Goal: Task Accomplishment & Management: Manage account settings

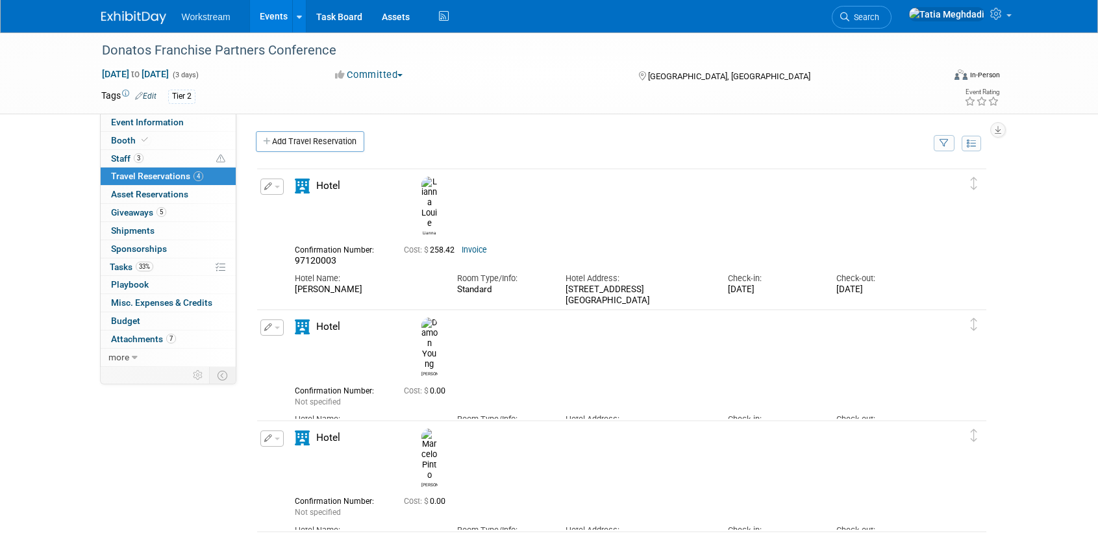
scroll to position [1, 0]
click at [273, 23] on link "Events" at bounding box center [273, 16] width 47 height 32
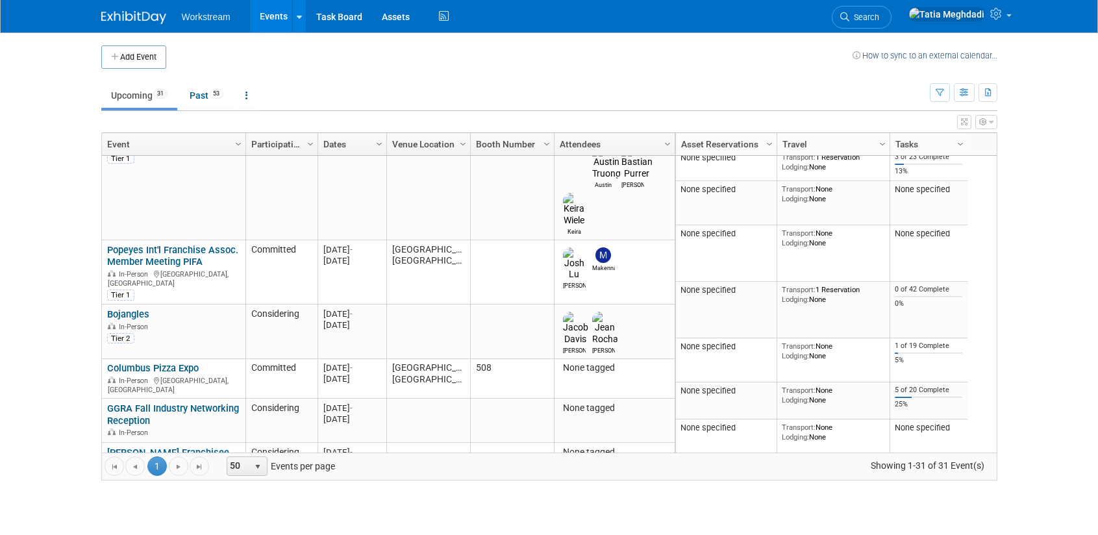
click at [136, 503] on link "PFJA [PERSON_NAME] Fall Conference" at bounding box center [164, 515] width 114 height 24
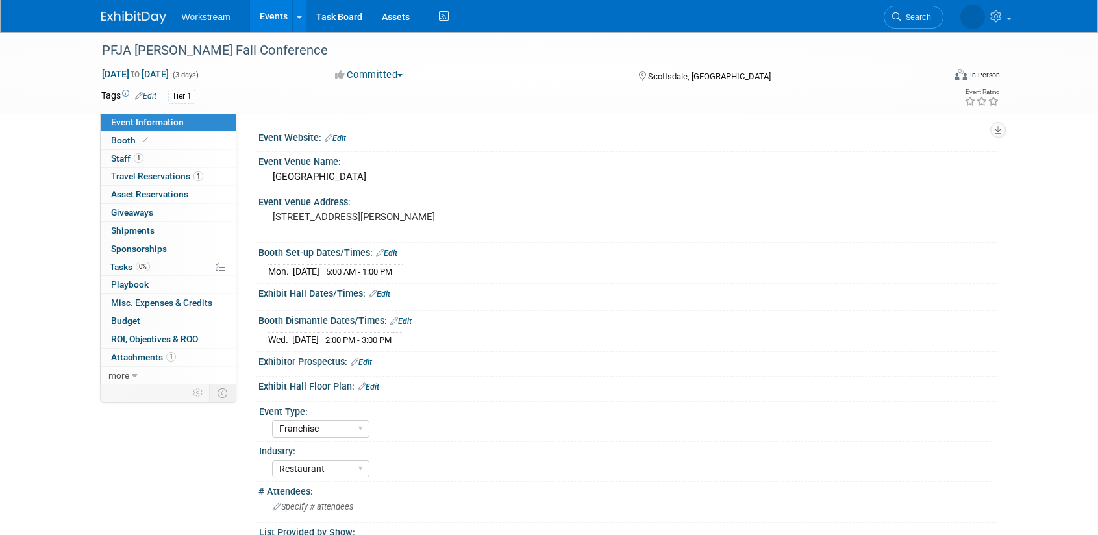
select select "Franchise"
select select "Restaurant"
select select "TBD"
select select "[PERSON_NAME]"
click at [112, 137] on span "Booth" at bounding box center [131, 140] width 40 height 10
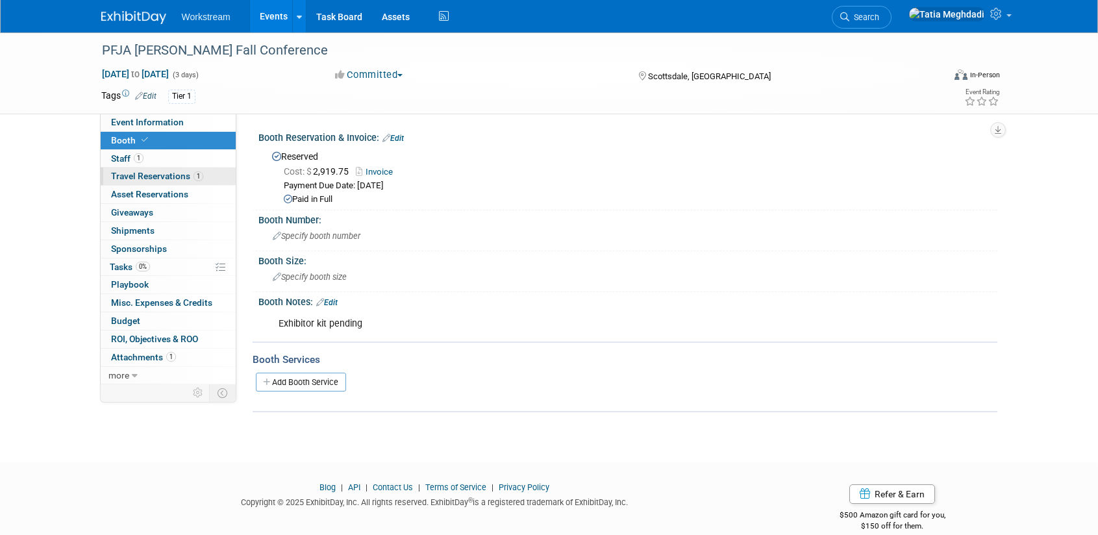
click at [125, 175] on span "Travel Reservations 1" at bounding box center [157, 176] width 92 height 10
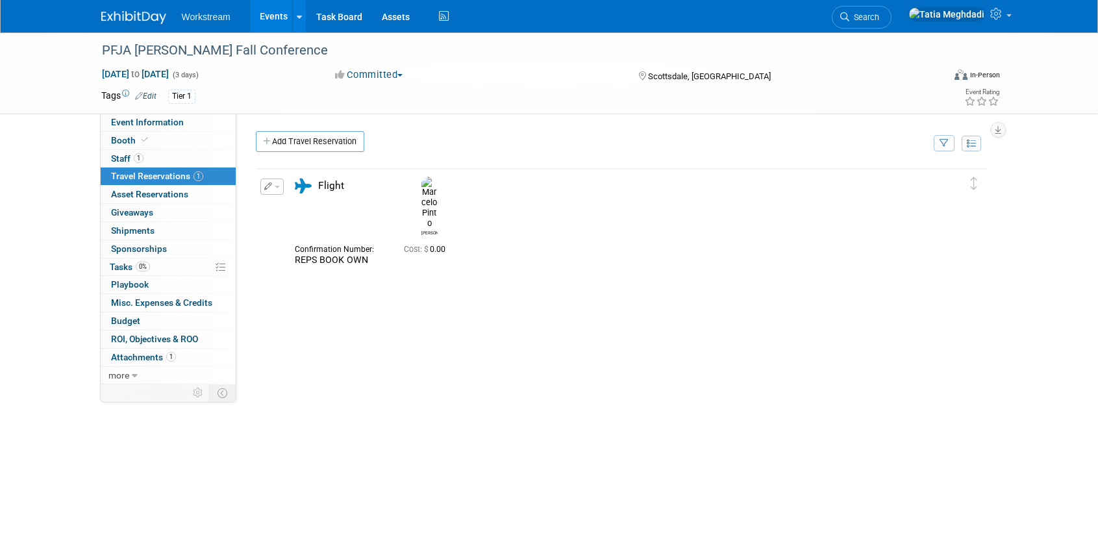
click at [269, 21] on link "Events" at bounding box center [273, 16] width 47 height 32
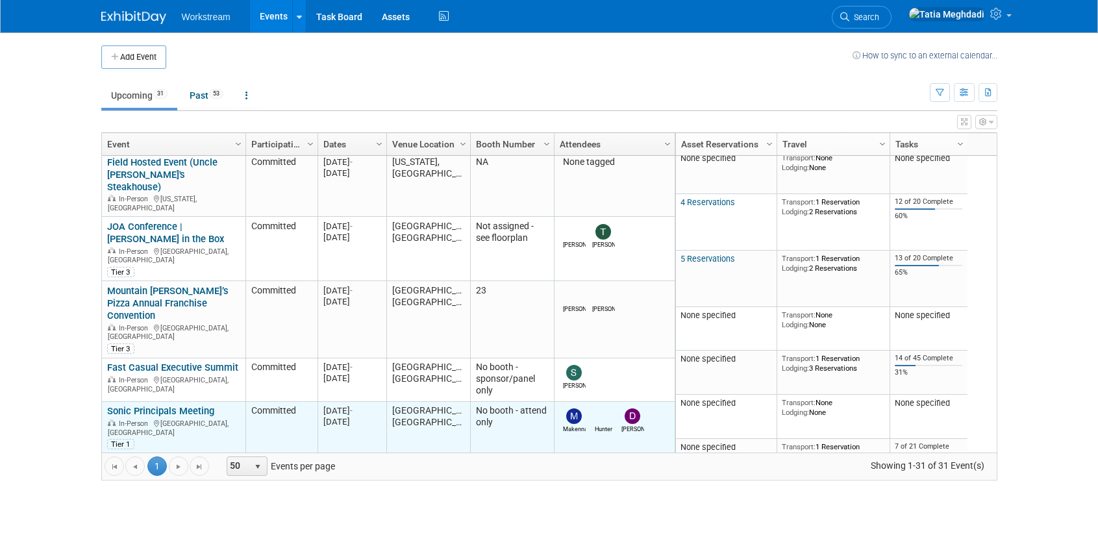
scroll to position [58, 0]
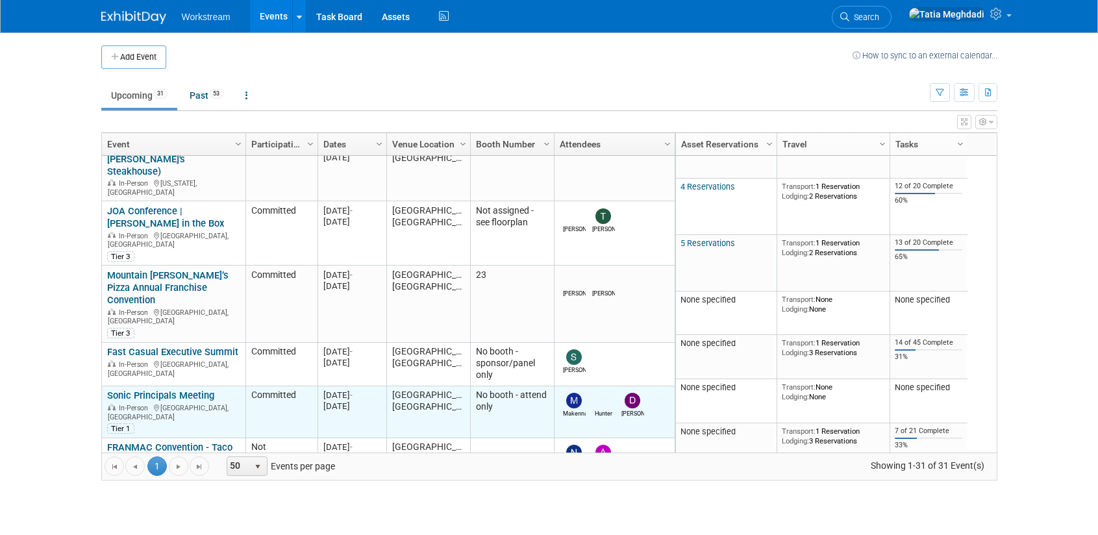
click at [143, 390] on link "Sonic Principals Meeting" at bounding box center [160, 396] width 107 height 12
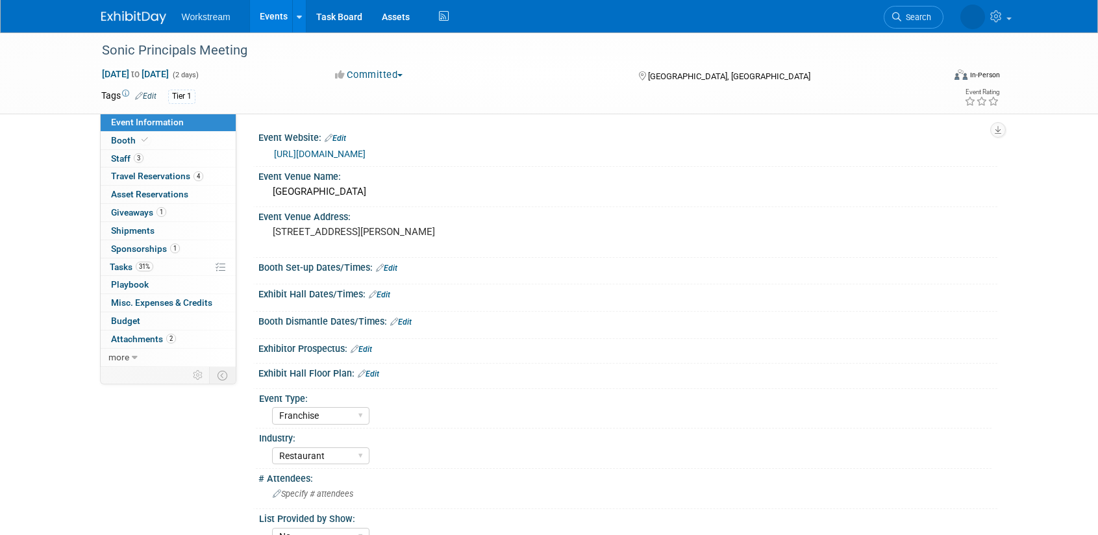
select select "Franchise"
select select "Restaurant"
select select "No"
select select "[PERSON_NAME]"
click at [134, 336] on span "Attachments 2" at bounding box center [143, 339] width 65 height 10
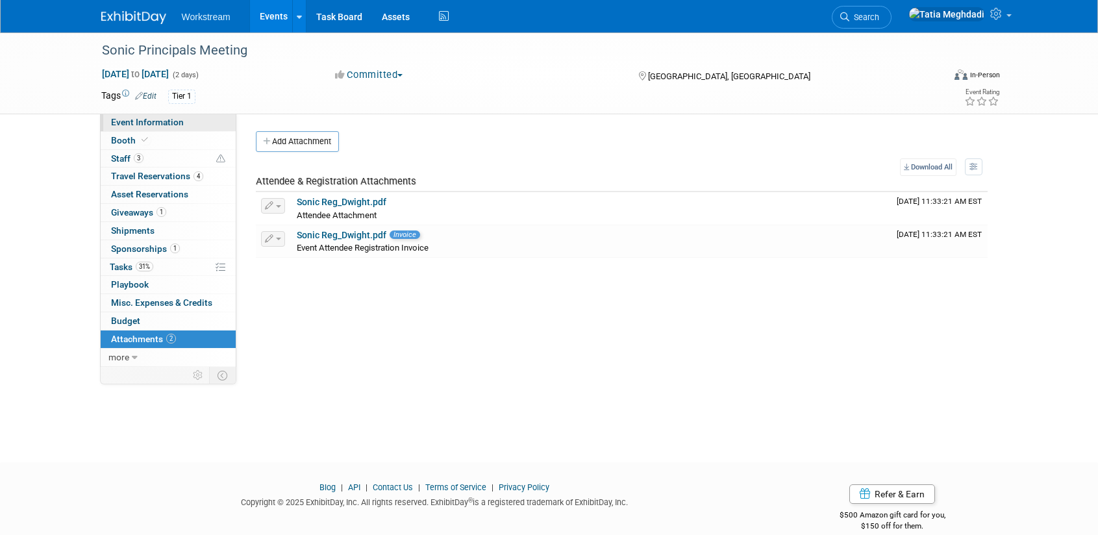
click at [174, 127] on link "Event Information" at bounding box center [168, 123] width 135 height 18
select select "Franchise"
select select "Restaurant"
select select "No"
select select "[PERSON_NAME]"
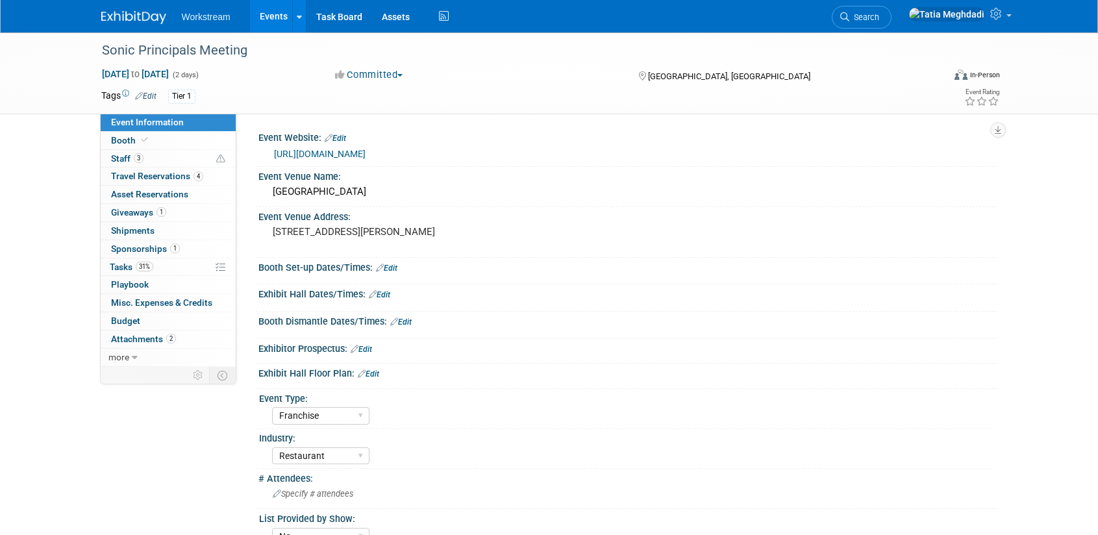
click at [365, 155] on link "https://www.itaeventreg.com/website/87241/" at bounding box center [320, 154] width 92 height 10
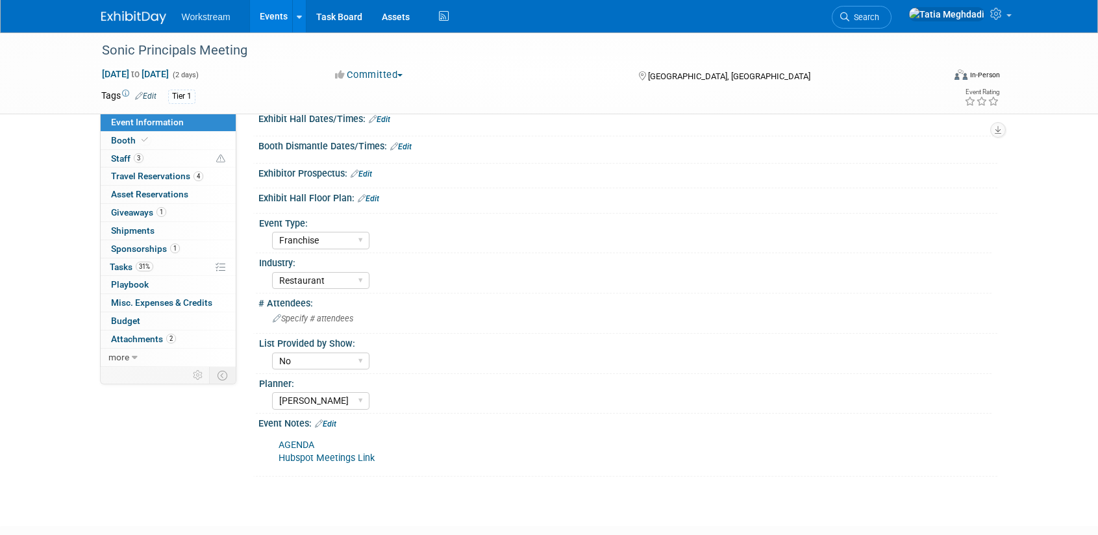
scroll to position [184, 0]
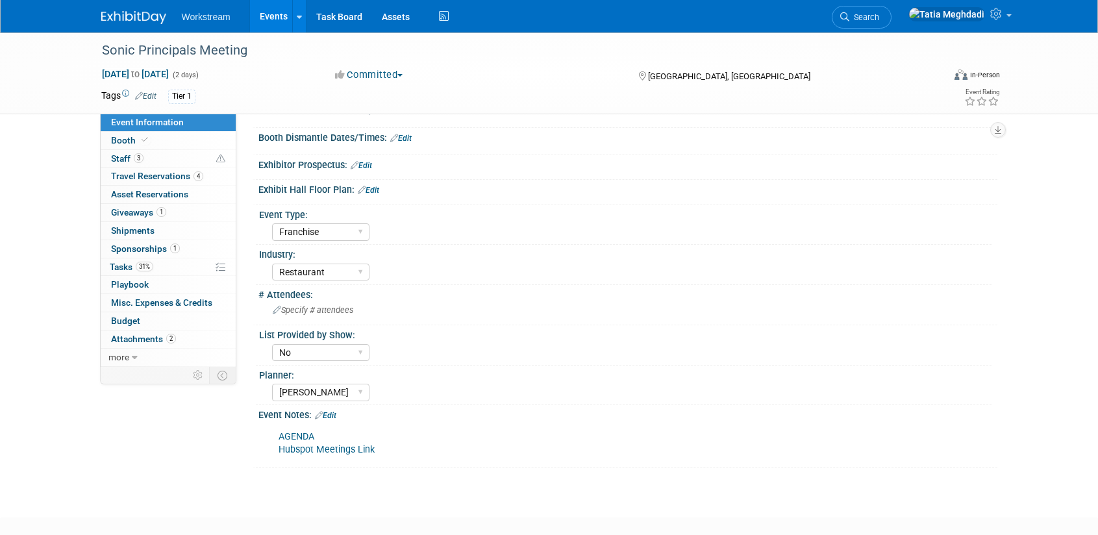
click at [307, 436] on link "AGENDA" at bounding box center [297, 436] width 36 height 11
click at [144, 120] on span "Event Information" at bounding box center [147, 122] width 73 height 10
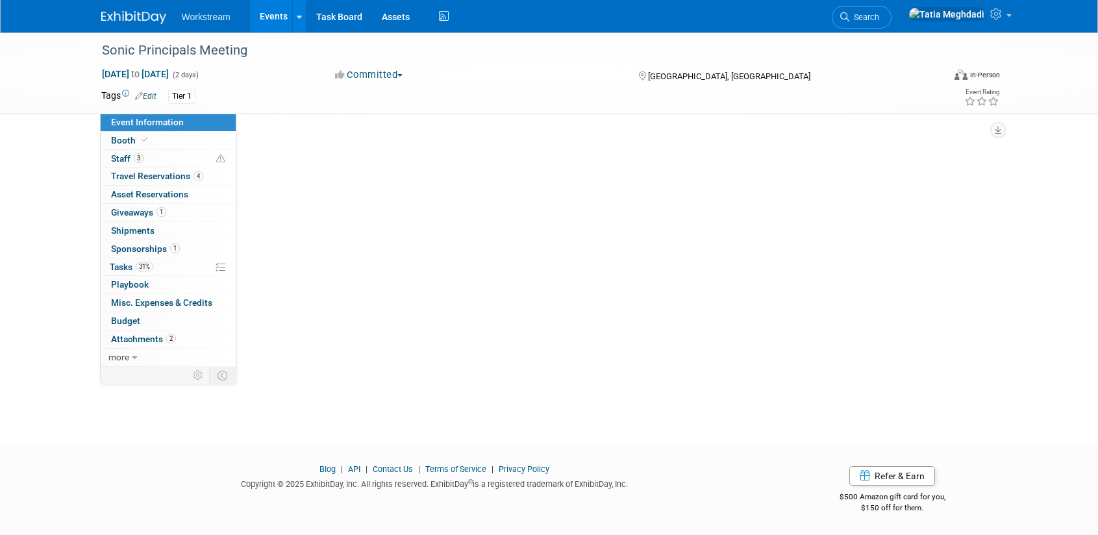
scroll to position [0, 0]
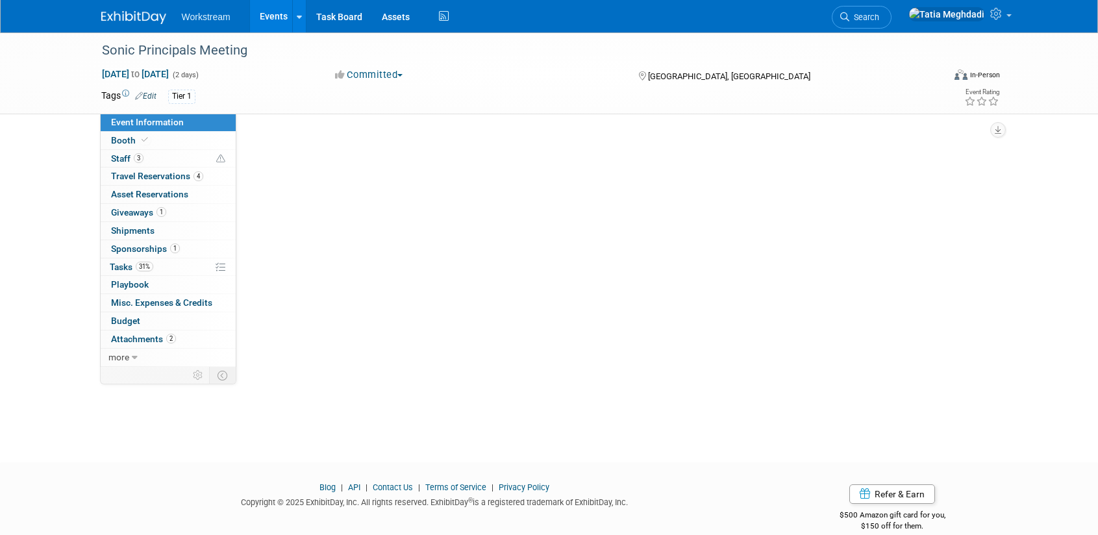
select select "Franchise"
select select "Restaurant"
select select "No"
select select "Tatia Meghdadi"
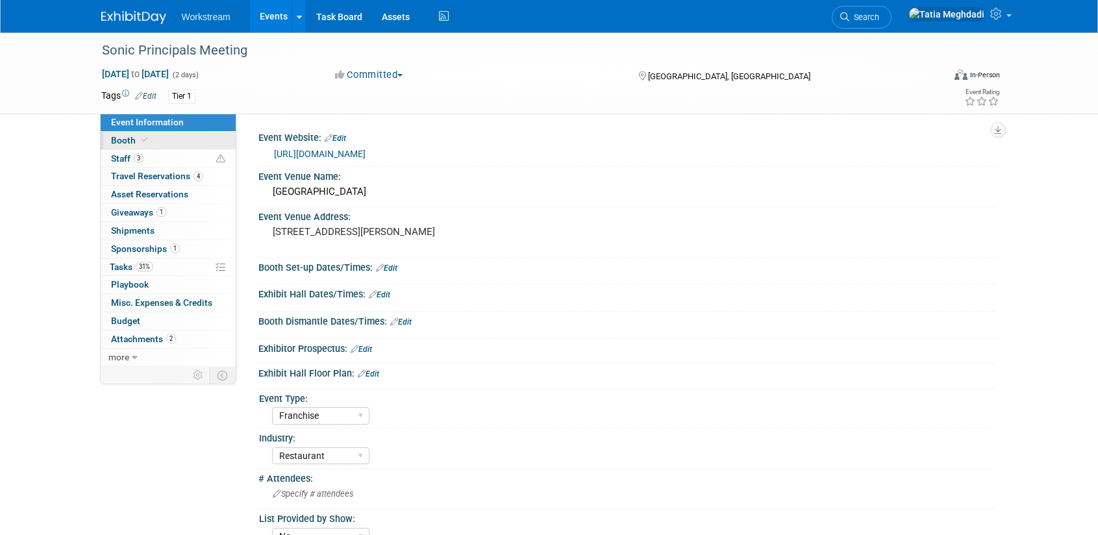
click at [134, 138] on span "Booth" at bounding box center [131, 140] width 40 height 10
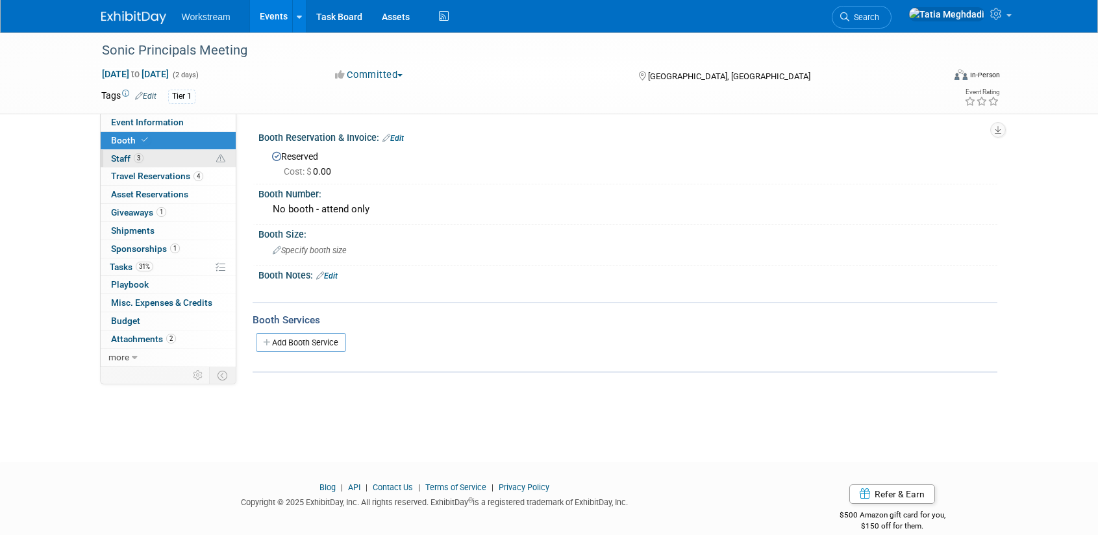
click at [121, 159] on span "Staff 3" at bounding box center [127, 158] width 32 height 10
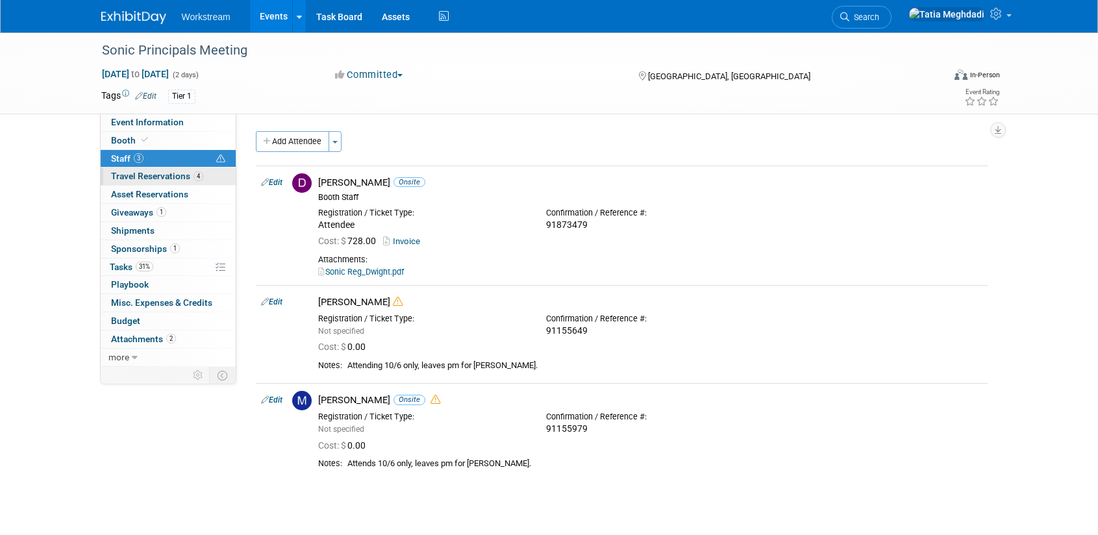
click at [123, 171] on span "Travel Reservations 4" at bounding box center [157, 176] width 92 height 10
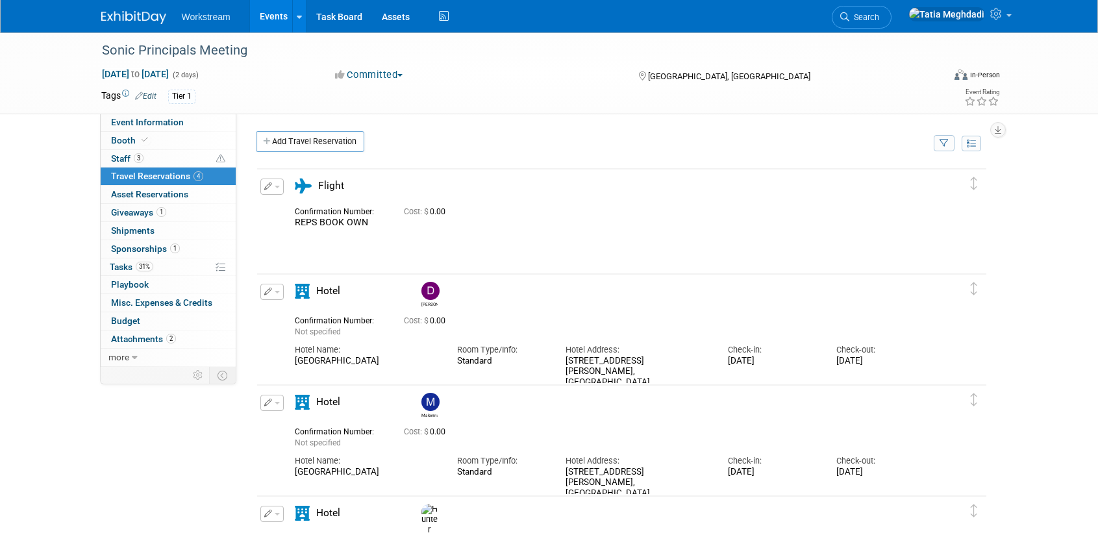
click at [269, 18] on link "Events" at bounding box center [273, 16] width 47 height 32
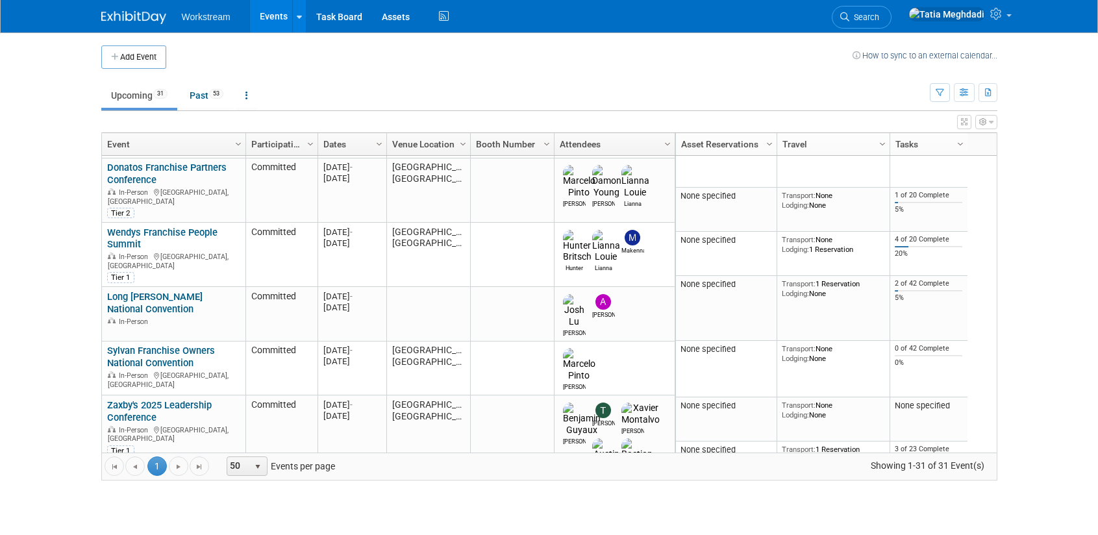
scroll to position [430, 0]
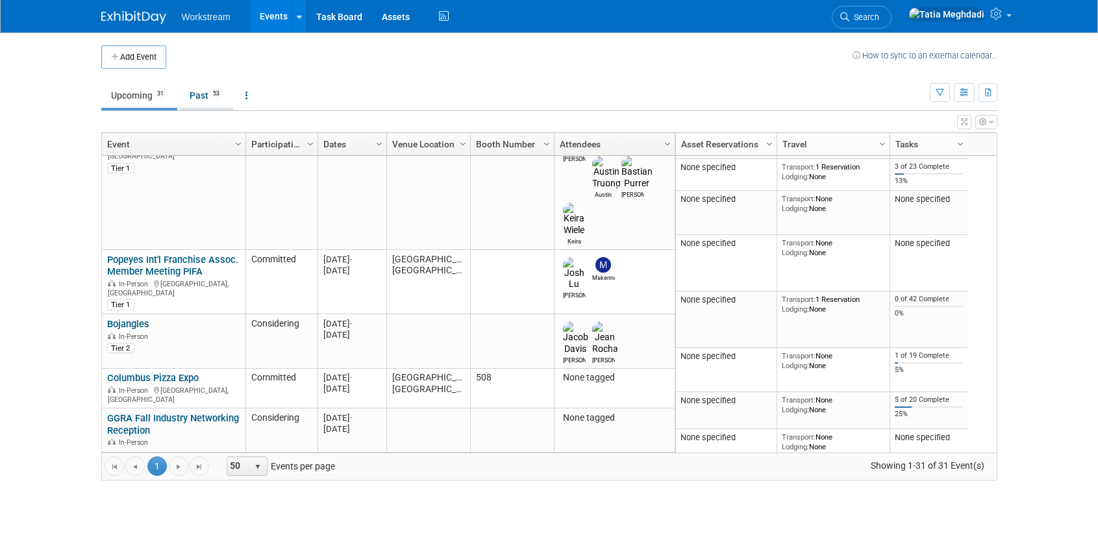
click at [202, 92] on link "Past 53" at bounding box center [206, 95] width 53 height 25
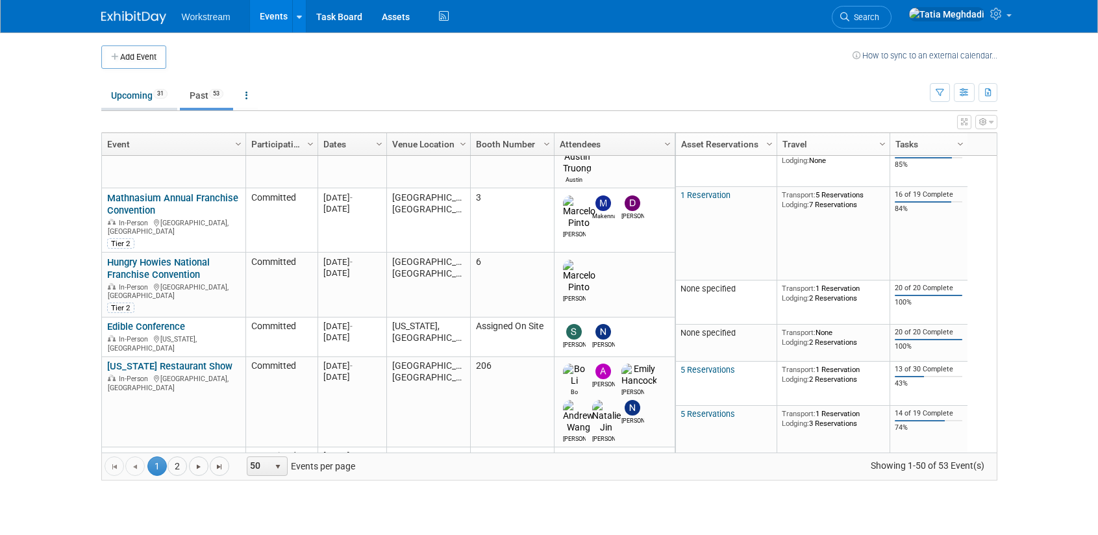
click at [133, 94] on link "Upcoming 31" at bounding box center [139, 95] width 76 height 25
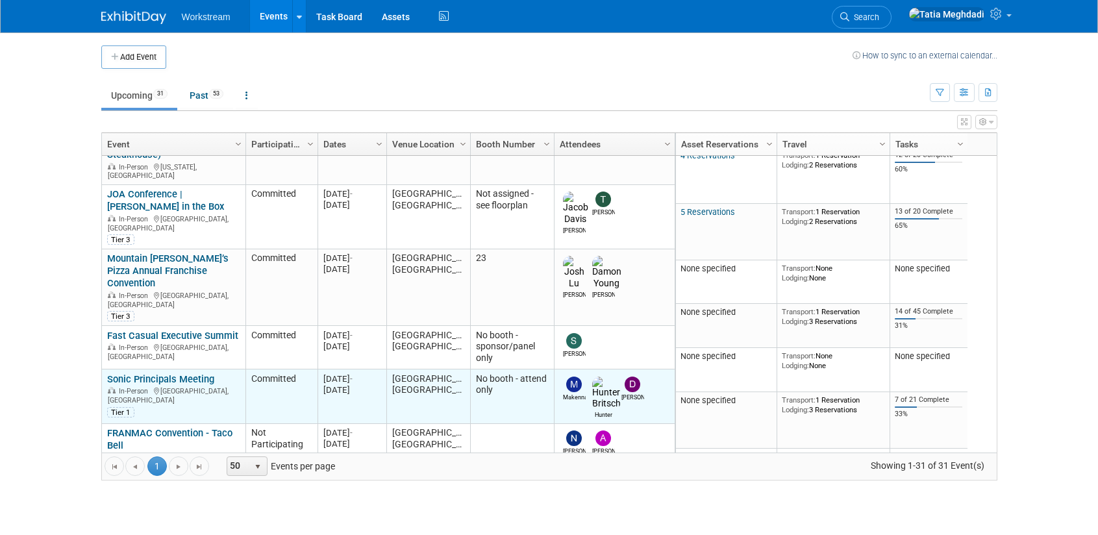
scroll to position [101, 0]
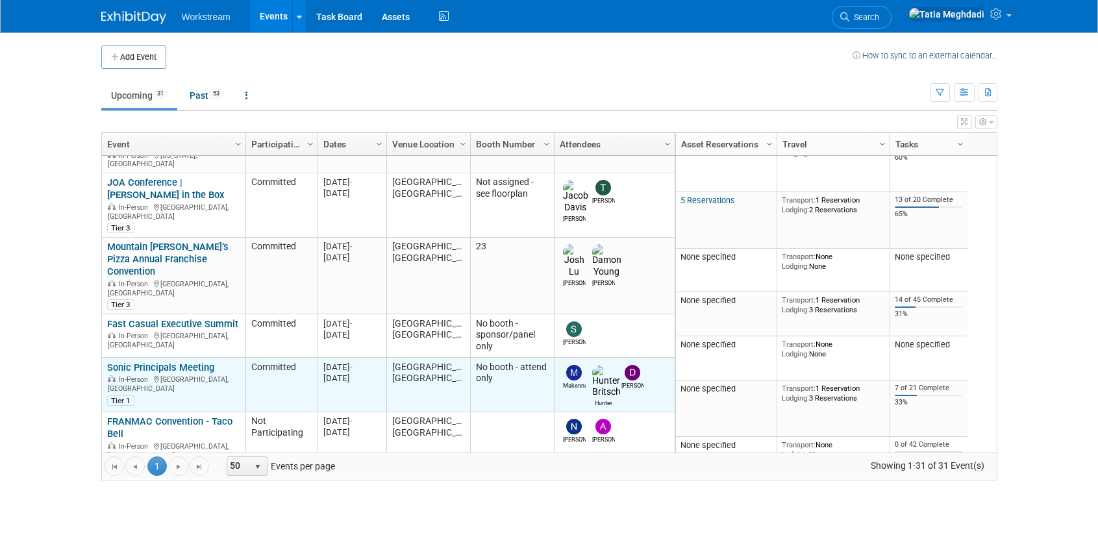
click at [134, 362] on link "Sonic Principals Meeting" at bounding box center [160, 368] width 107 height 12
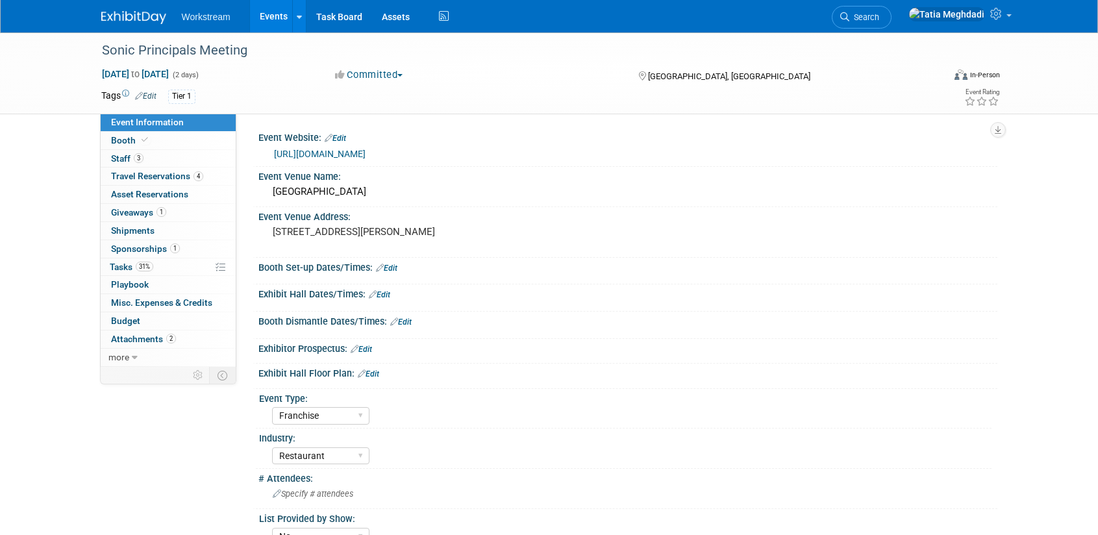
select select "Franchise"
select select "Restaurant"
select select "No"
select select "[PERSON_NAME]"
click at [130, 336] on span "Attachments 2" at bounding box center [143, 339] width 65 height 10
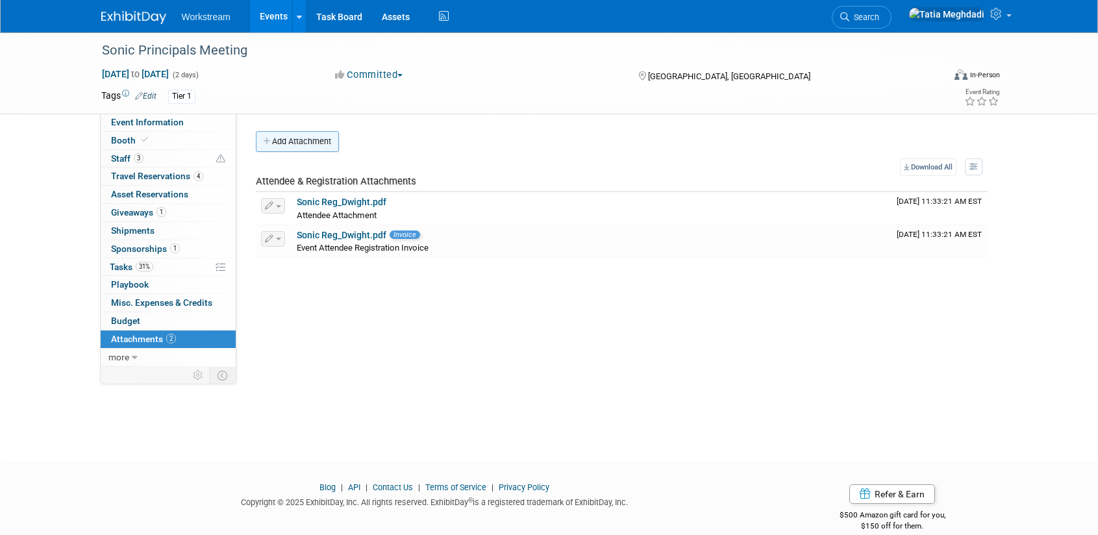
click at [312, 145] on button "Add Attachment" at bounding box center [297, 141] width 83 height 21
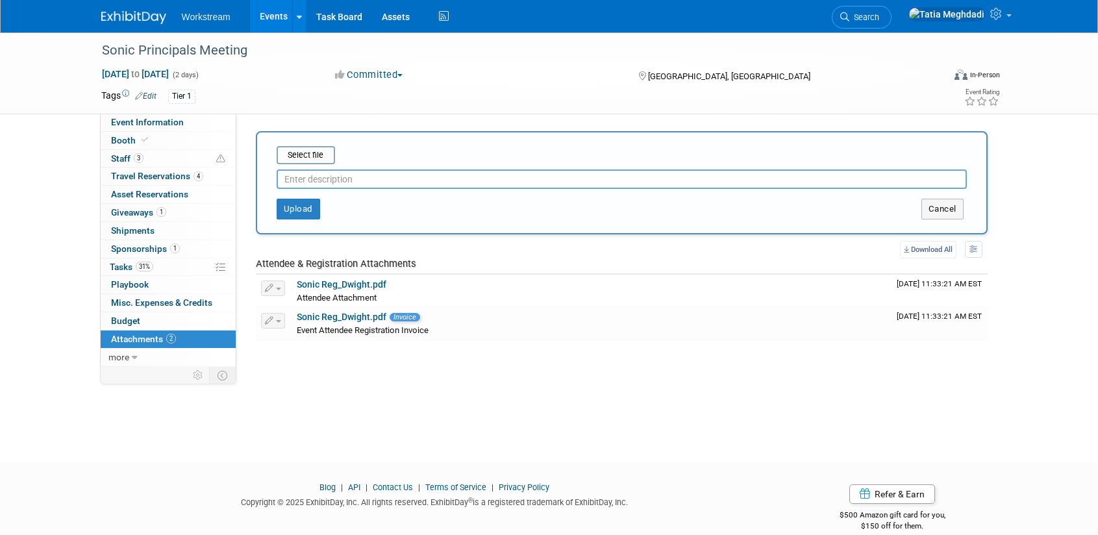
click at [314, 179] on input "text" at bounding box center [622, 178] width 690 height 19
click at [311, 155] on input "file" at bounding box center [256, 155] width 155 height 16
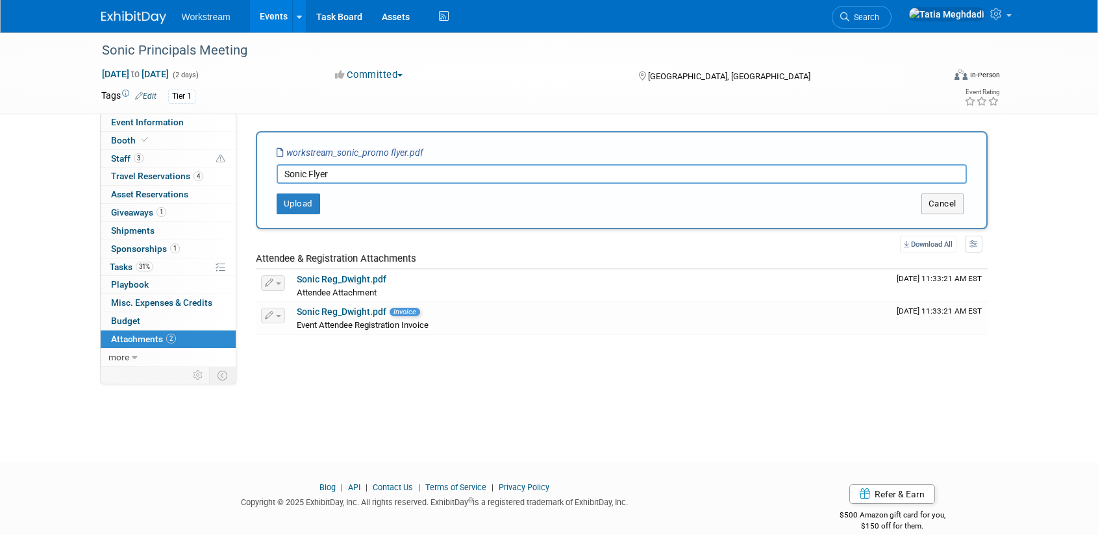
click at [309, 173] on input "Sonic Flyer" at bounding box center [622, 173] width 690 height 19
type input "Sonic Promo Flyer"
click at [295, 204] on button "Upload" at bounding box center [298, 203] width 43 height 21
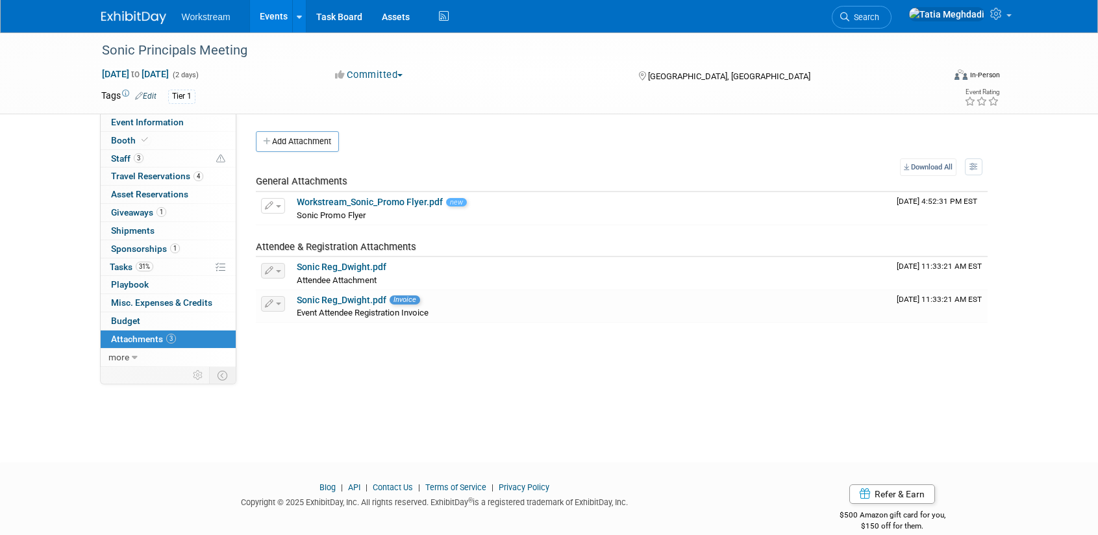
click at [277, 19] on link "Events" at bounding box center [273, 16] width 47 height 32
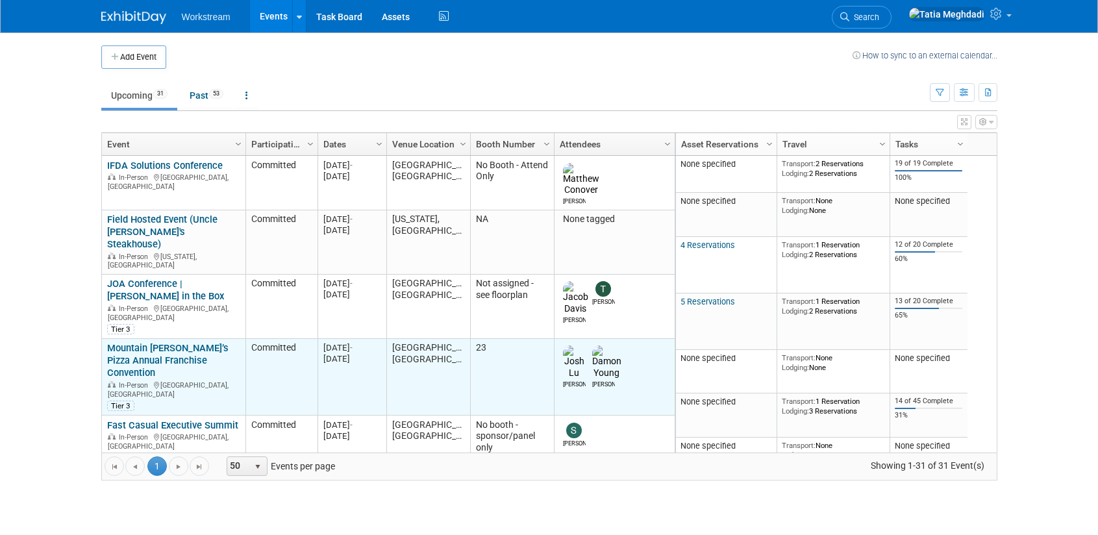
scroll to position [86, 0]
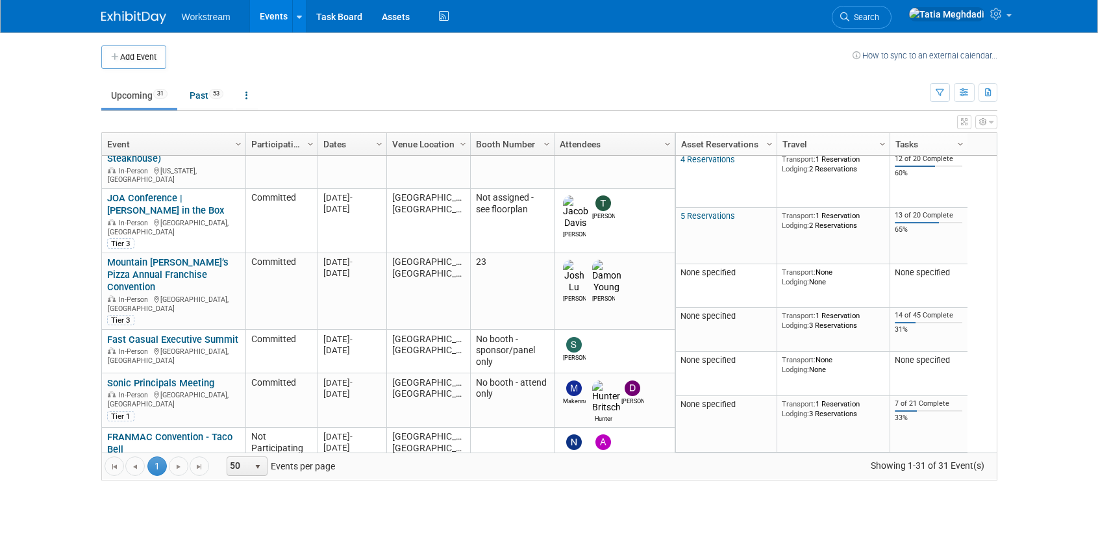
click at [134, 483] on link "Donatos Franchise Partners Conference" at bounding box center [166, 495] width 119 height 24
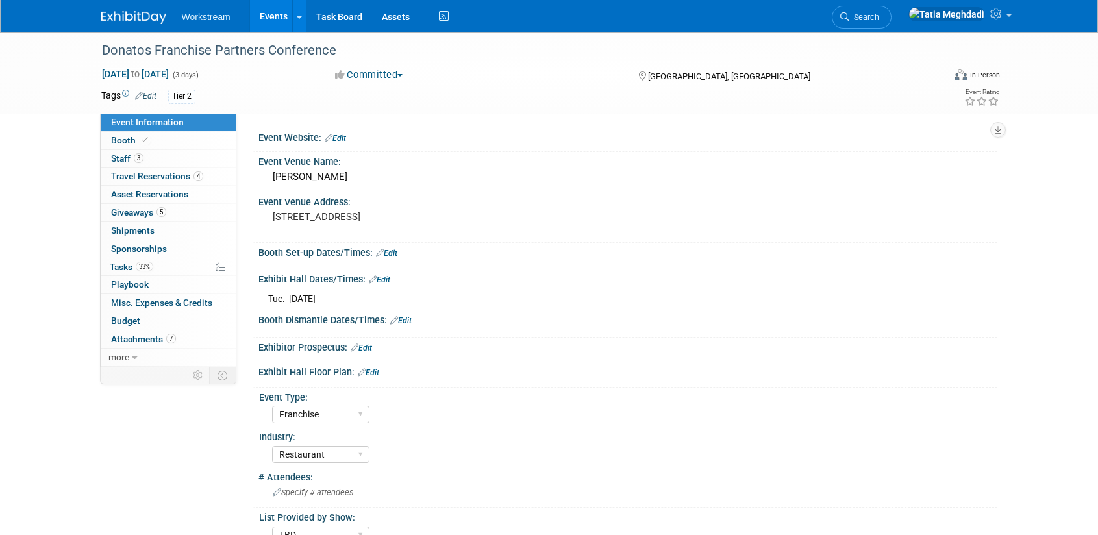
select select "Franchise"
select select "Restaurant"
select select "TBD"
select select "[PERSON_NAME]"
click at [115, 280] on span "Playbook 0" at bounding box center [130, 284] width 38 height 10
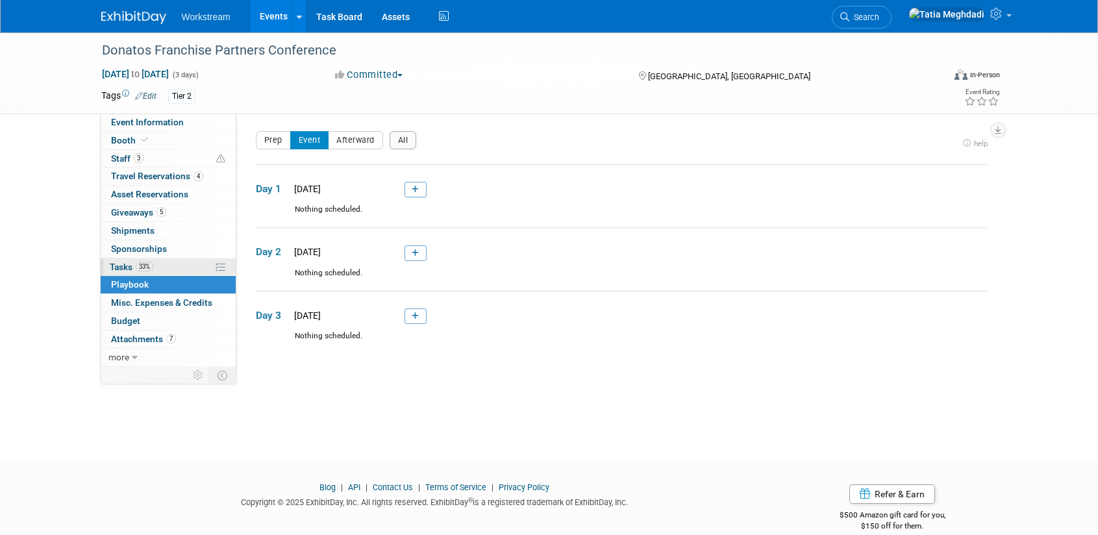
click at [117, 263] on span "Tasks 33%" at bounding box center [131, 267] width 43 height 10
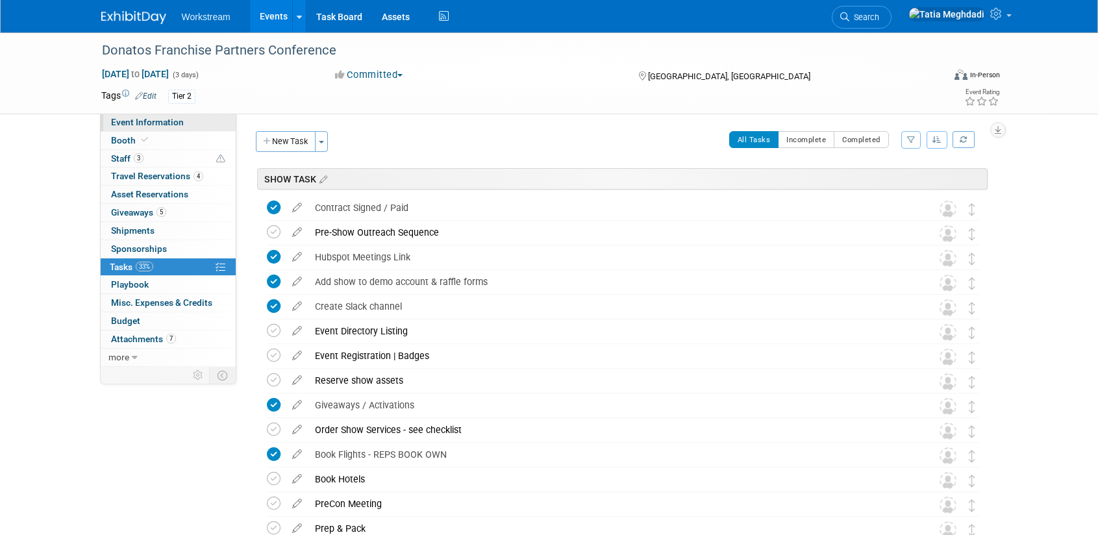
click at [139, 127] on span "Event Information" at bounding box center [147, 122] width 73 height 10
select select "Franchise"
select select "Restaurant"
select select "TBD"
select select "Tatia Meghdadi"
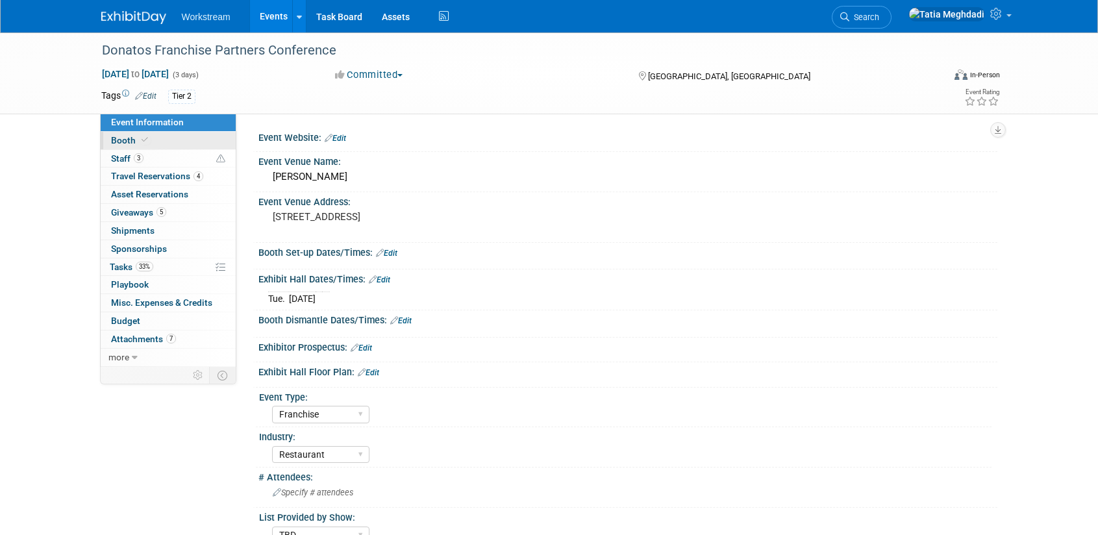
click at [126, 142] on span "Booth" at bounding box center [131, 140] width 40 height 10
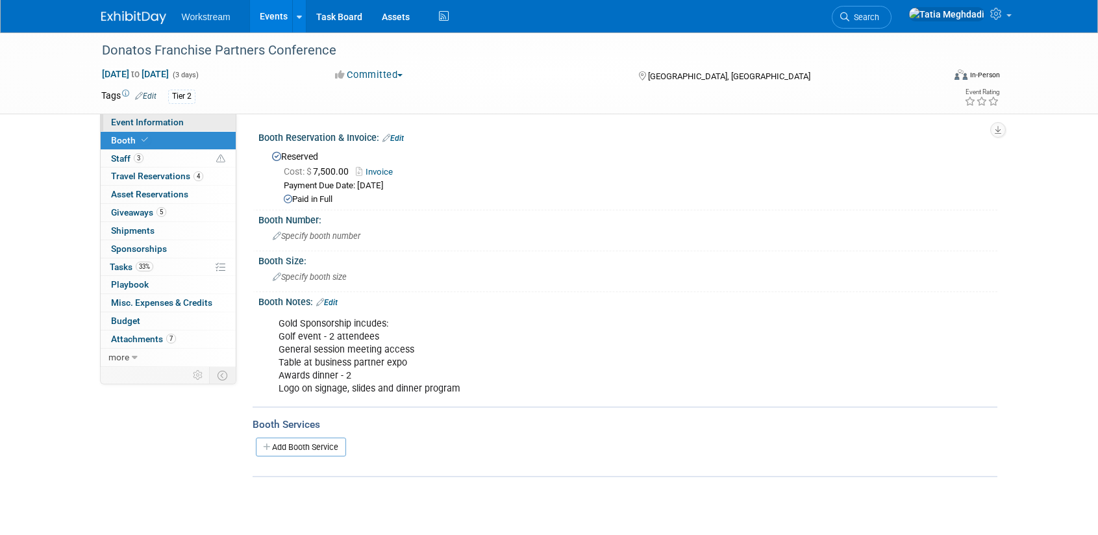
click at [129, 121] on span "Event Information" at bounding box center [147, 122] width 73 height 10
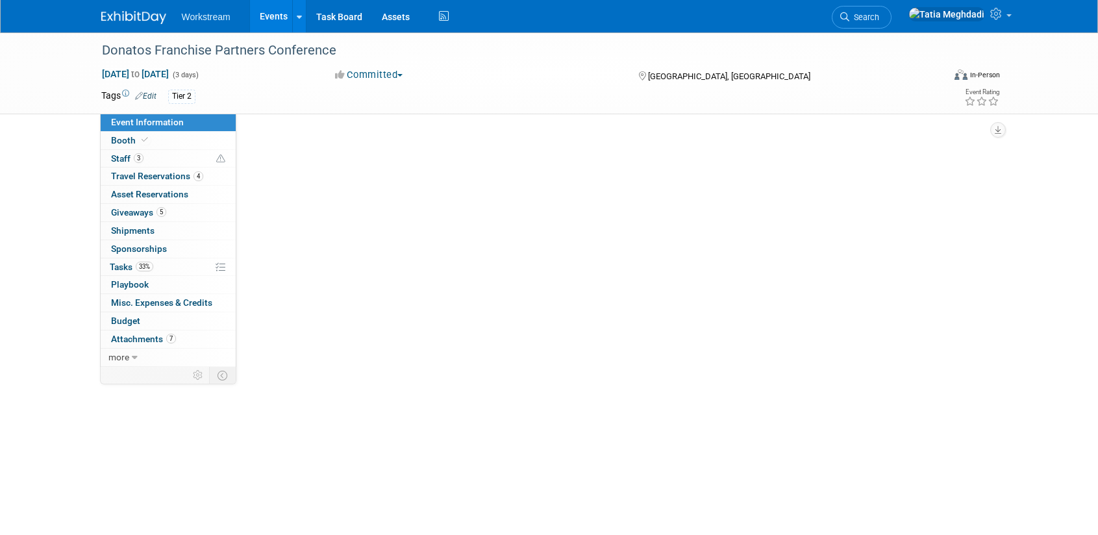
select select "Franchise"
select select "Restaurant"
select select "TBD"
select select "Tatia Meghdadi"
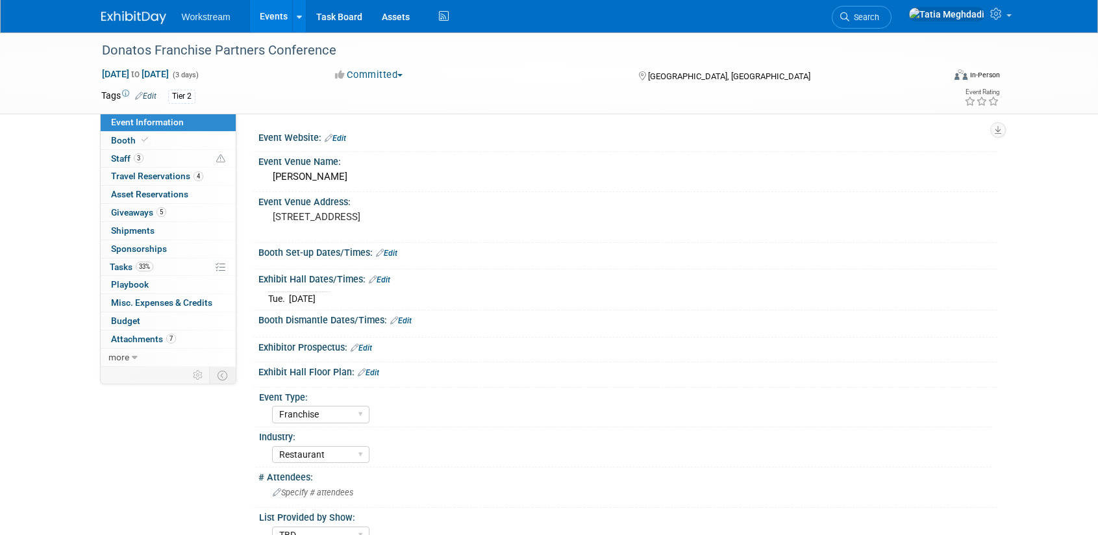
click at [385, 281] on link "Edit" at bounding box center [379, 279] width 21 height 9
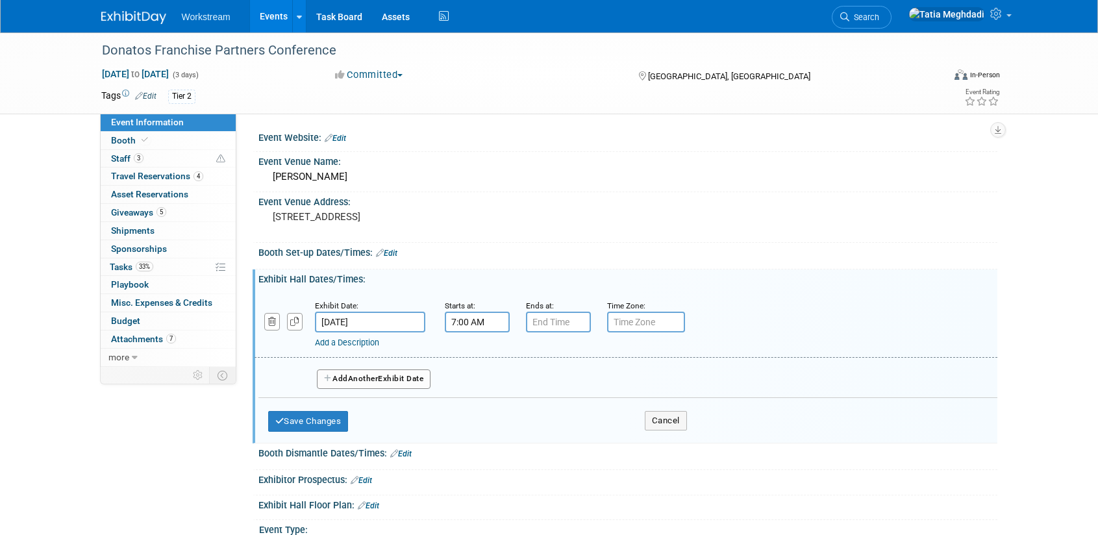
click at [461, 320] on input "7:00 AM" at bounding box center [477, 322] width 65 height 21
click at [471, 387] on span "07" at bounding box center [474, 381] width 25 height 23
click at [477, 385] on td "04" at bounding box center [469, 389] width 42 height 35
click at [588, 387] on button "AM" at bounding box center [587, 382] width 23 height 22
click at [575, 432] on span at bounding box center [571, 439] width 88 height 23
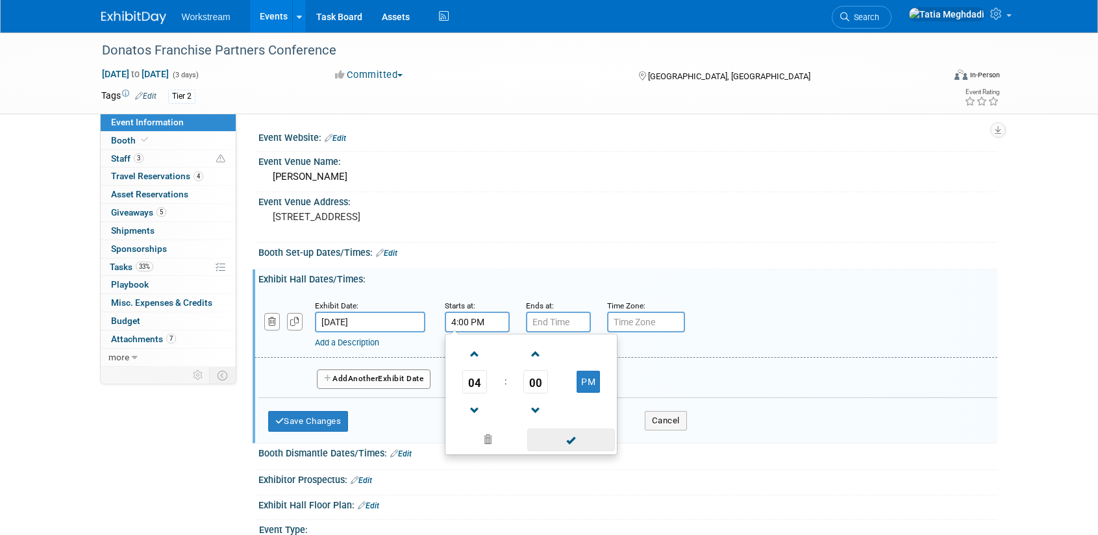
type input "4:00 PM"
click at [540, 320] on input "7:00 PM" at bounding box center [558, 322] width 65 height 21
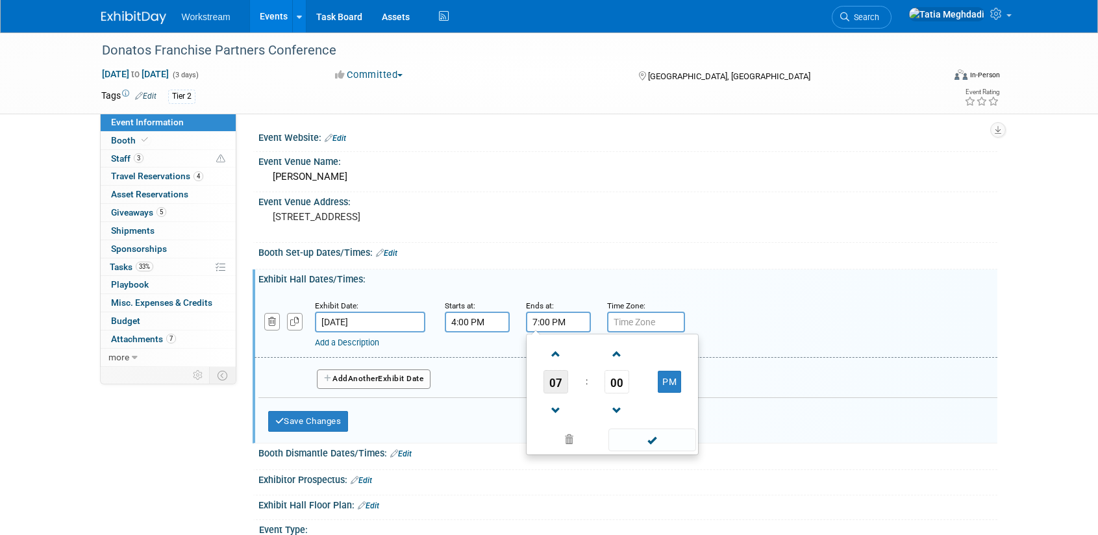
click at [559, 380] on span "07" at bounding box center [555, 381] width 25 height 23
click at [589, 382] on td "05" at bounding box center [592, 389] width 42 height 35
click at [613, 379] on span "00" at bounding box center [616, 381] width 25 height 23
drag, startPoint x: 636, startPoint y: 386, endPoint x: 652, endPoint y: 399, distance: 19.9
click at [636, 387] on td "30" at bounding box center [633, 389] width 42 height 35
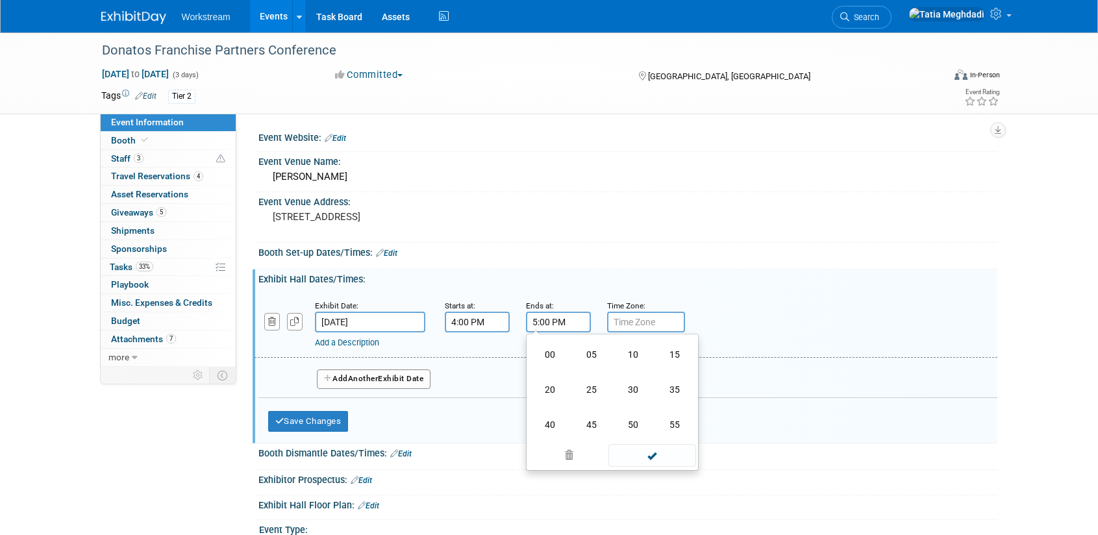
type input "5:30 PM"
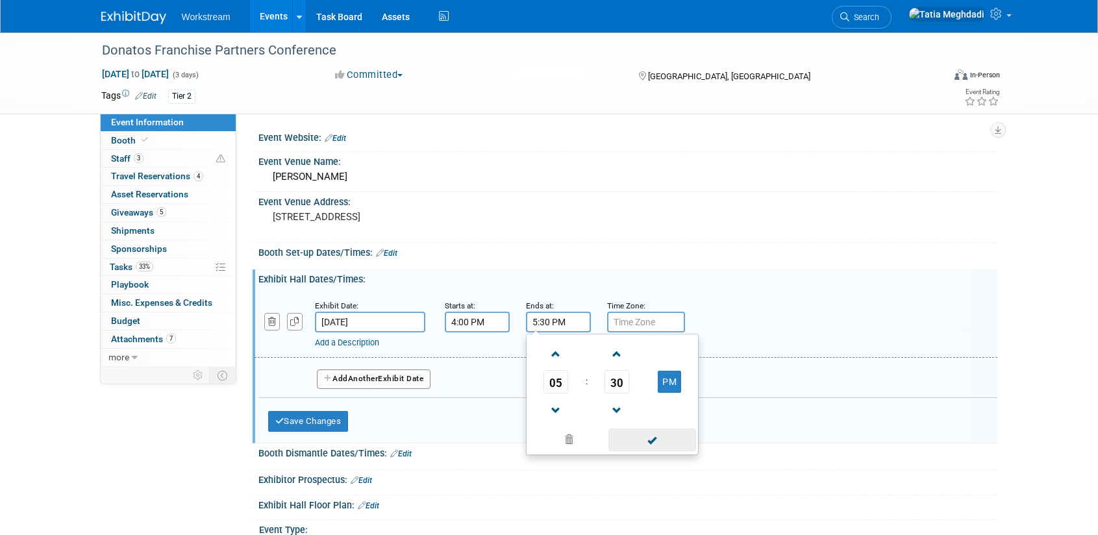
click at [653, 439] on span at bounding box center [652, 439] width 88 height 23
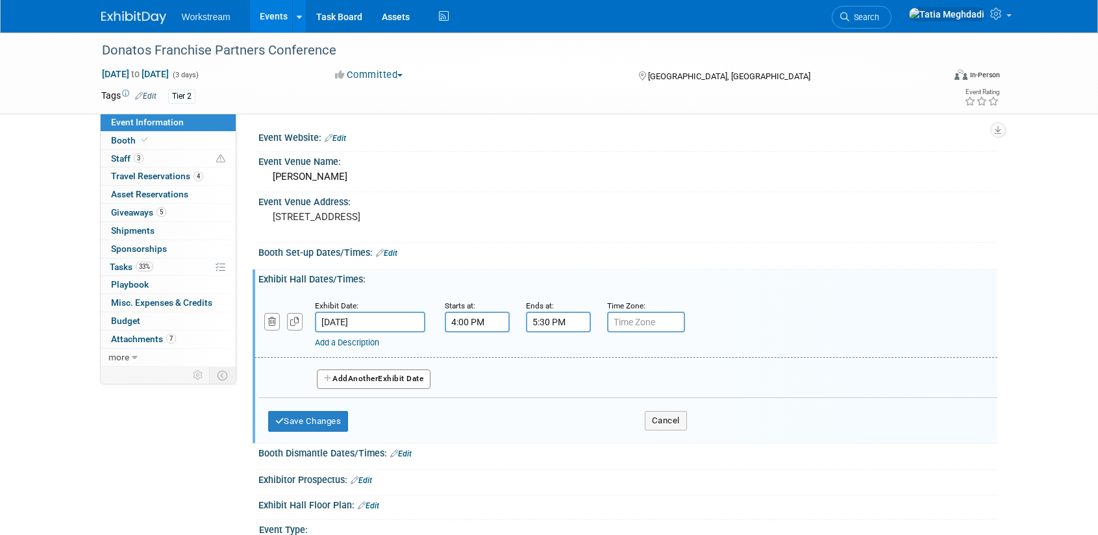
click at [641, 323] on input "text" at bounding box center [646, 322] width 78 height 21
type input "p"
type input "PARTNER EXPO"
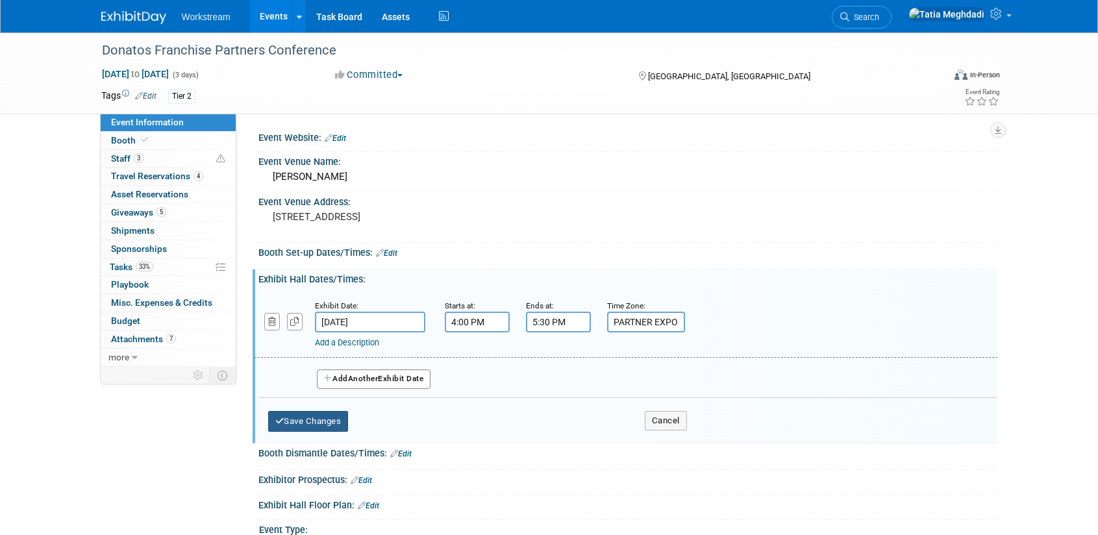
click at [304, 422] on button "Save Changes" at bounding box center [308, 421] width 80 height 21
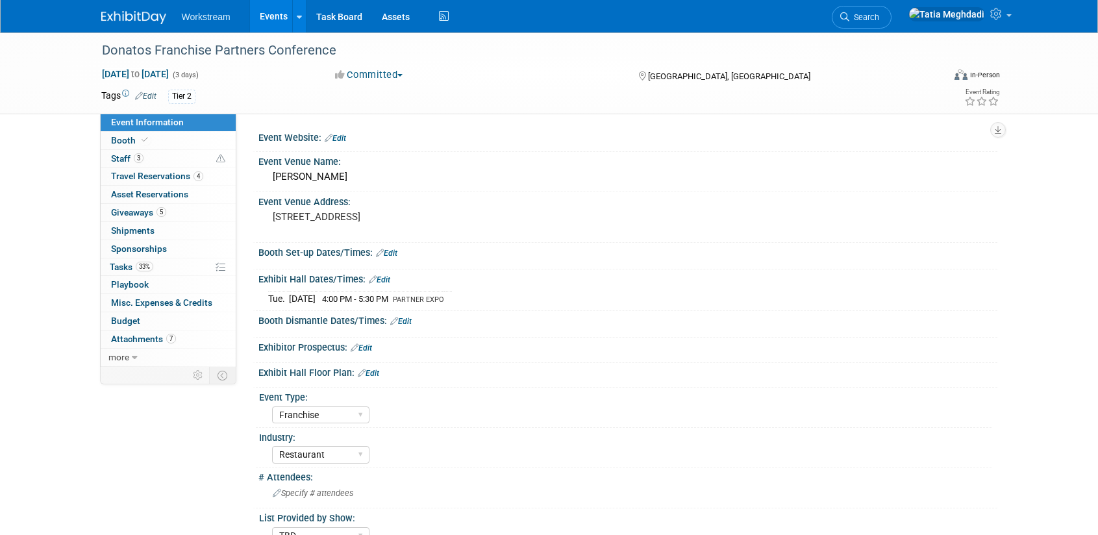
click at [384, 279] on link "Edit" at bounding box center [379, 279] width 21 height 9
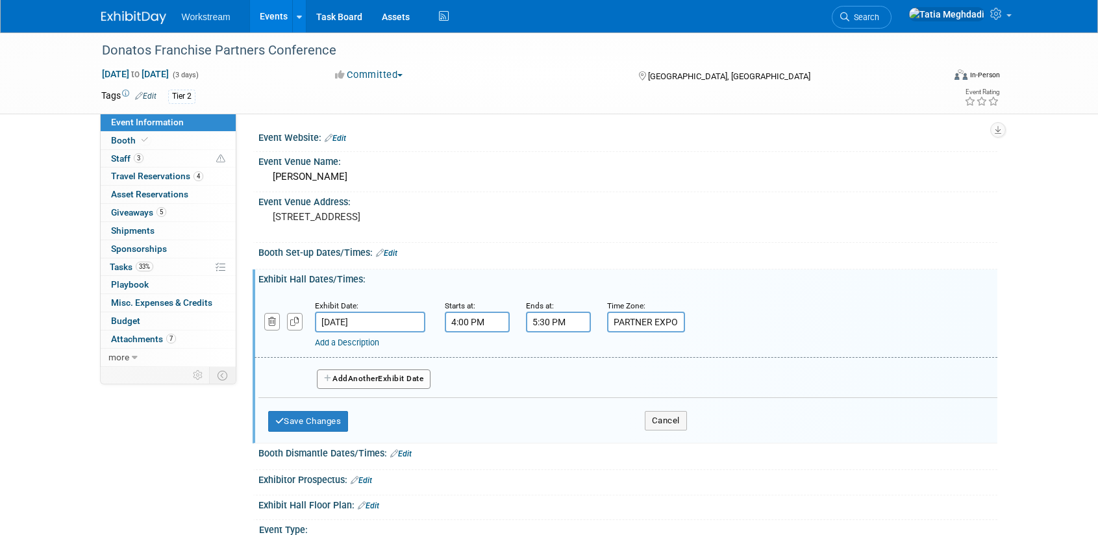
click at [343, 378] on button "Add Another Exhibit Date" at bounding box center [374, 378] width 114 height 19
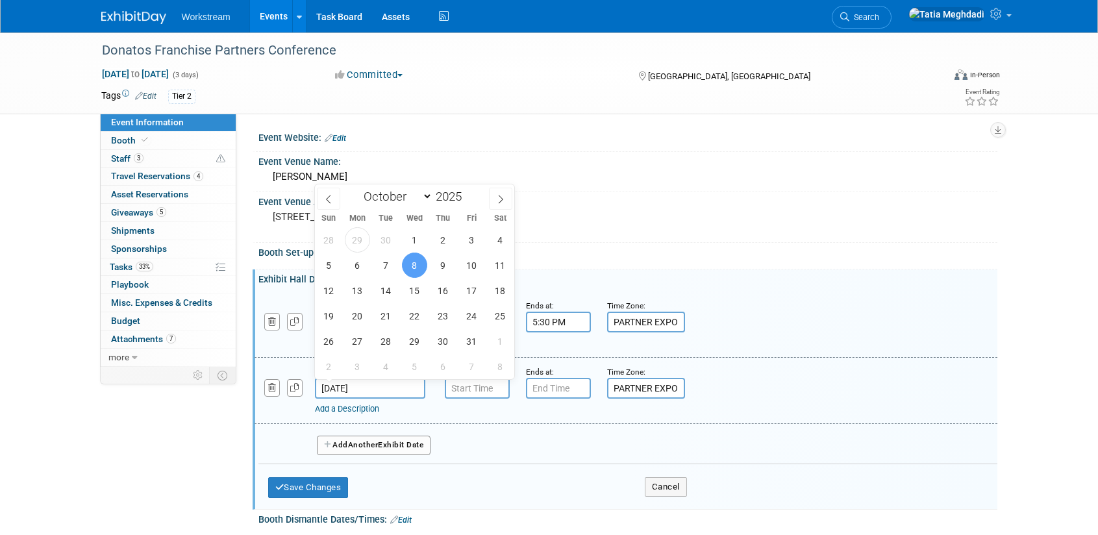
click at [363, 384] on input "Oct 8, 2025" at bounding box center [370, 388] width 110 height 21
drag, startPoint x: 383, startPoint y: 263, endPoint x: 393, endPoint y: 267, distance: 11.3
click at [384, 263] on span "7" at bounding box center [385, 265] width 25 height 25
type input "[DATE]"
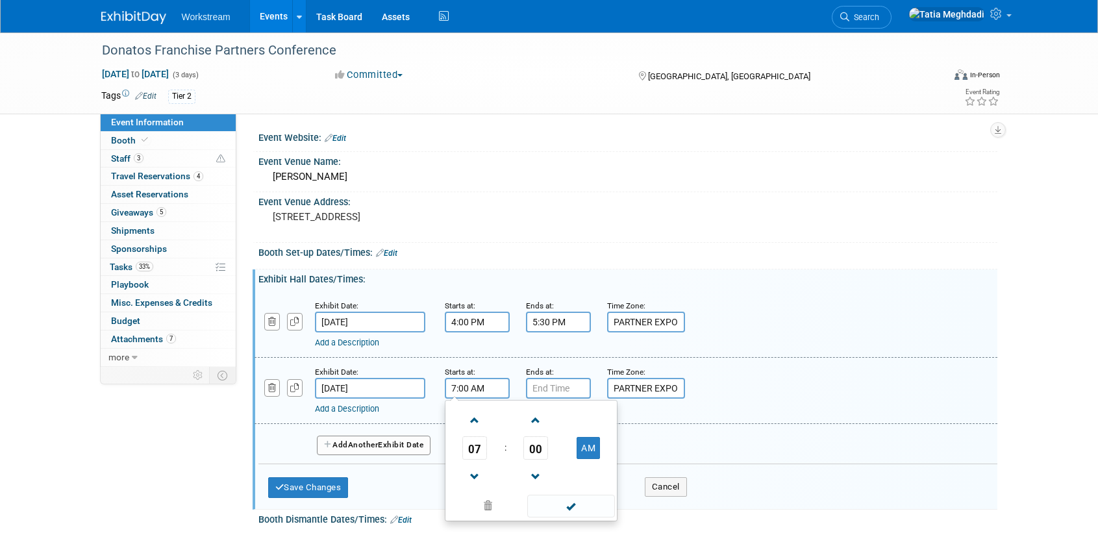
click at [465, 389] on input "7:00 AM" at bounding box center [477, 388] width 65 height 21
click at [480, 482] on span at bounding box center [475, 476] width 23 height 23
click at [592, 447] on button "AM" at bounding box center [587, 448] width 23 height 22
type input "6:00 PM"
click at [567, 388] on input "7:00 PM" at bounding box center [558, 388] width 65 height 21
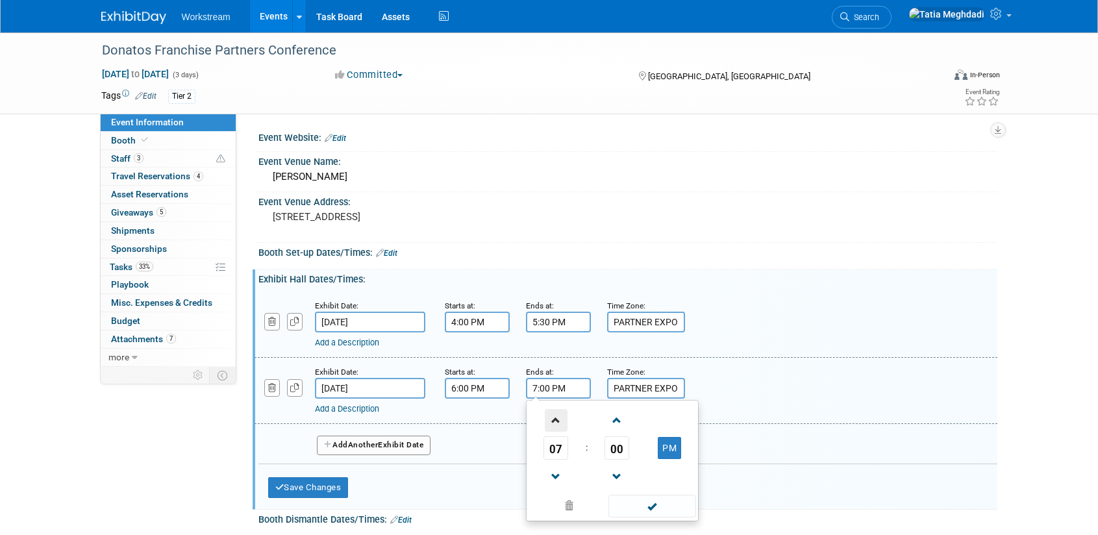
click at [562, 419] on span at bounding box center [556, 420] width 23 height 23
click at [665, 451] on button "PM" at bounding box center [669, 448] width 23 height 22
type input "9:00 AM"
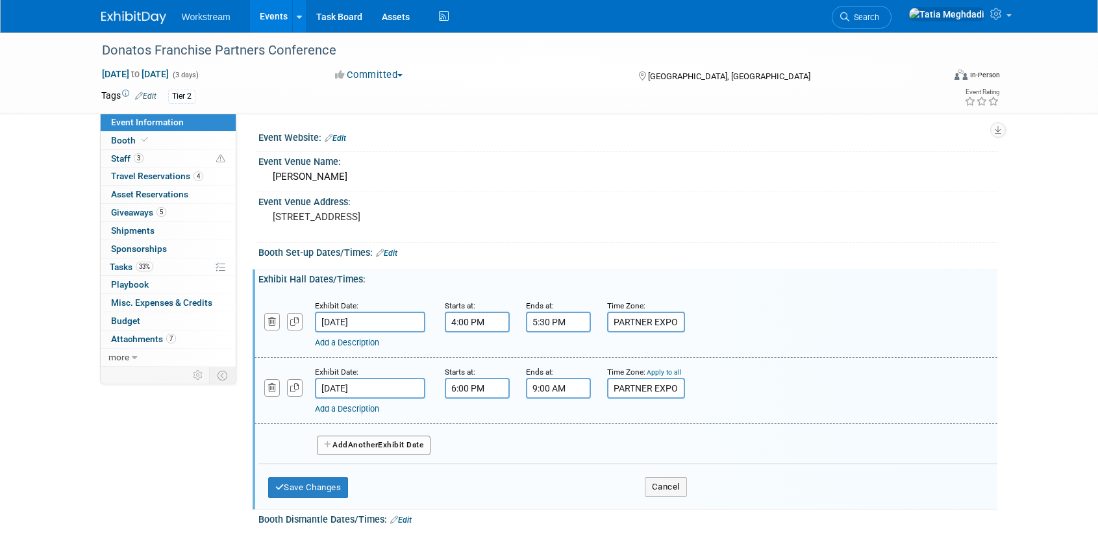
click at [625, 391] on input "PARTNER EXPO" at bounding box center [646, 388] width 78 height 21
type input "D"
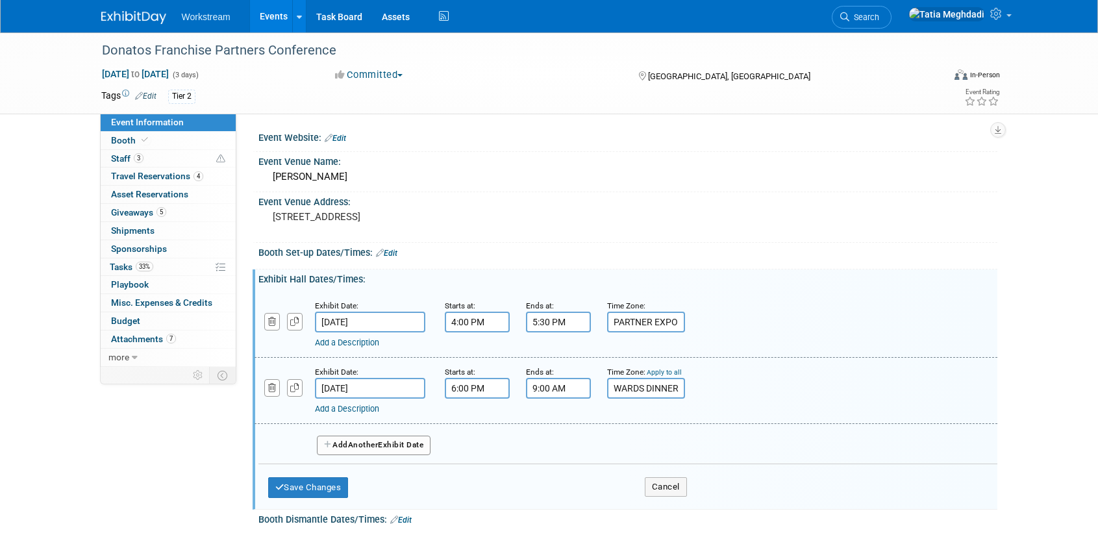
type input "AWARDS DINNER"
click at [778, 395] on div "Add a Description Description:" at bounding box center [626, 390] width 762 height 50
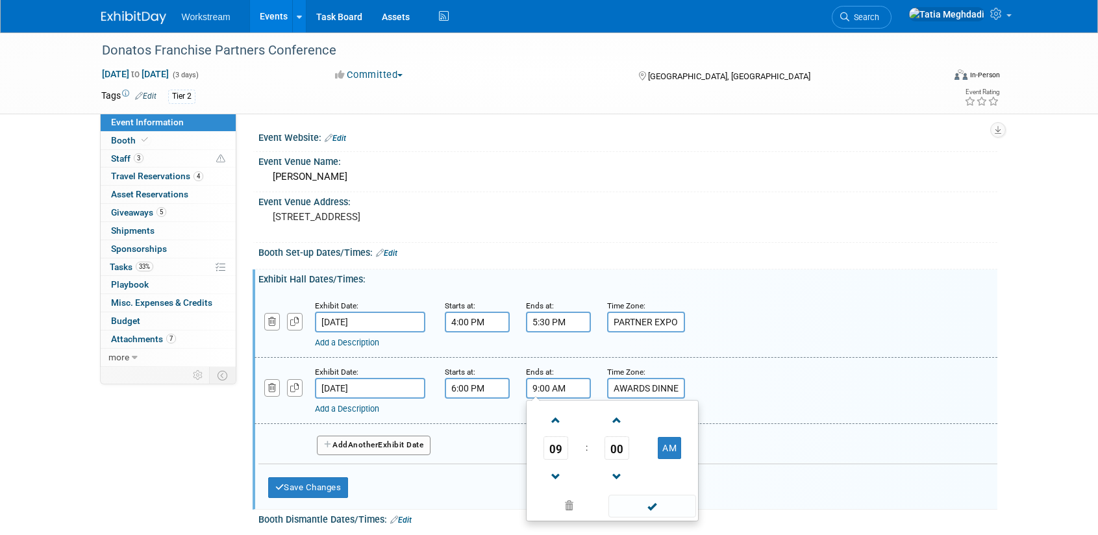
click at [534, 386] on input "9:00 AM" at bounding box center [558, 388] width 65 height 21
click at [677, 447] on button "AM" at bounding box center [669, 448] width 23 height 22
type input "9:00 PM"
click at [654, 508] on span at bounding box center [652, 506] width 88 height 23
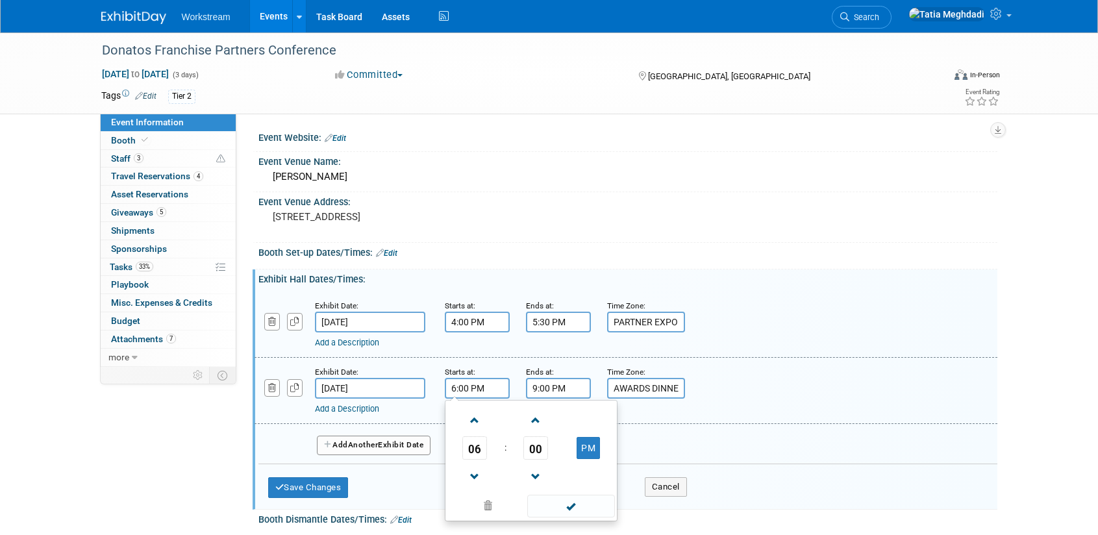
click at [467, 392] on input "6:00 PM" at bounding box center [477, 388] width 65 height 21
click at [539, 445] on span "00" at bounding box center [535, 447] width 25 height 23
drag, startPoint x: 554, startPoint y: 456, endPoint x: 567, endPoint y: 447, distance: 15.8
click at [554, 456] on td "30" at bounding box center [552, 455] width 42 height 35
type input "6:30 PM"
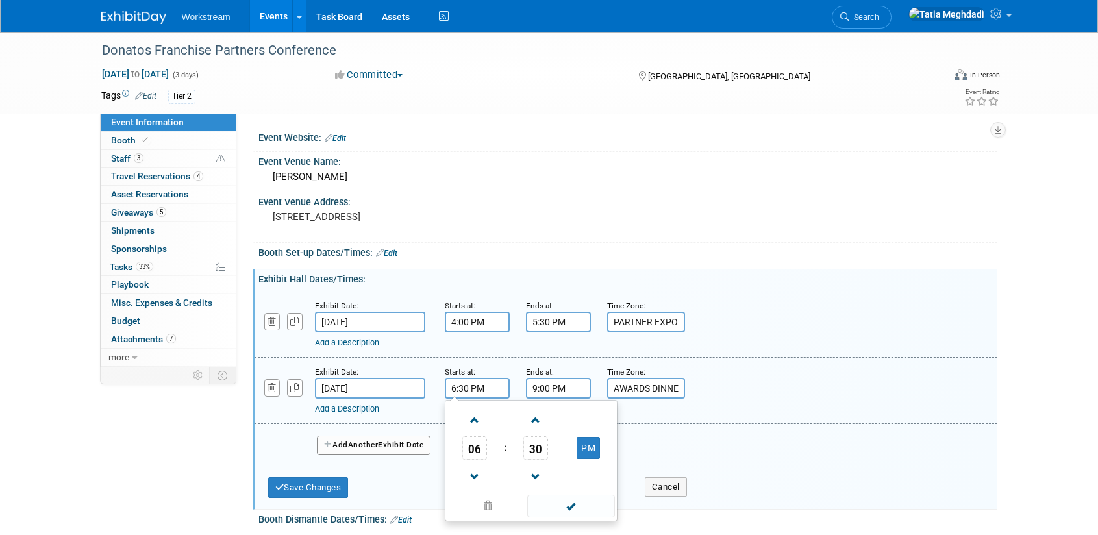
click at [588, 502] on span at bounding box center [571, 506] width 88 height 23
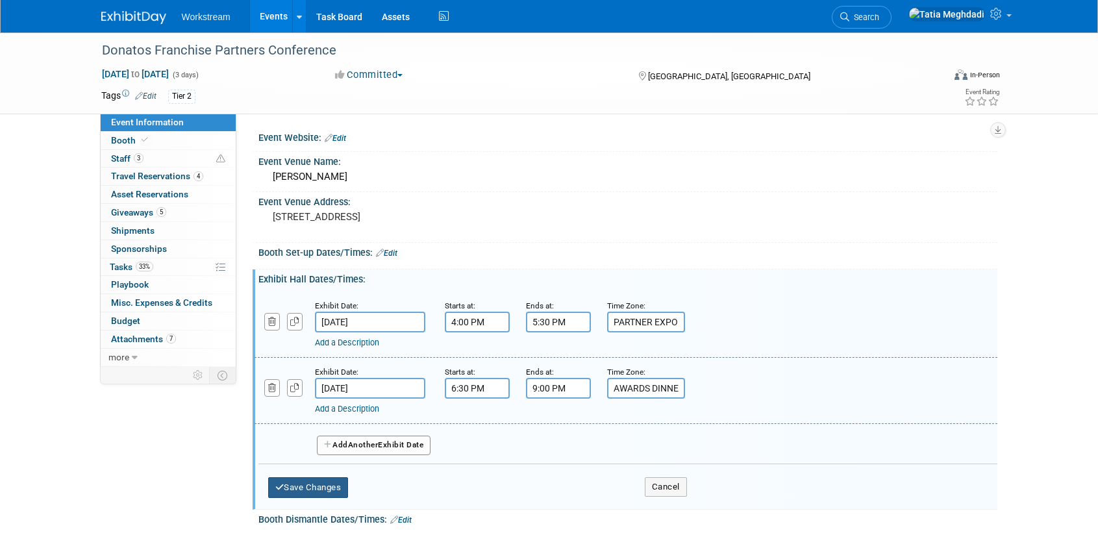
click at [293, 484] on button "Save Changes" at bounding box center [308, 487] width 80 height 21
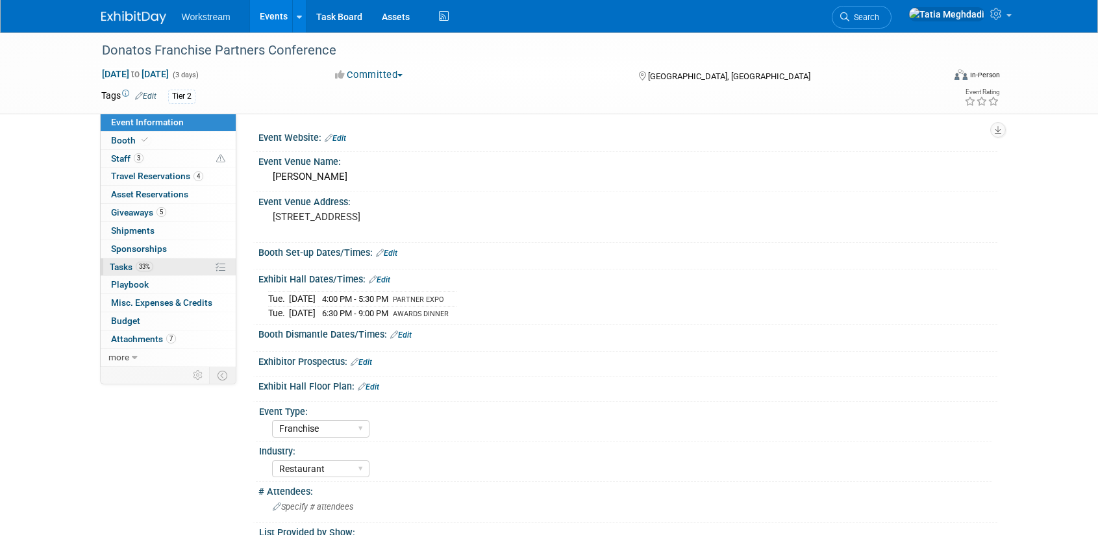
click at [123, 268] on span "Tasks 33%" at bounding box center [131, 267] width 43 height 10
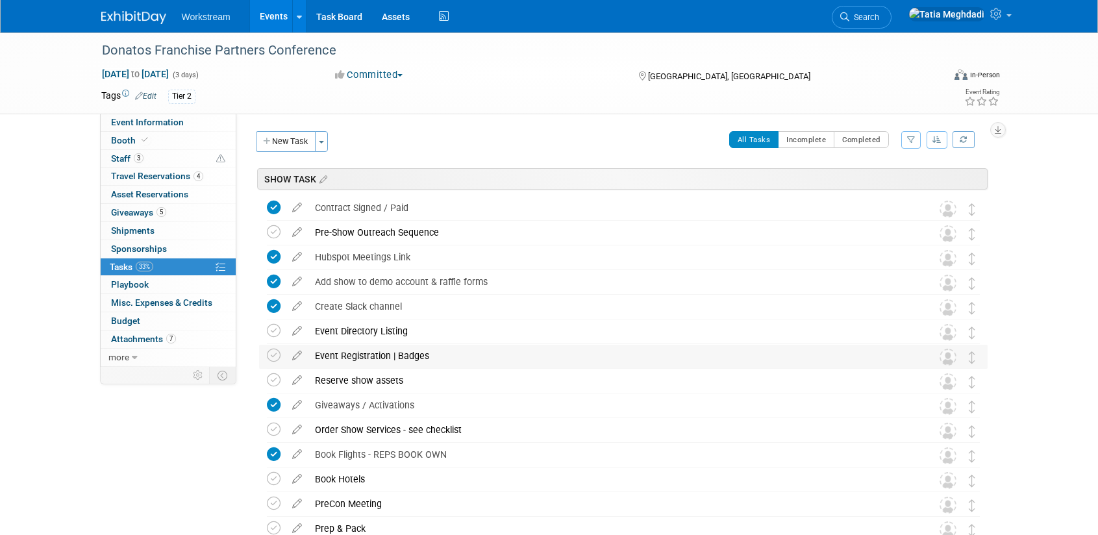
click at [477, 356] on div "Event Registration | Badges" at bounding box center [610, 356] width 605 height 22
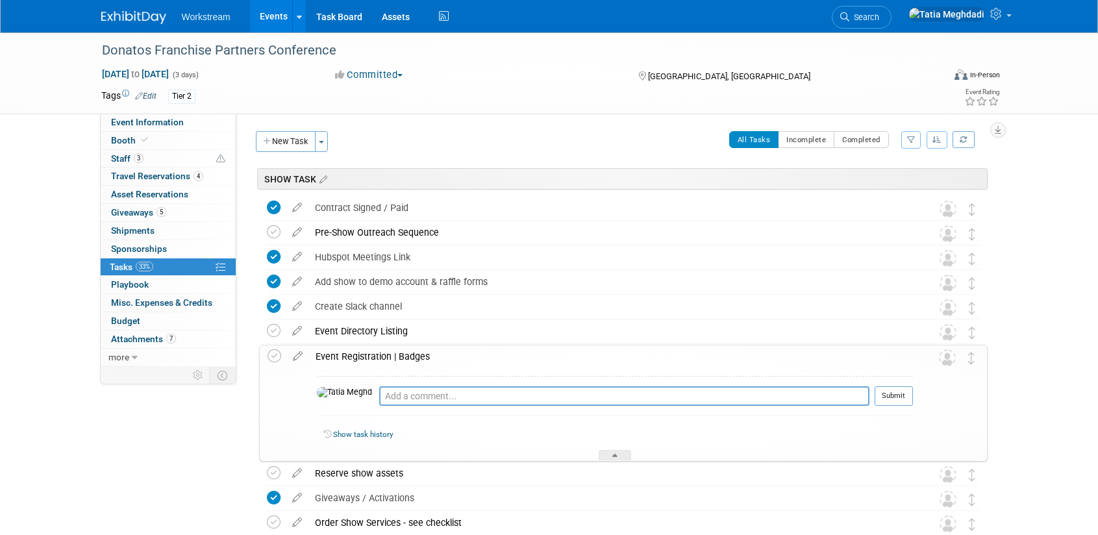
click at [478, 350] on div "Event Registration | Badges" at bounding box center [611, 356] width 604 height 22
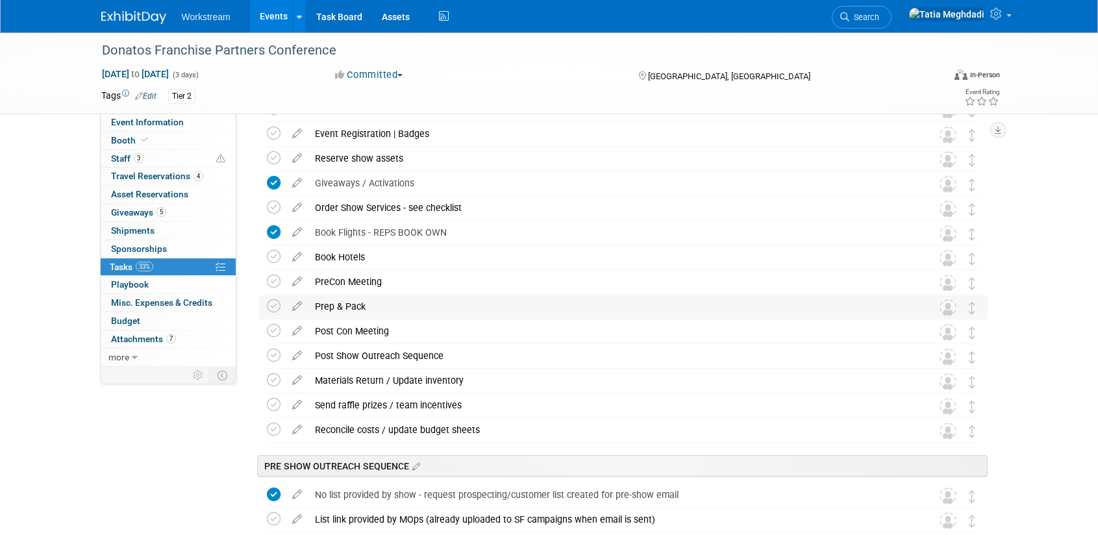
scroll to position [221, 0]
click at [354, 304] on div "Prep & Pack" at bounding box center [610, 307] width 605 height 22
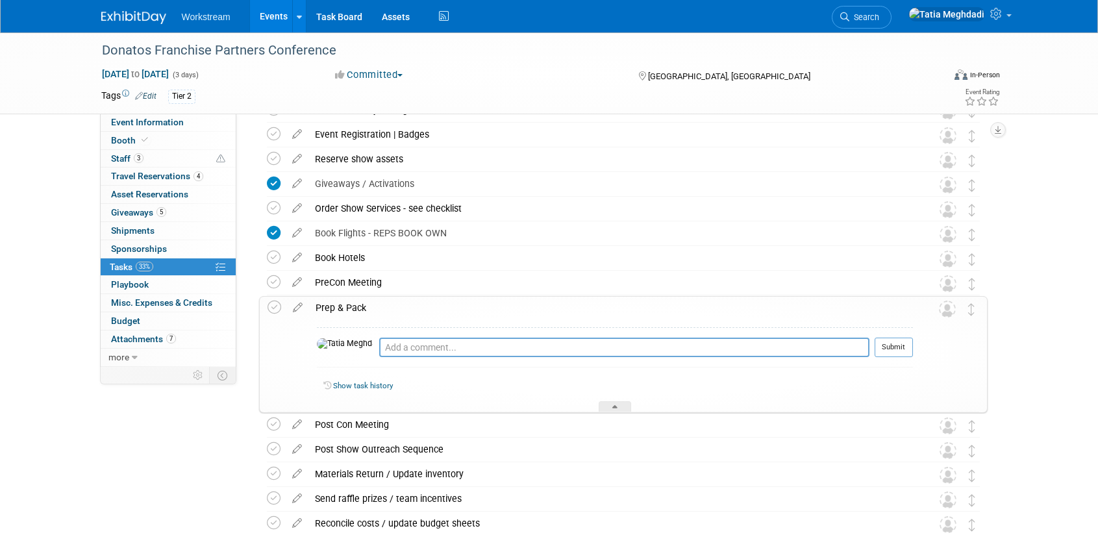
click at [354, 304] on div "Prep & Pack" at bounding box center [611, 308] width 604 height 22
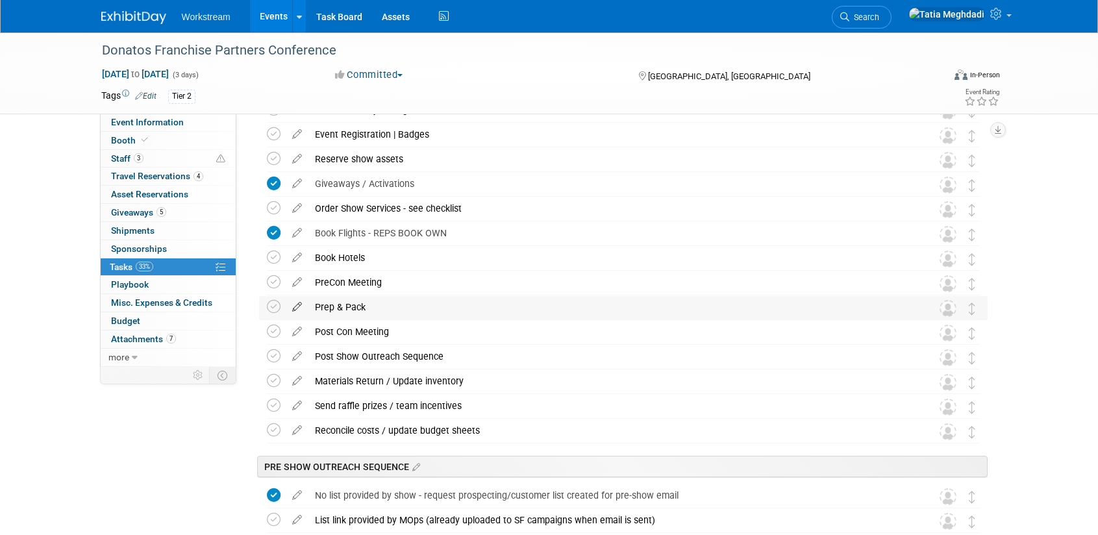
click at [295, 303] on icon at bounding box center [297, 304] width 23 height 16
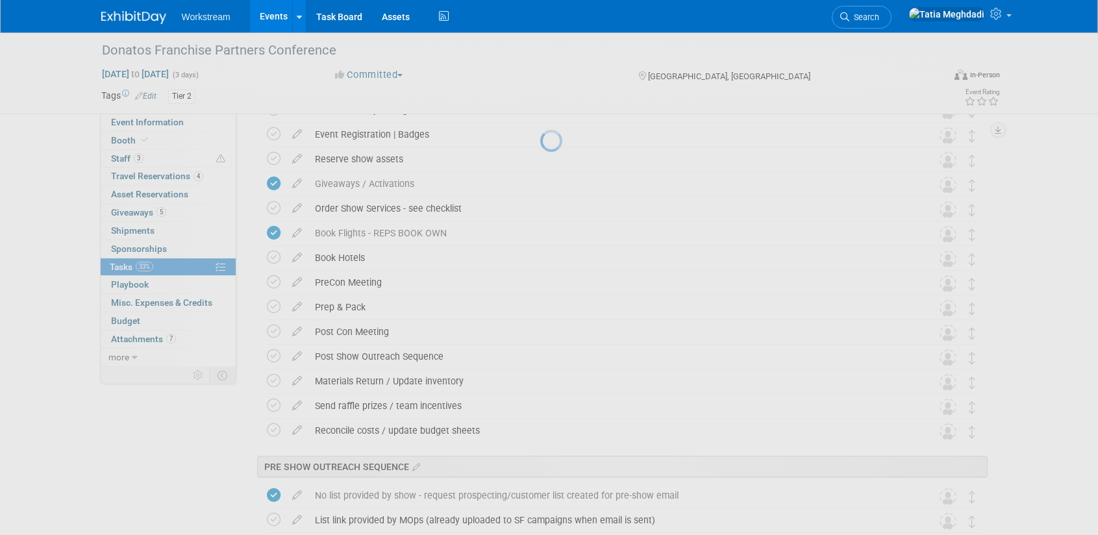
select select "8"
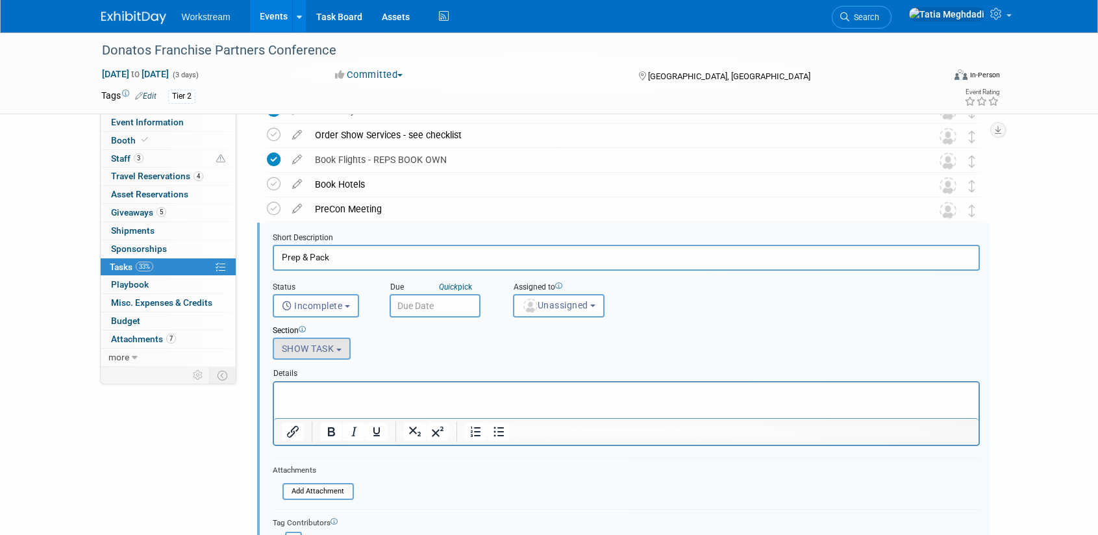
scroll to position [327, 0]
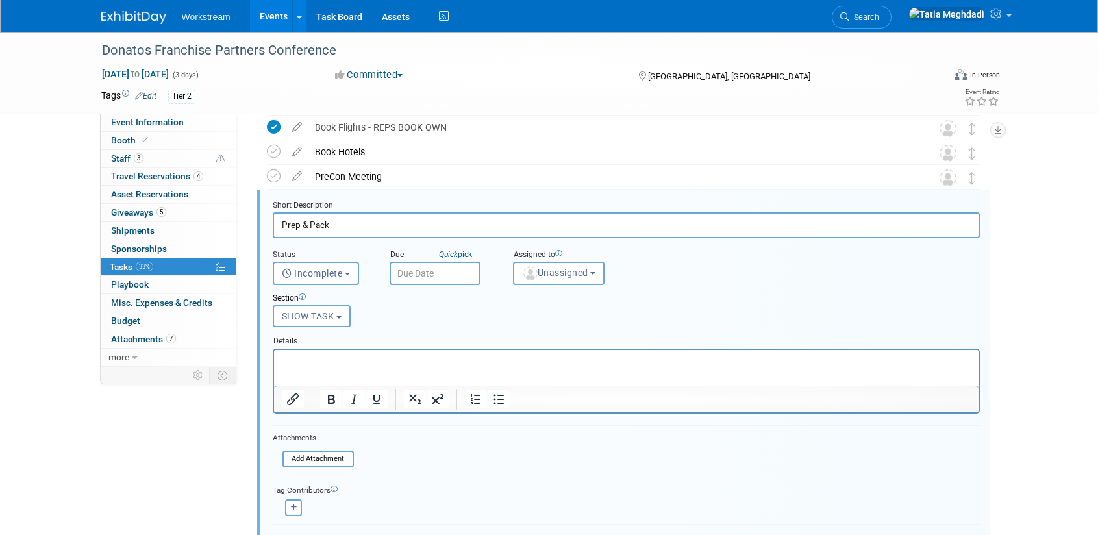
click at [436, 275] on input "text" at bounding box center [435, 273] width 91 height 23
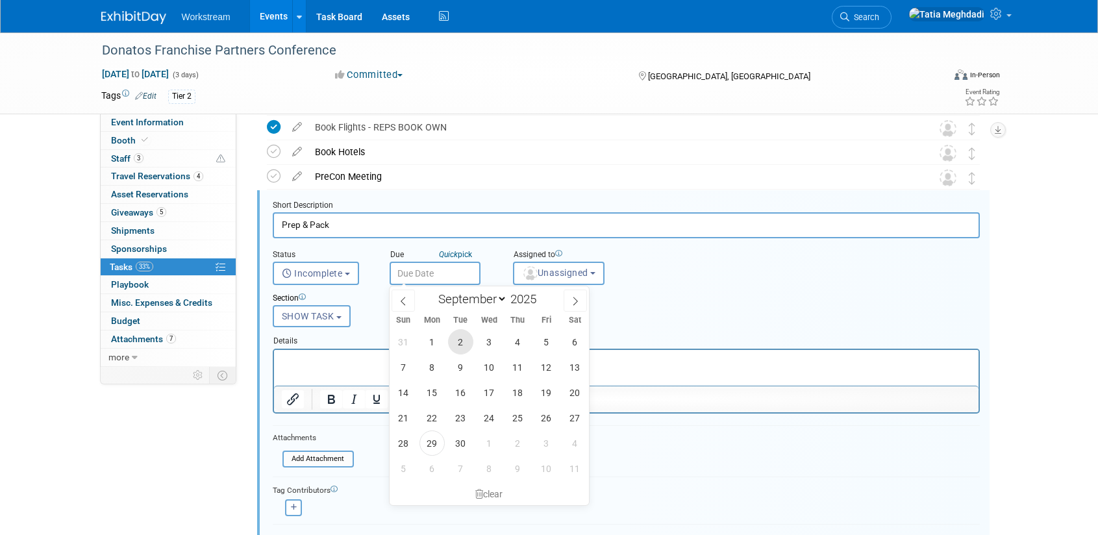
click at [458, 339] on span "2" at bounding box center [460, 341] width 25 height 25
type input "Sep 2, 2025"
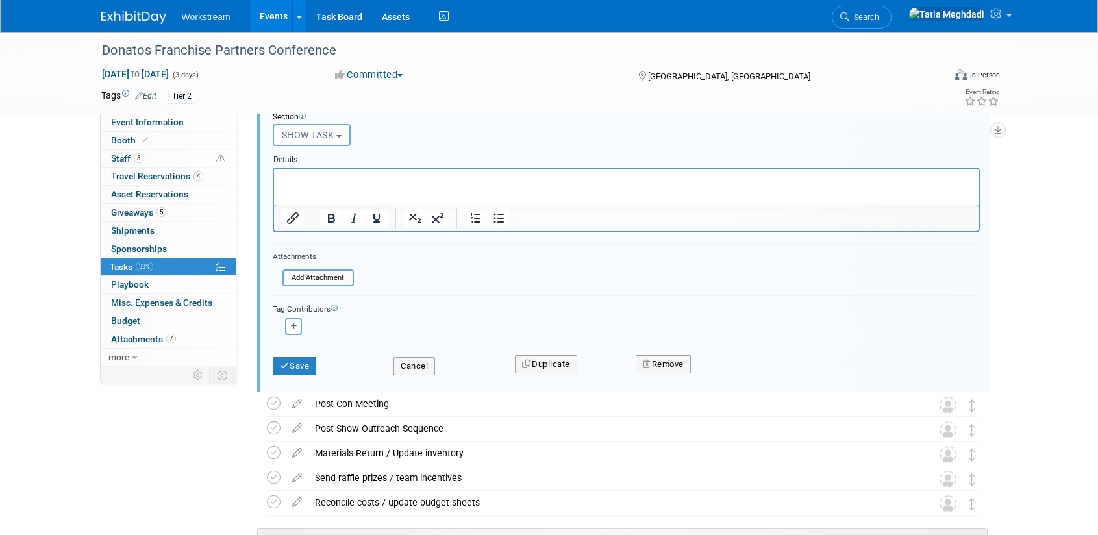
scroll to position [514, 0]
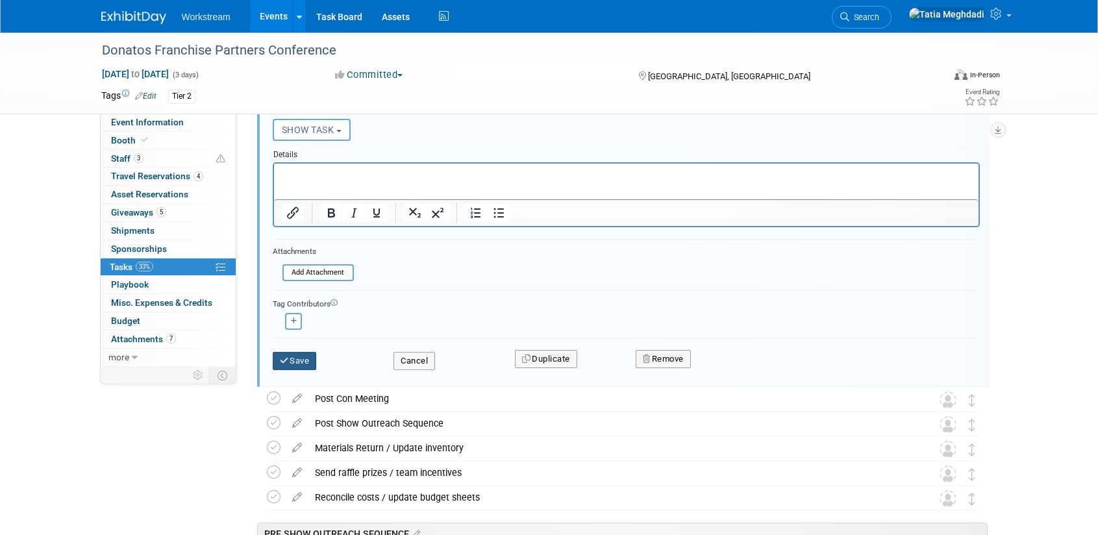
drag, startPoint x: 304, startPoint y: 362, endPoint x: 369, endPoint y: 362, distance: 64.9
click at [305, 362] on button "Save" at bounding box center [295, 361] width 44 height 18
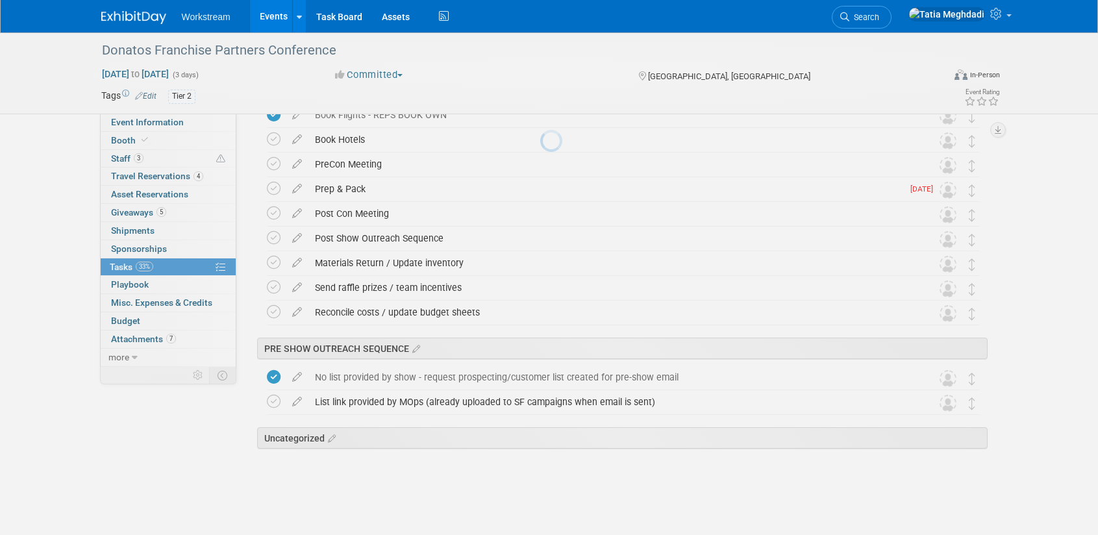
scroll to position [340, 0]
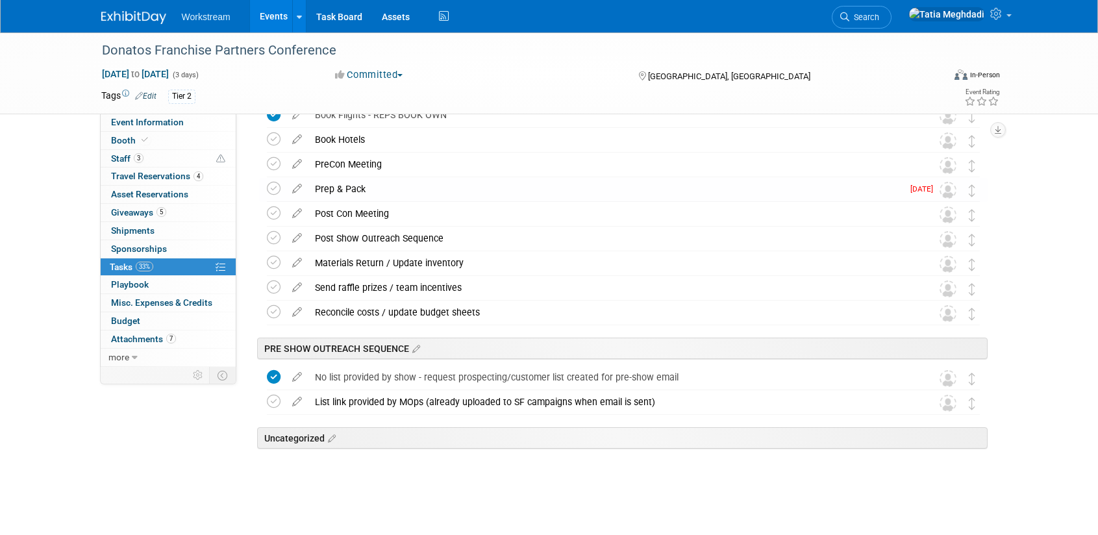
click at [338, 190] on div "Prep & Pack" at bounding box center [605, 189] width 594 height 22
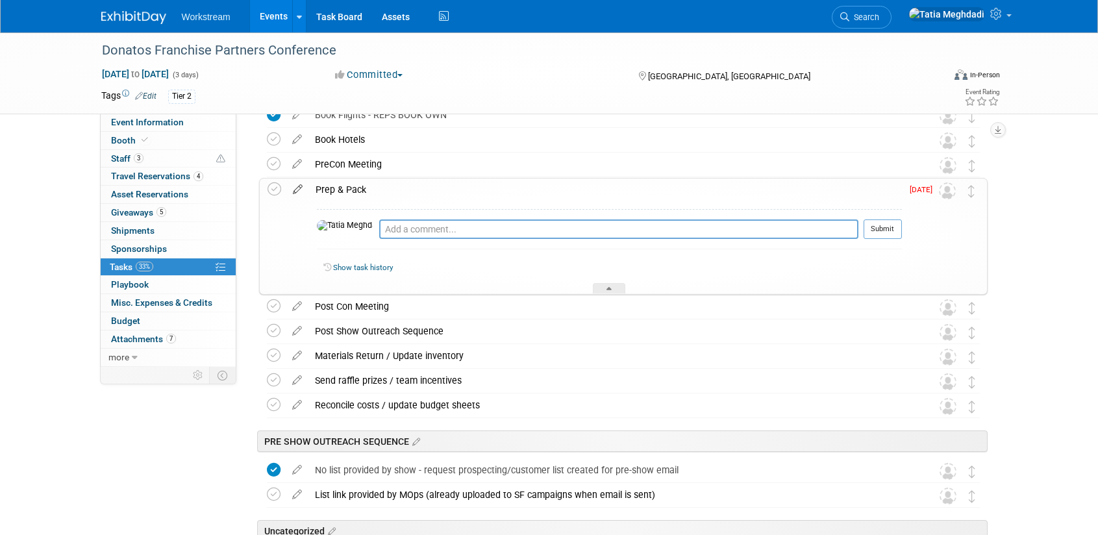
click at [299, 188] on icon at bounding box center [297, 187] width 23 height 16
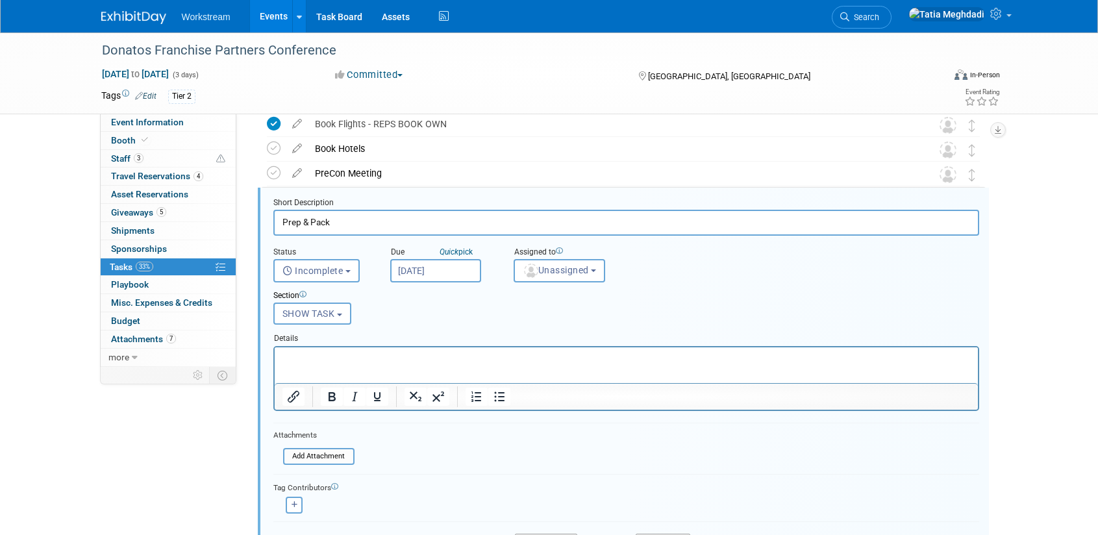
scroll to position [328, 0]
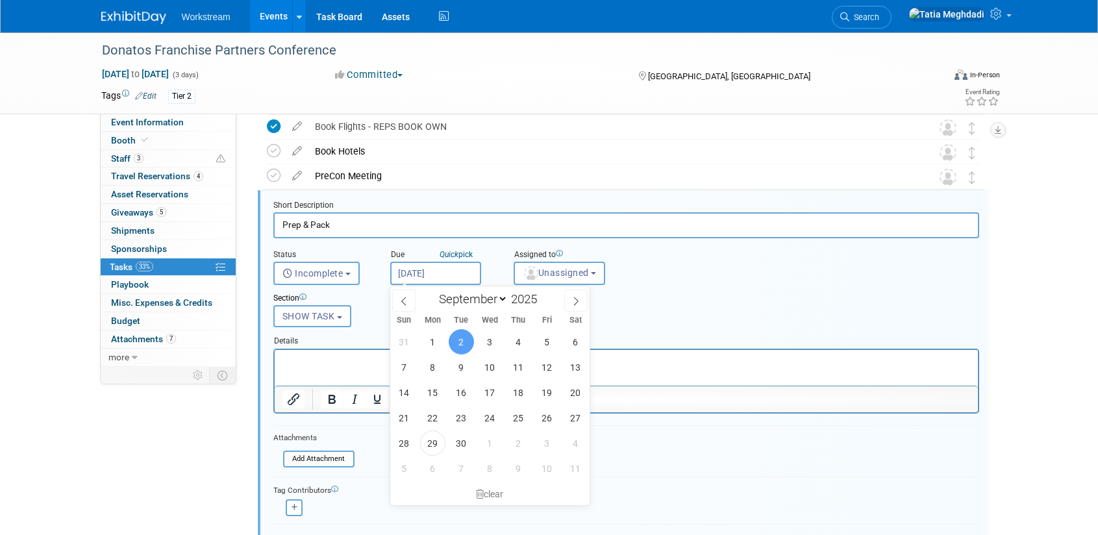
click at [419, 275] on input "[DATE]" at bounding box center [435, 273] width 91 height 23
click at [571, 300] on icon at bounding box center [575, 301] width 9 height 9
select select "9"
drag, startPoint x: 520, startPoint y: 339, endPoint x: 533, endPoint y: 341, distance: 13.2
click at [521, 339] on span "2" at bounding box center [518, 341] width 25 height 25
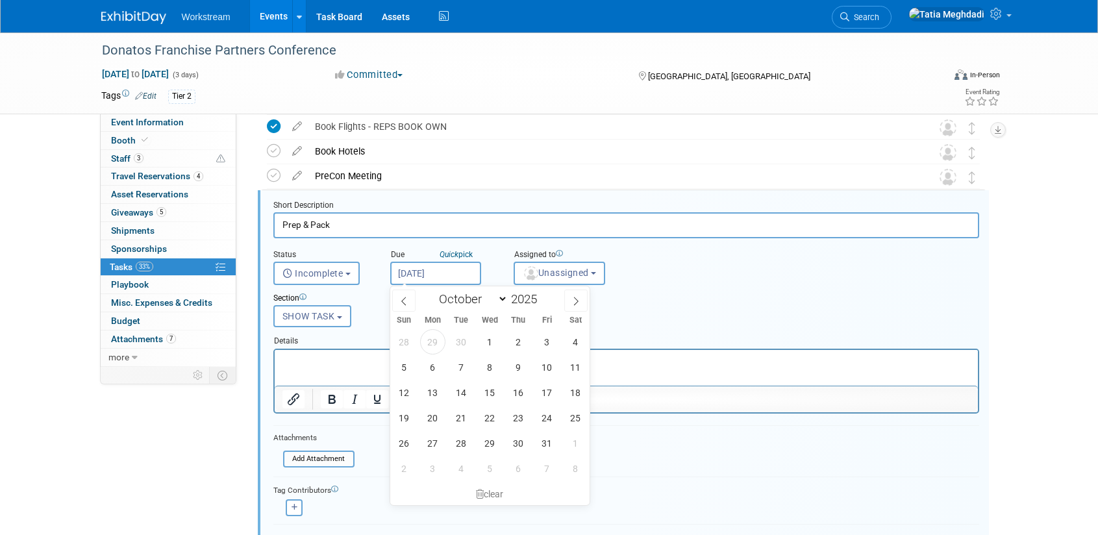
type input "Oct 2, 2025"
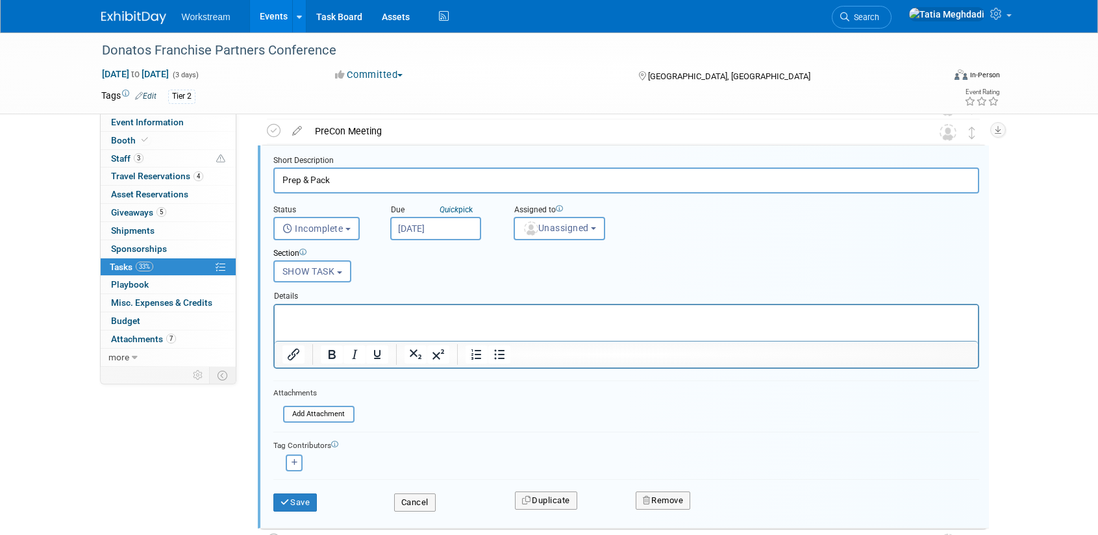
scroll to position [374, 0]
click at [287, 497] on icon "submit" at bounding box center [285, 501] width 10 height 8
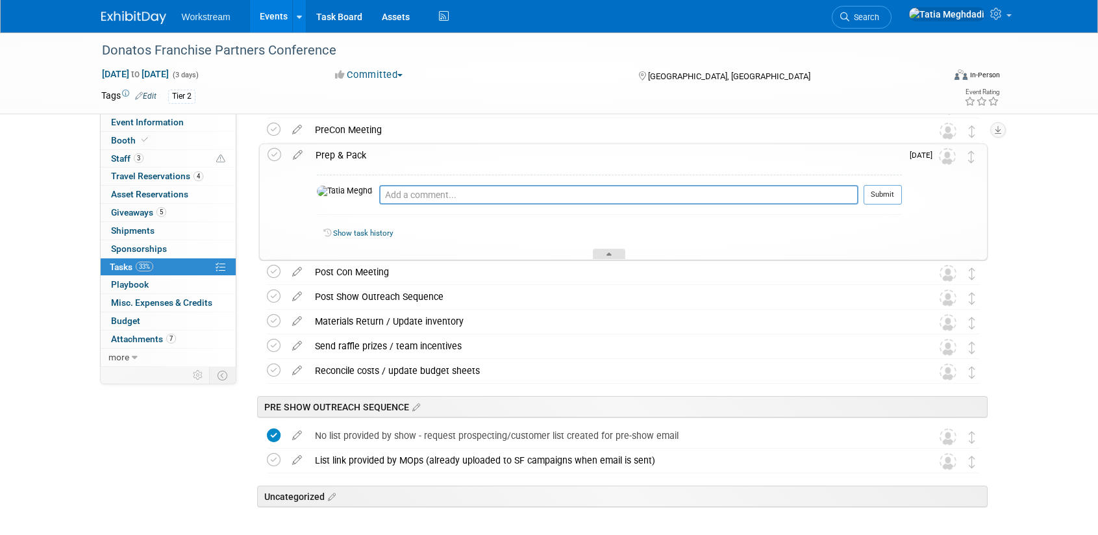
click at [595, 251] on div at bounding box center [609, 254] width 32 height 11
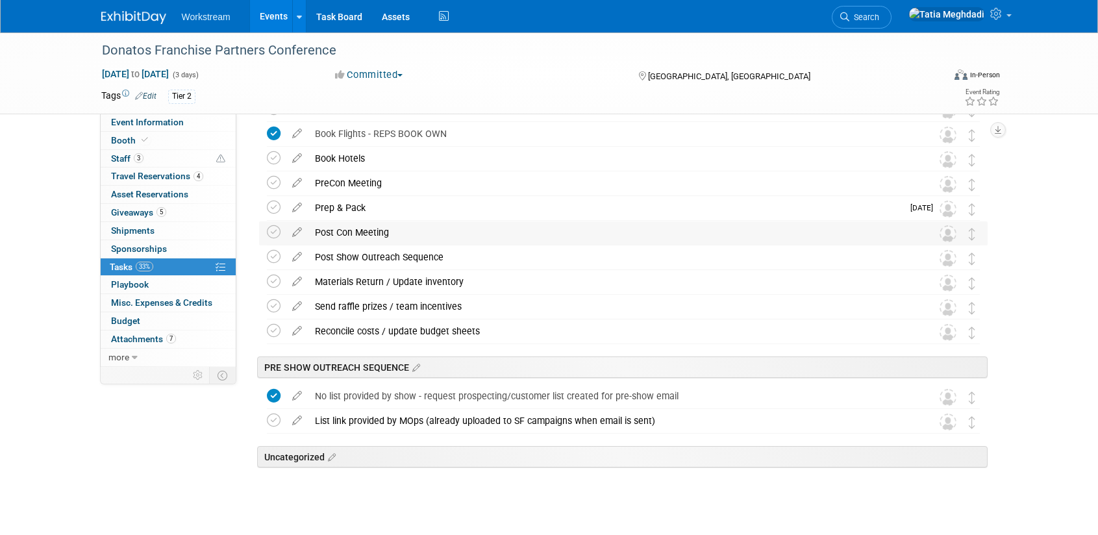
scroll to position [317, 0]
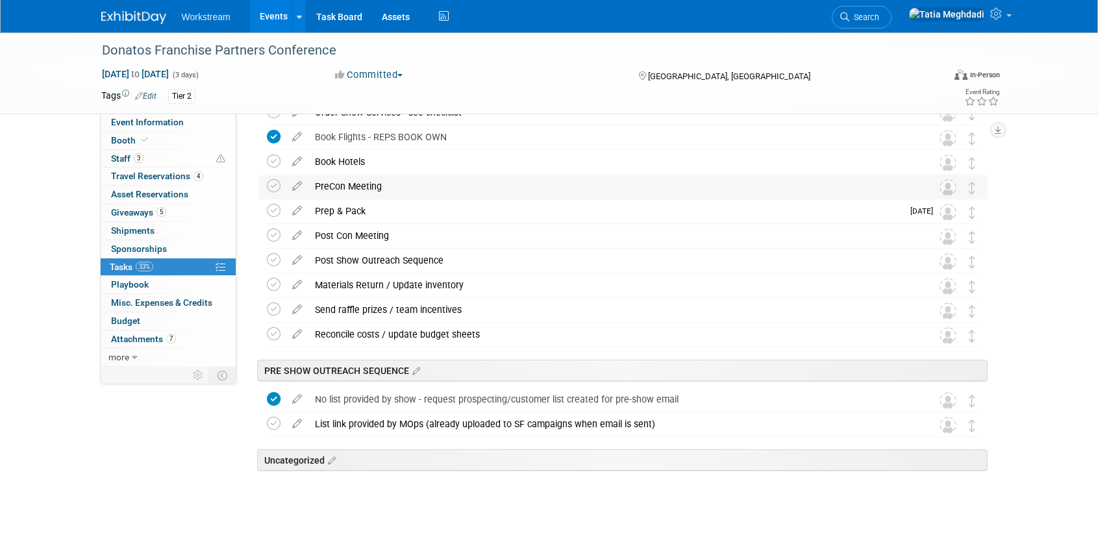
click at [391, 181] on div "PreCon Meeting" at bounding box center [610, 186] width 605 height 22
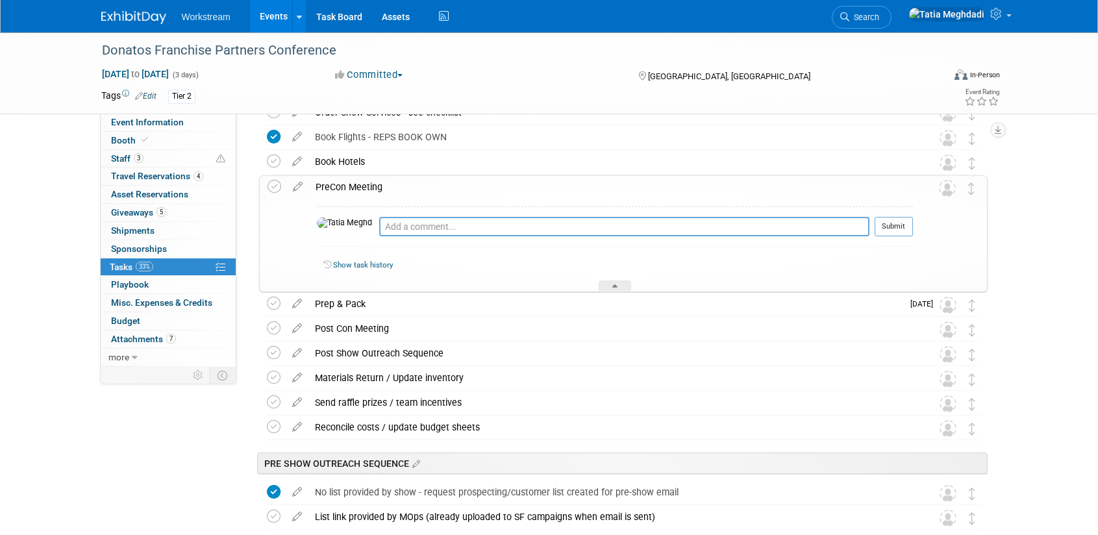
drag, startPoint x: 353, startPoint y: 179, endPoint x: 314, endPoint y: 176, distance: 39.0
click at [349, 179] on div "PreCon Meeting" at bounding box center [611, 187] width 604 height 22
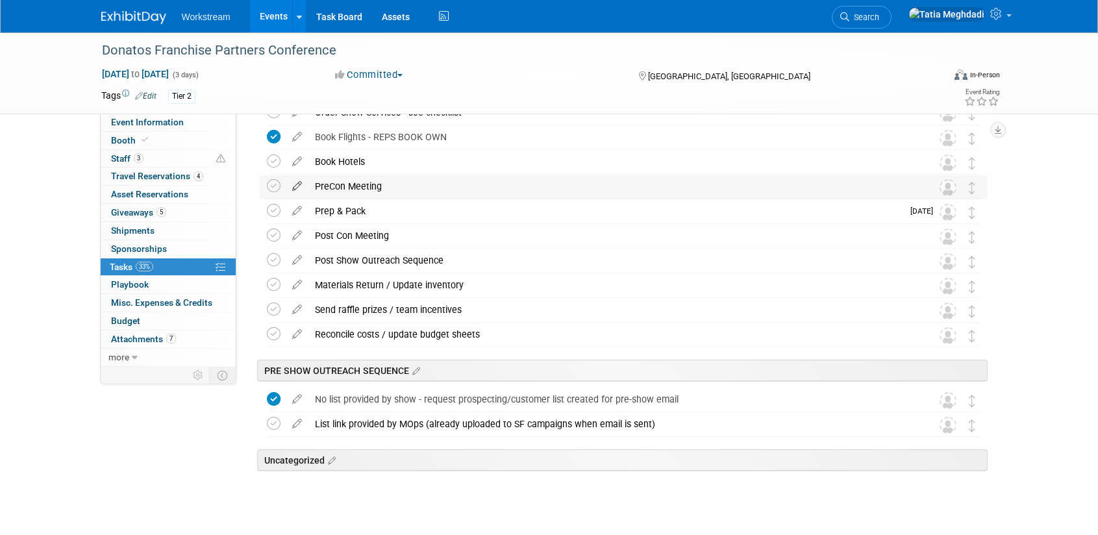
click at [300, 184] on icon at bounding box center [297, 183] width 23 height 16
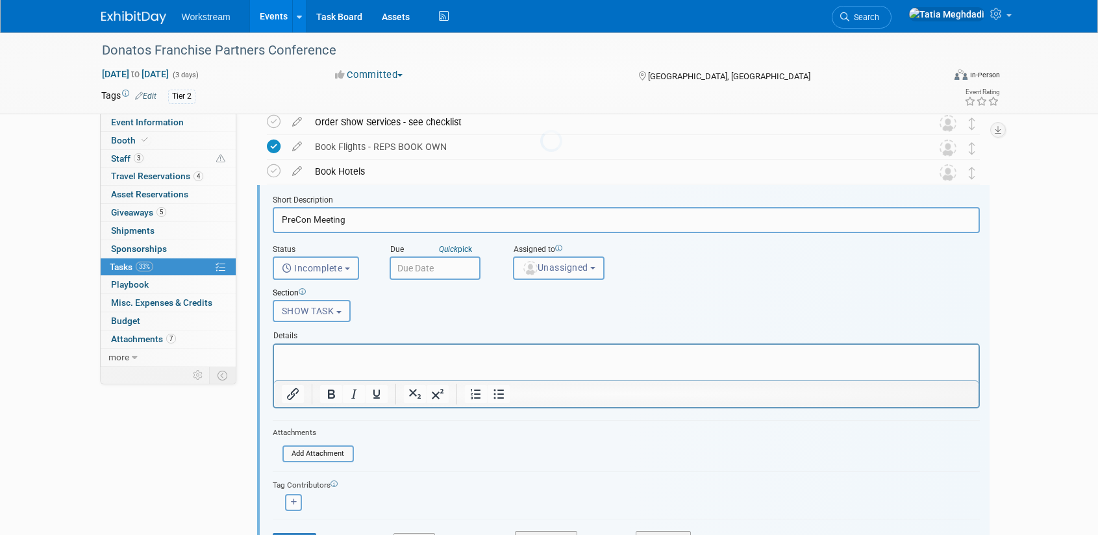
scroll to position [303, 0]
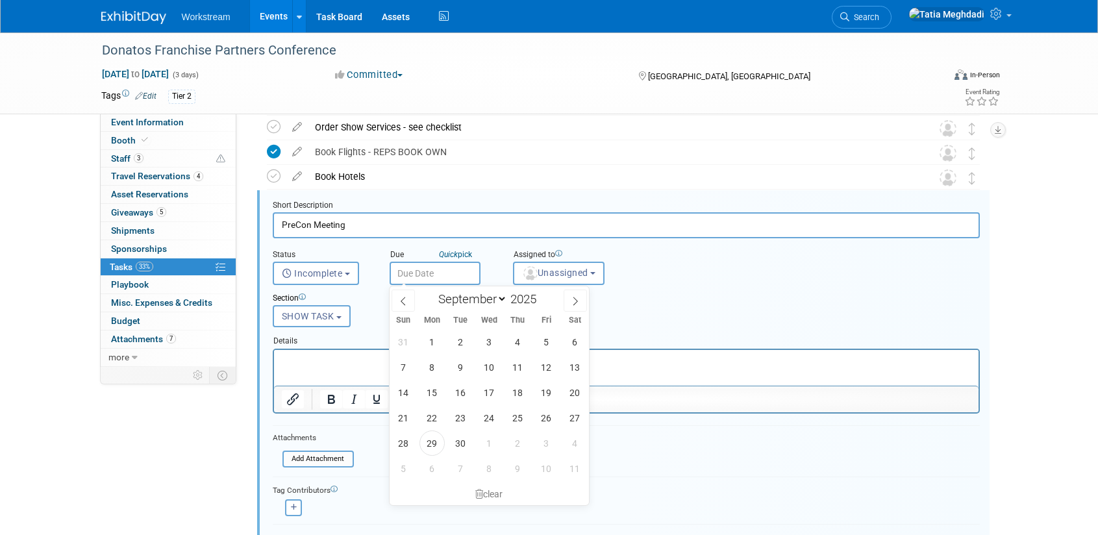
click at [451, 271] on input "text" at bounding box center [435, 273] width 91 height 23
click at [575, 297] on icon at bounding box center [575, 301] width 9 height 9
select select "9"
click at [429, 368] on span "6" at bounding box center [431, 366] width 25 height 25
type input "[DATE]"
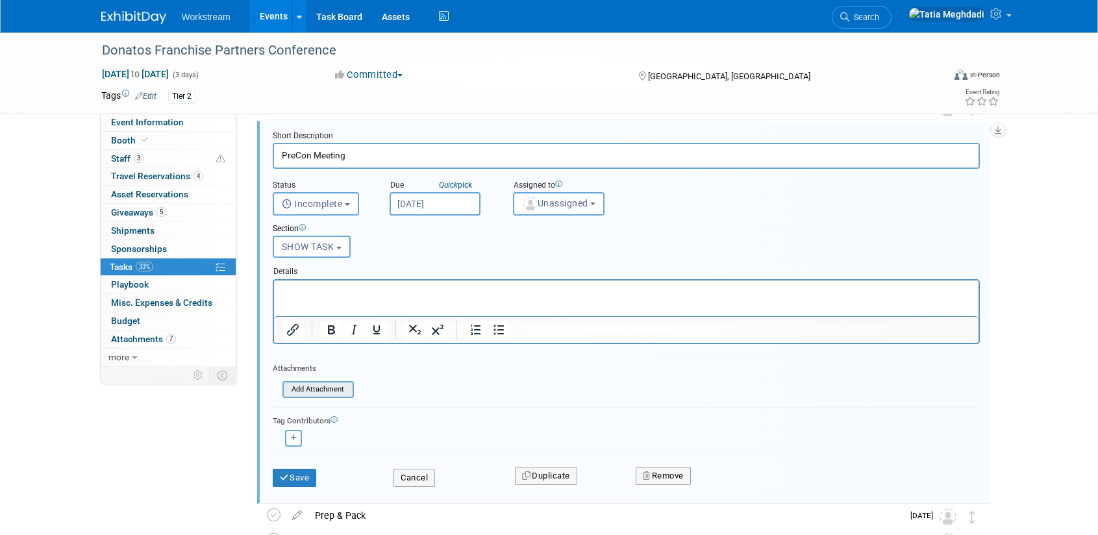
scroll to position [376, 0]
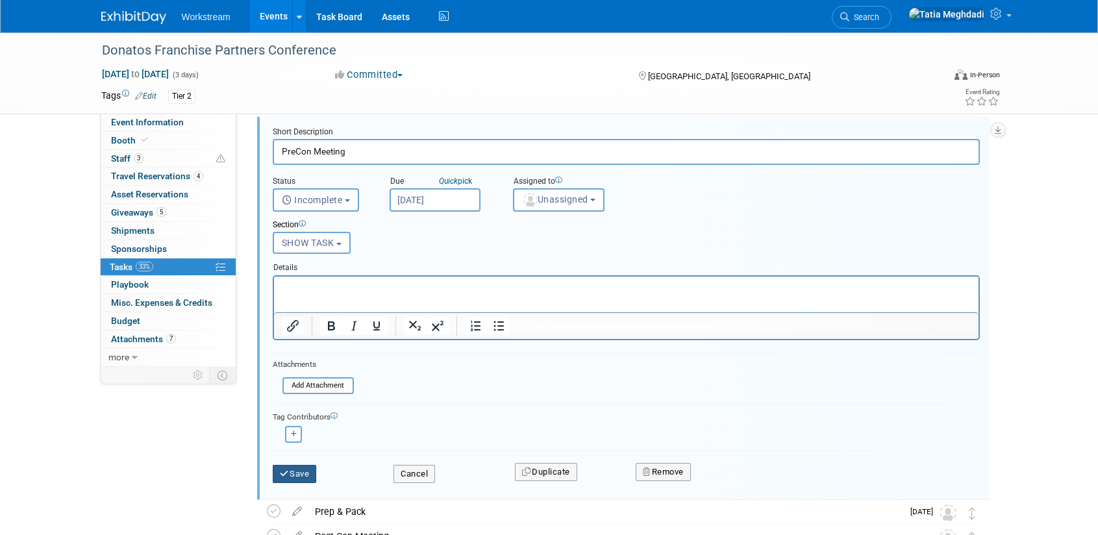
click at [312, 473] on button "Save" at bounding box center [295, 474] width 44 height 18
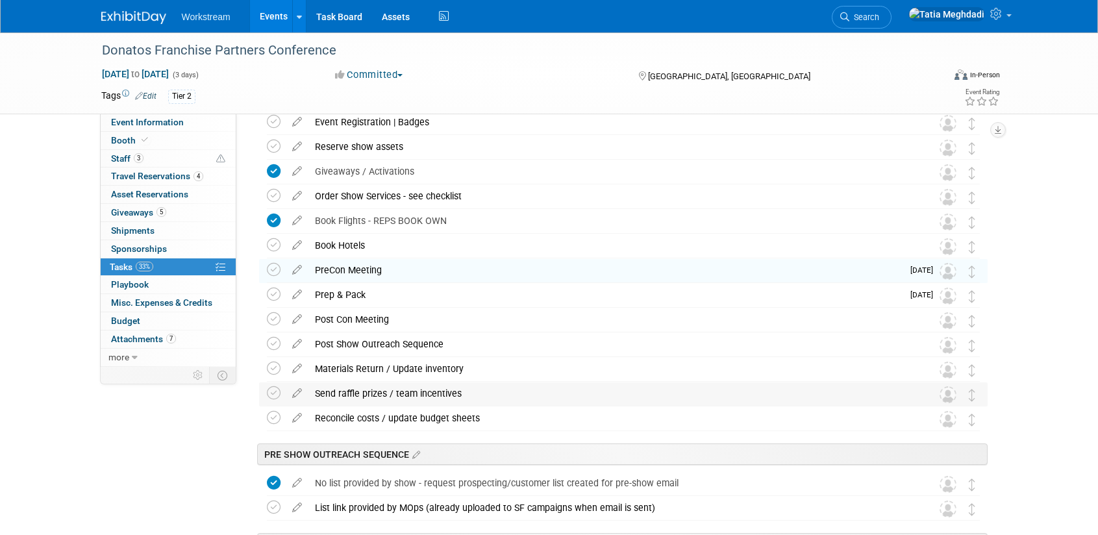
scroll to position [203, 0]
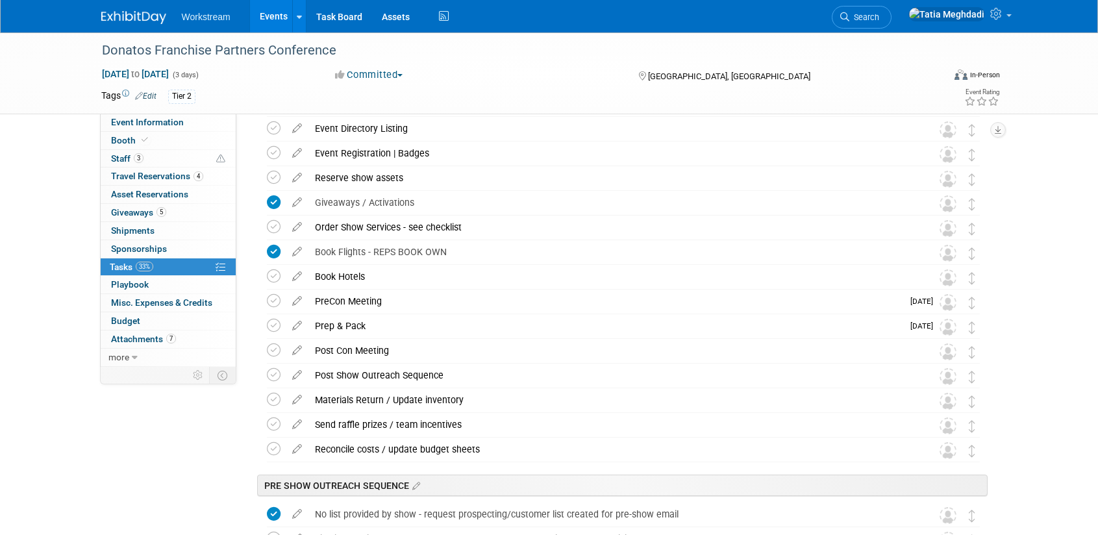
click at [373, 327] on div "Prep & Pack" at bounding box center [605, 326] width 594 height 22
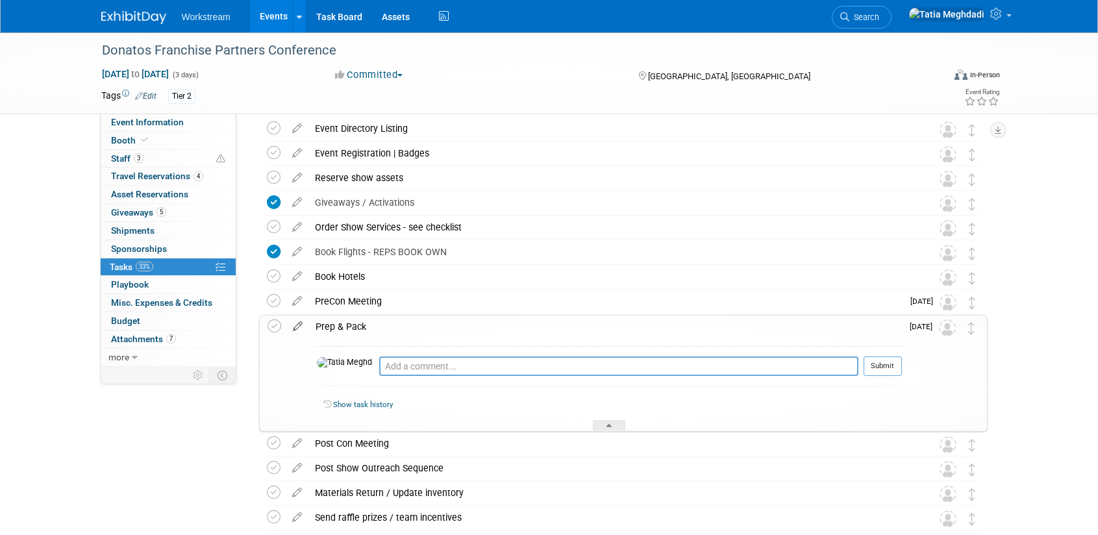
drag, startPoint x: 319, startPoint y: 325, endPoint x: 295, endPoint y: 324, distance: 24.7
click at [318, 325] on div "Prep & Pack" at bounding box center [605, 327] width 593 height 22
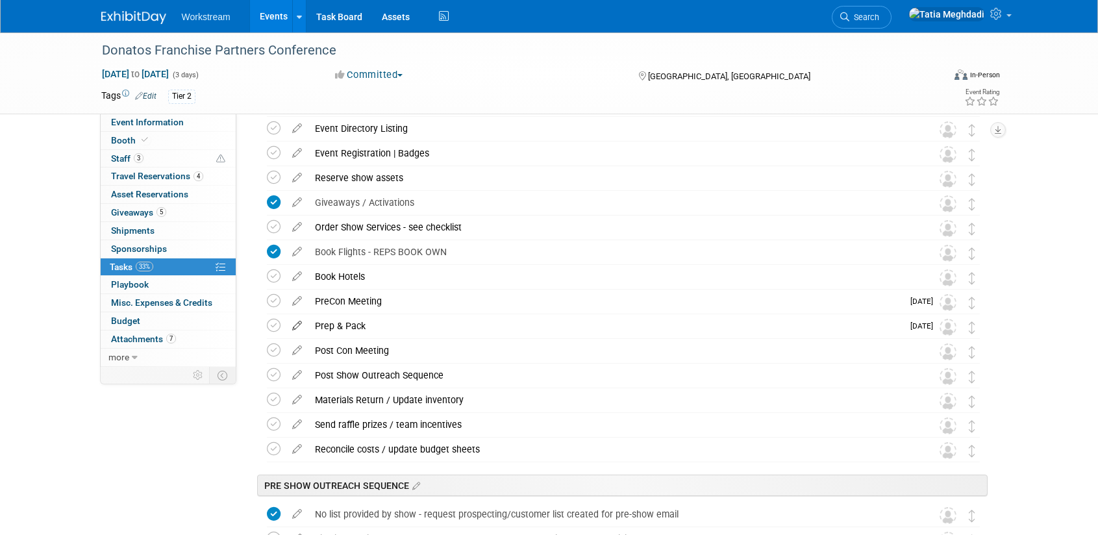
click at [295, 324] on icon at bounding box center [297, 323] width 23 height 16
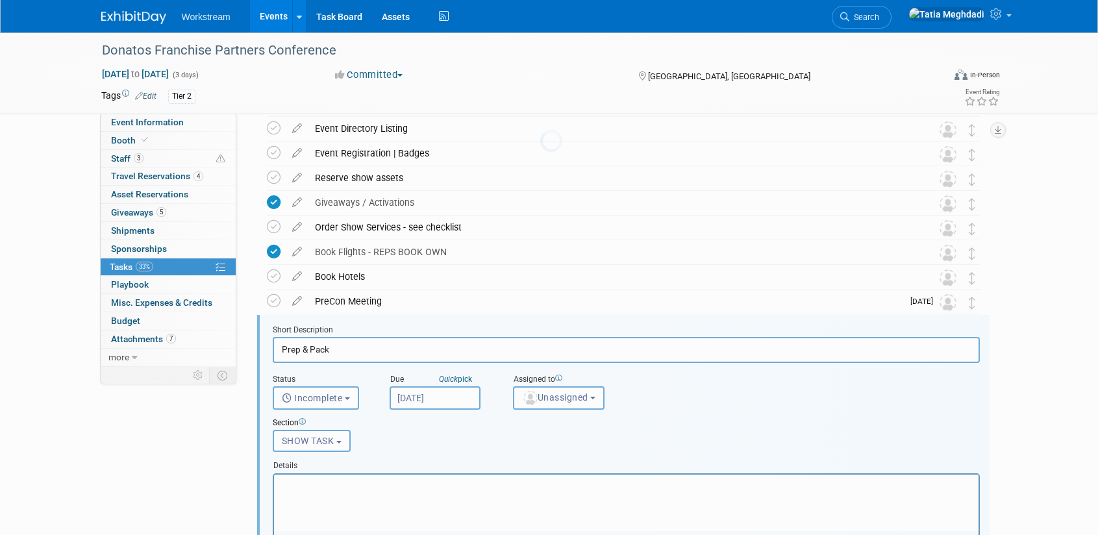
scroll to position [327, 0]
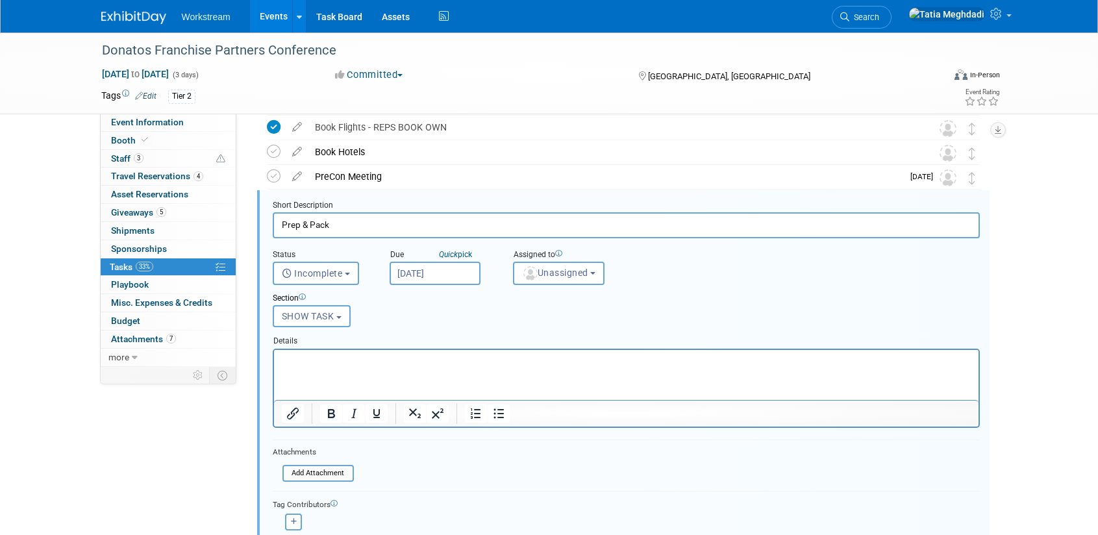
drag, startPoint x: 333, startPoint y: 229, endPoint x: 271, endPoint y: 229, distance: 62.3
click at [273, 229] on input "Prep & Pack" at bounding box center [626, 224] width 707 height 25
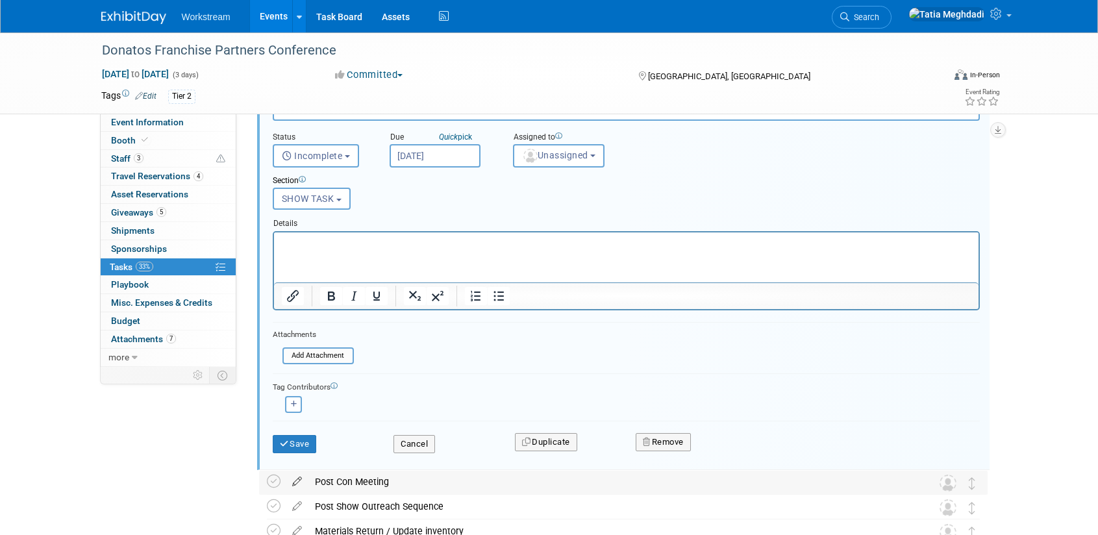
scroll to position [460, 0]
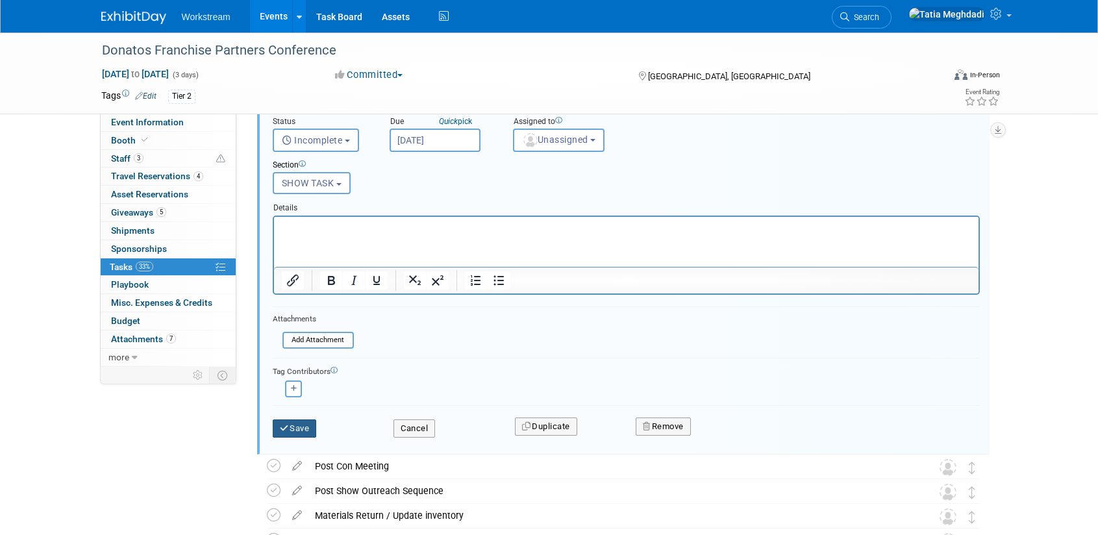
type input "Pack & Ship"
click at [295, 430] on button "Save" at bounding box center [295, 428] width 44 height 18
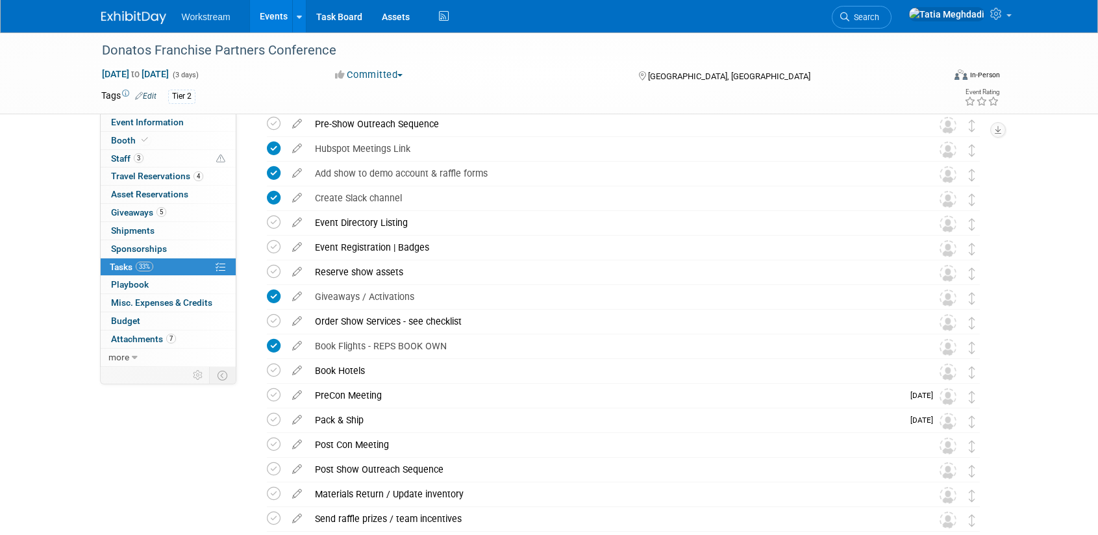
scroll to position [106, 0]
click at [928, 423] on span "Oct 2" at bounding box center [924, 421] width 29 height 9
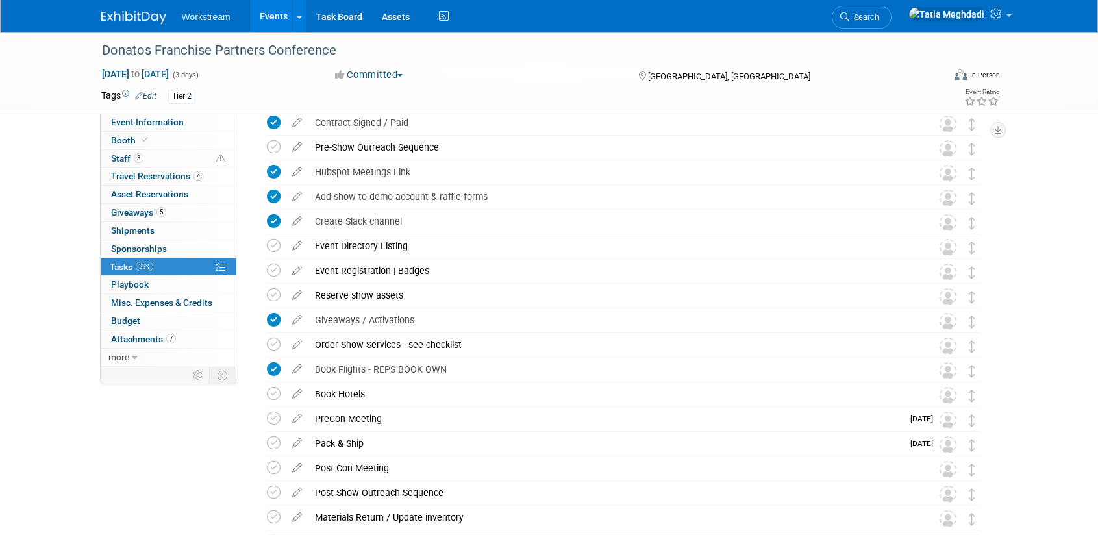
scroll to position [89, 0]
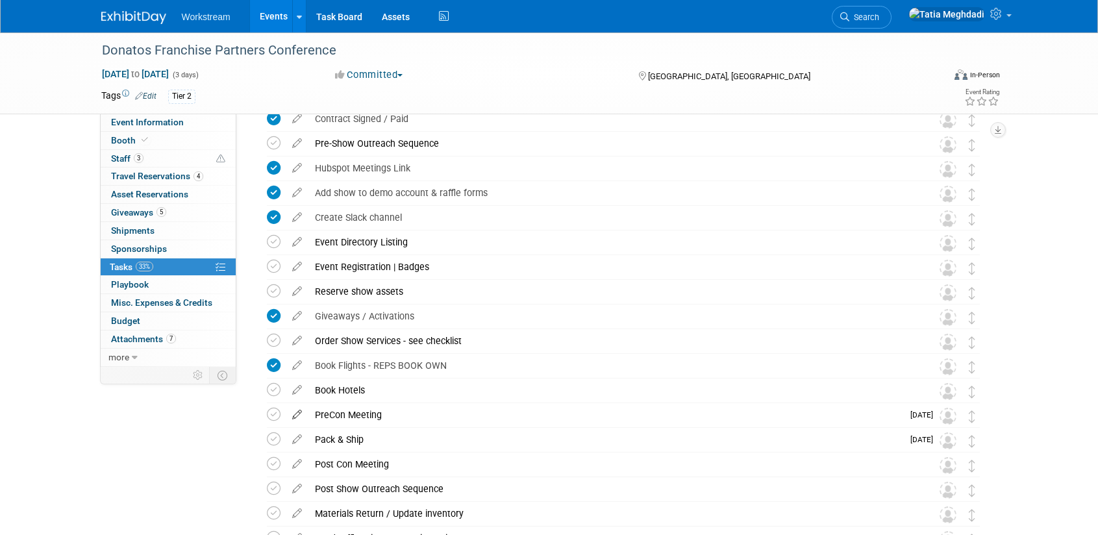
click at [295, 414] on icon at bounding box center [297, 412] width 23 height 16
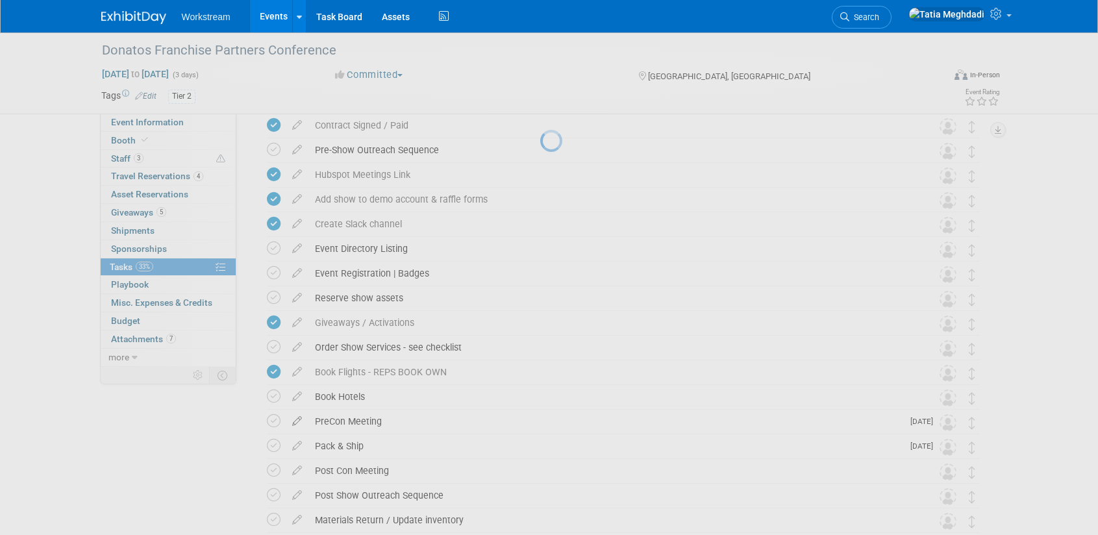
scroll to position [79, 0]
select select "9"
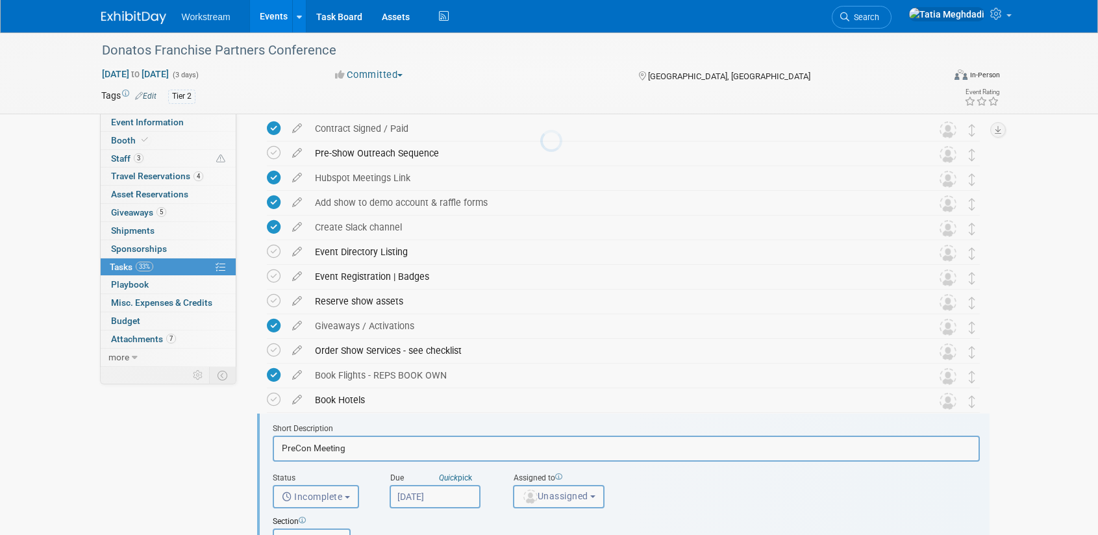
scroll to position [303, 0]
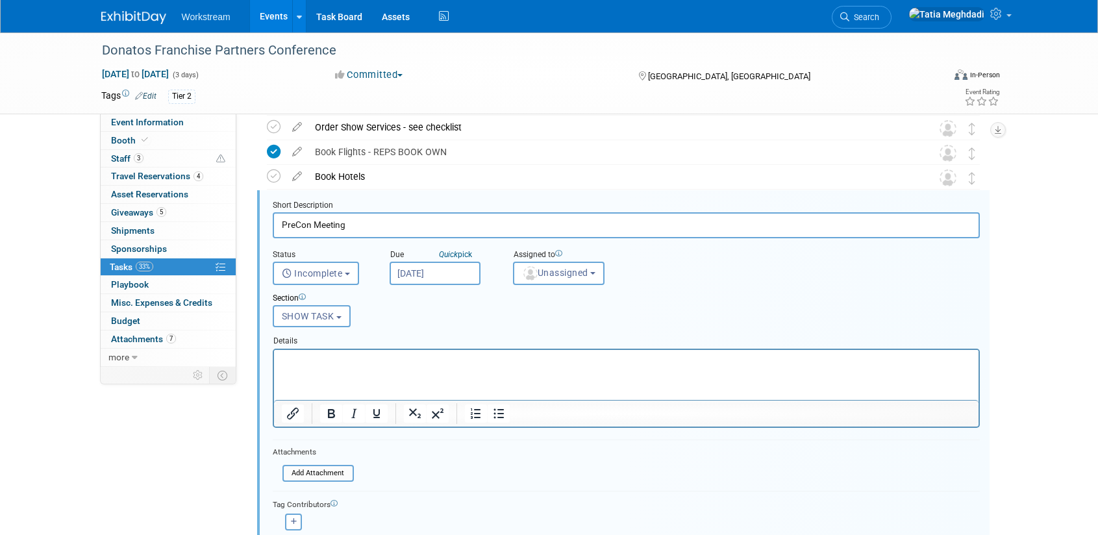
click at [405, 273] on input "[DATE]" at bounding box center [435, 273] width 91 height 23
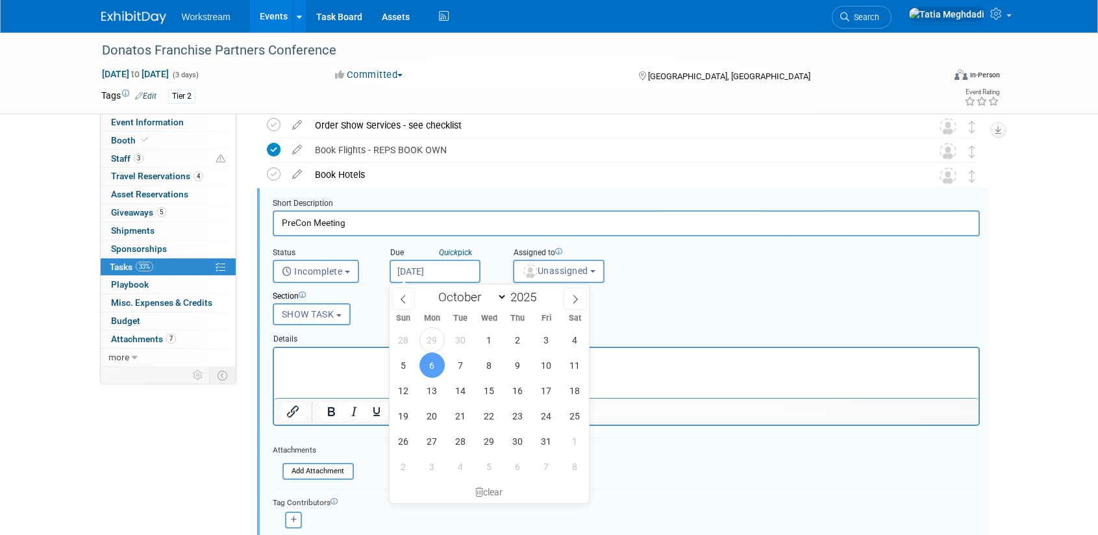
scroll to position [306, 0]
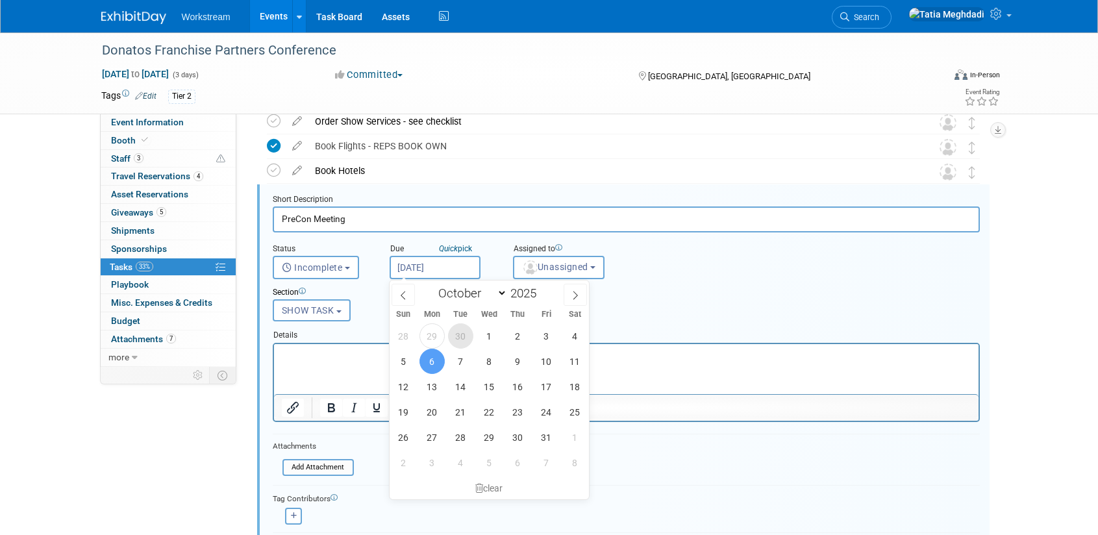
click at [462, 341] on span "30" at bounding box center [460, 335] width 25 height 25
type input "Sep 30, 2025"
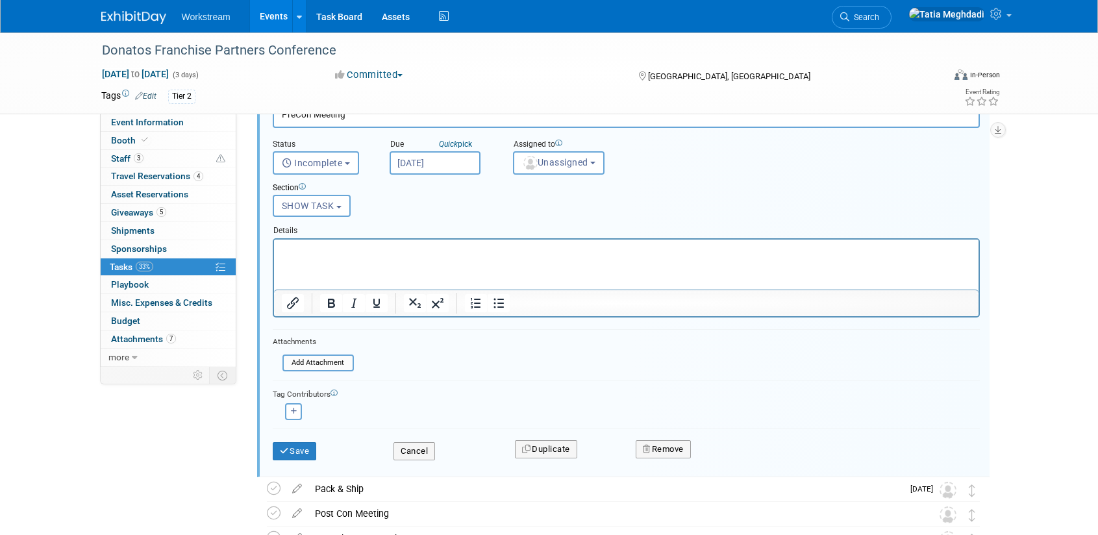
scroll to position [508, 0]
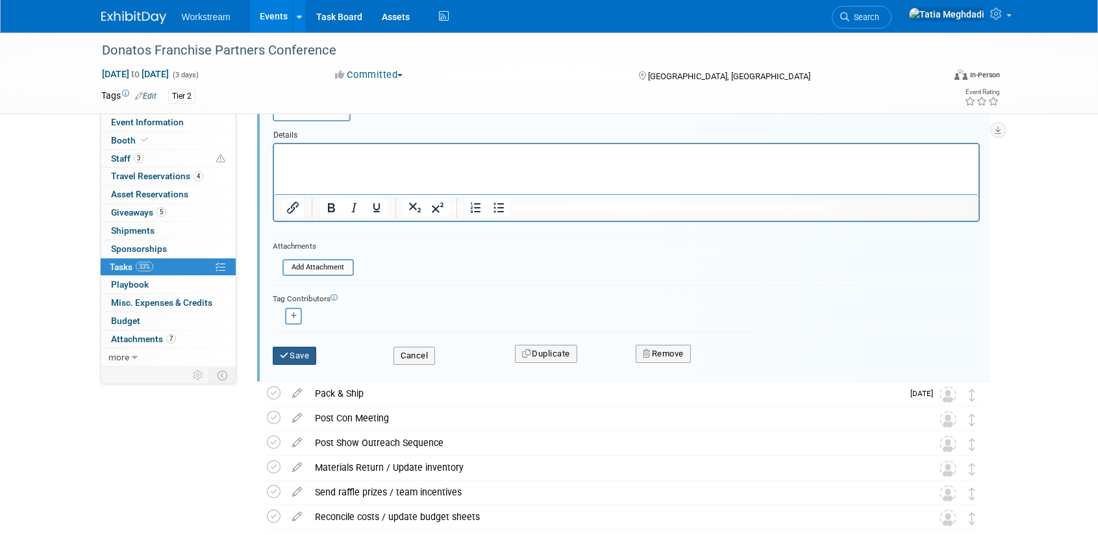
click at [289, 356] on button "Save" at bounding box center [295, 356] width 44 height 18
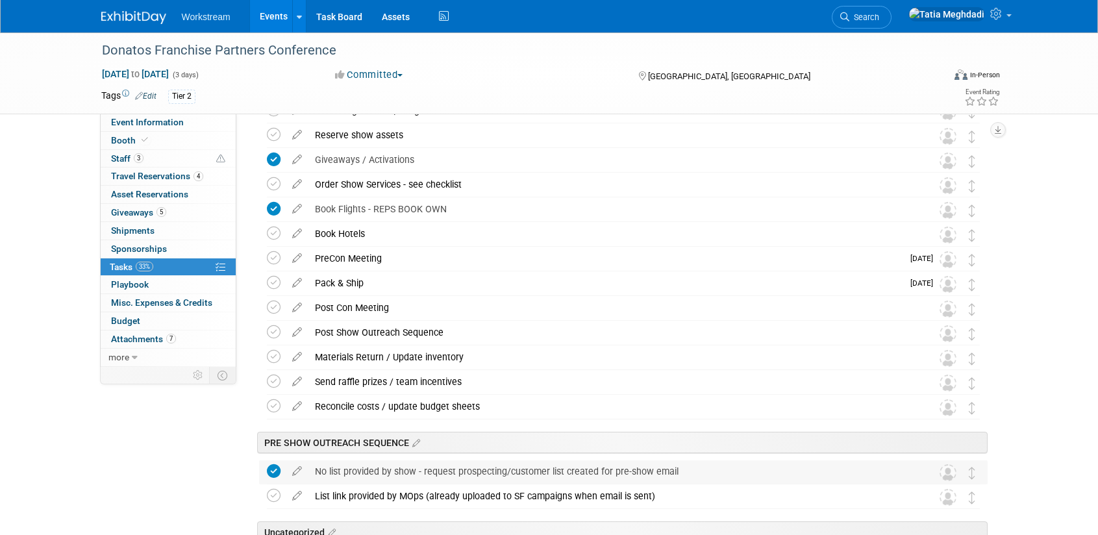
scroll to position [250, 0]
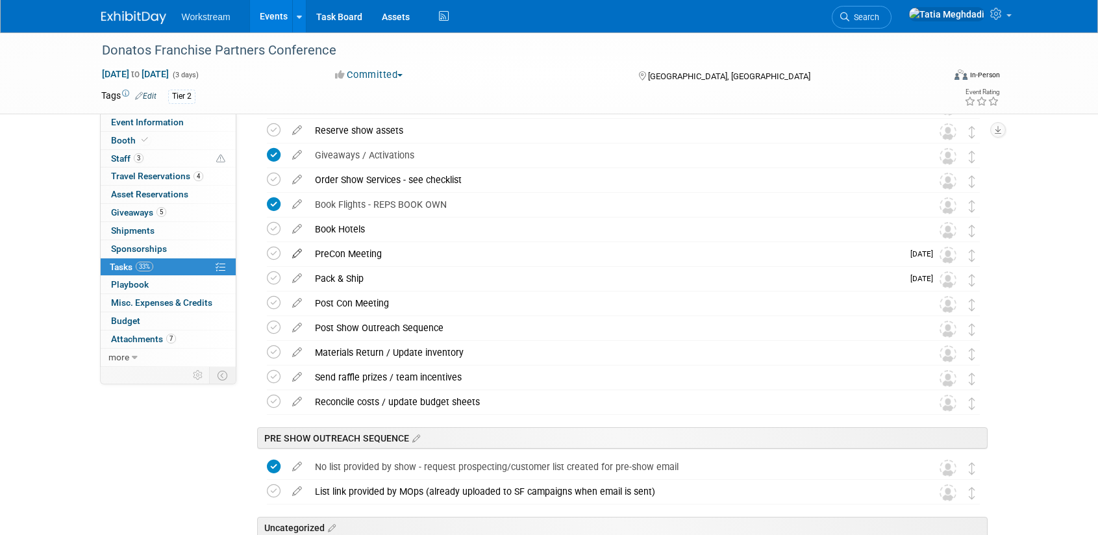
click at [299, 253] on icon at bounding box center [297, 251] width 23 height 16
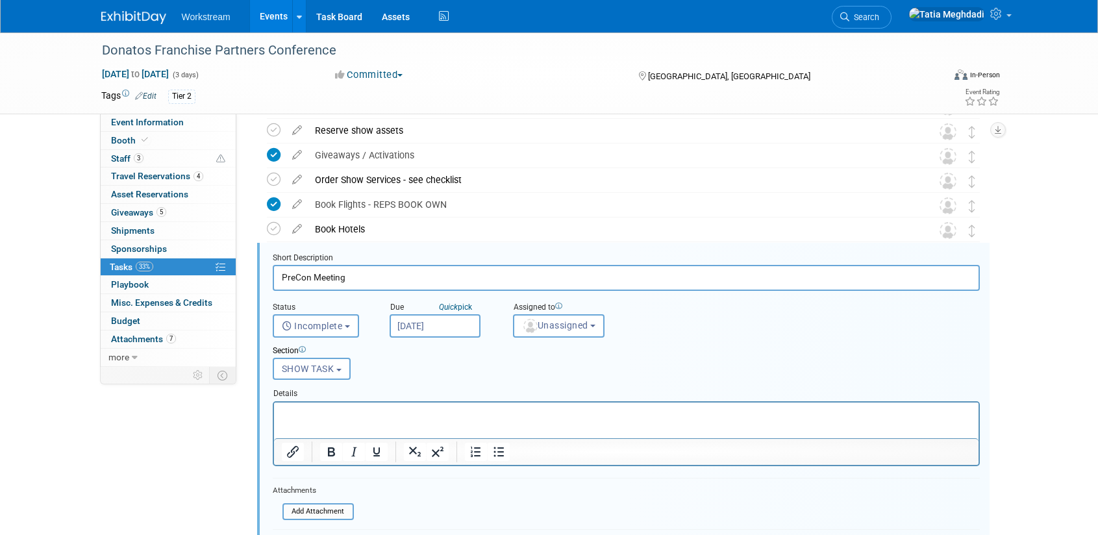
scroll to position [303, 0]
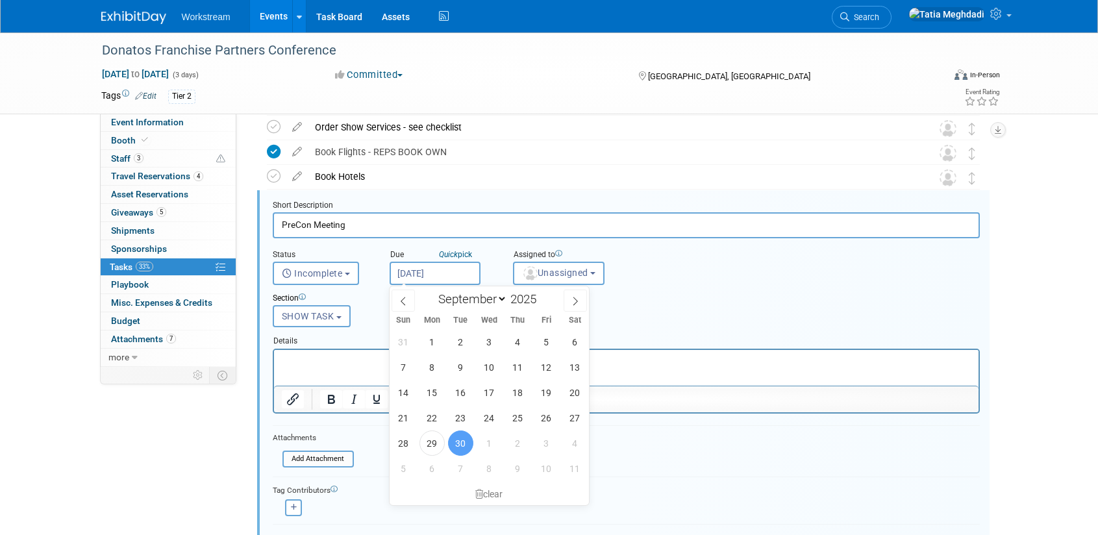
click at [443, 273] on input "Sep 30, 2025" at bounding box center [435, 273] width 91 height 23
click at [572, 303] on icon at bounding box center [575, 301] width 9 height 9
select select "9"
click at [432, 365] on span "6" at bounding box center [431, 366] width 25 height 25
type input "[DATE]"
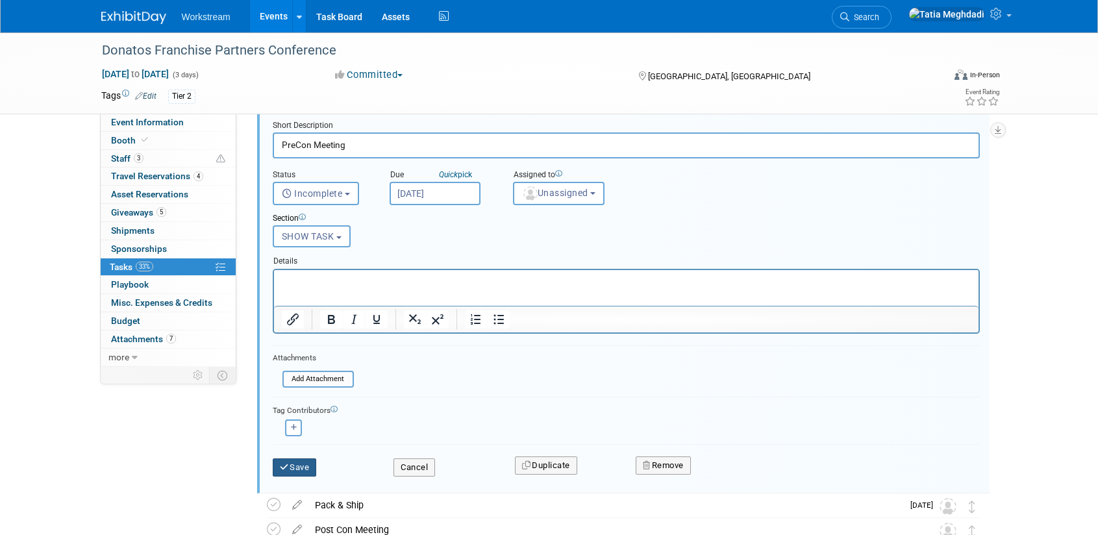
scroll to position [388, 0]
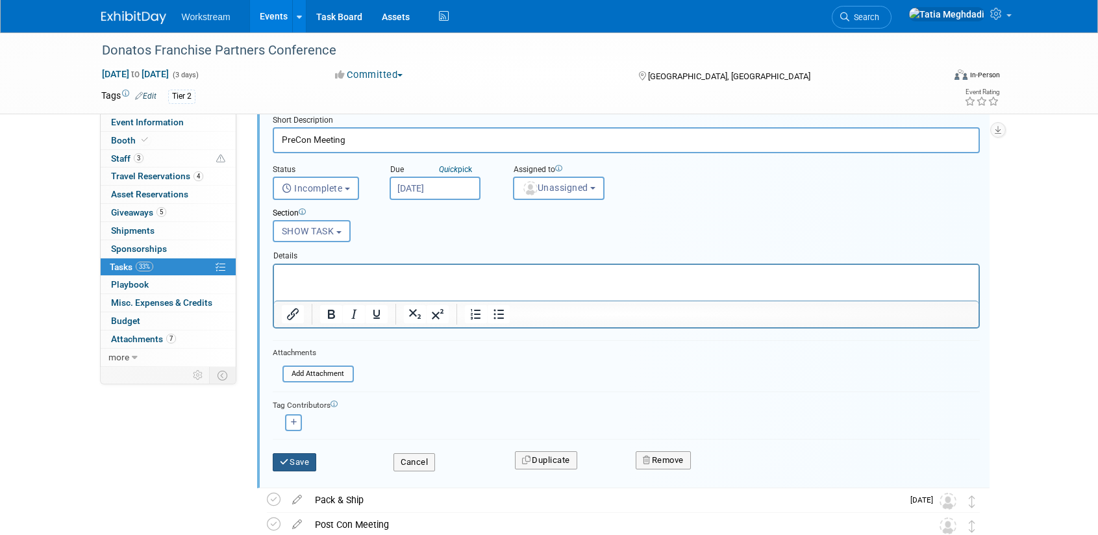
click at [306, 465] on button "Save" at bounding box center [295, 462] width 44 height 18
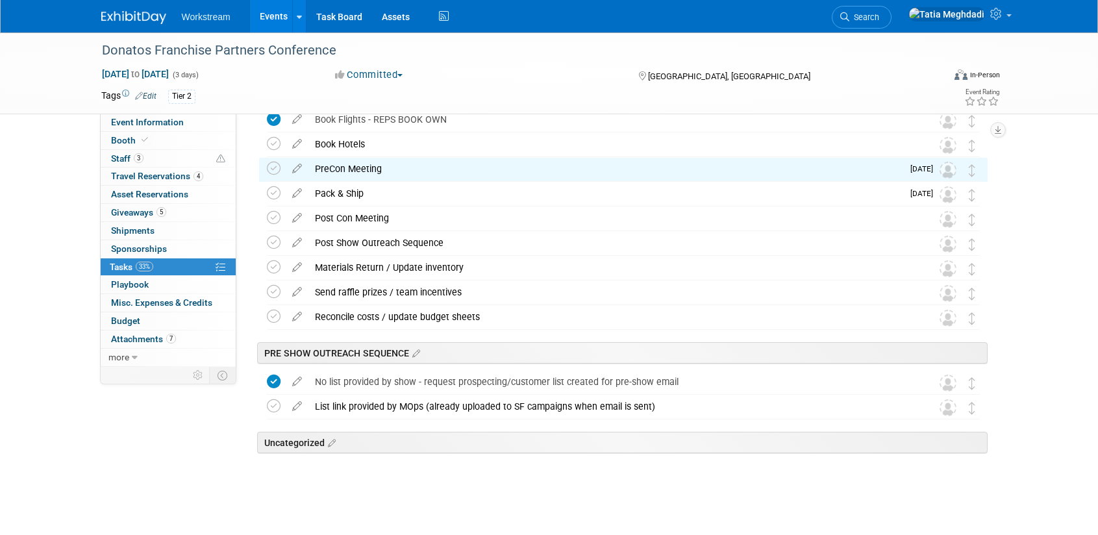
scroll to position [333, 0]
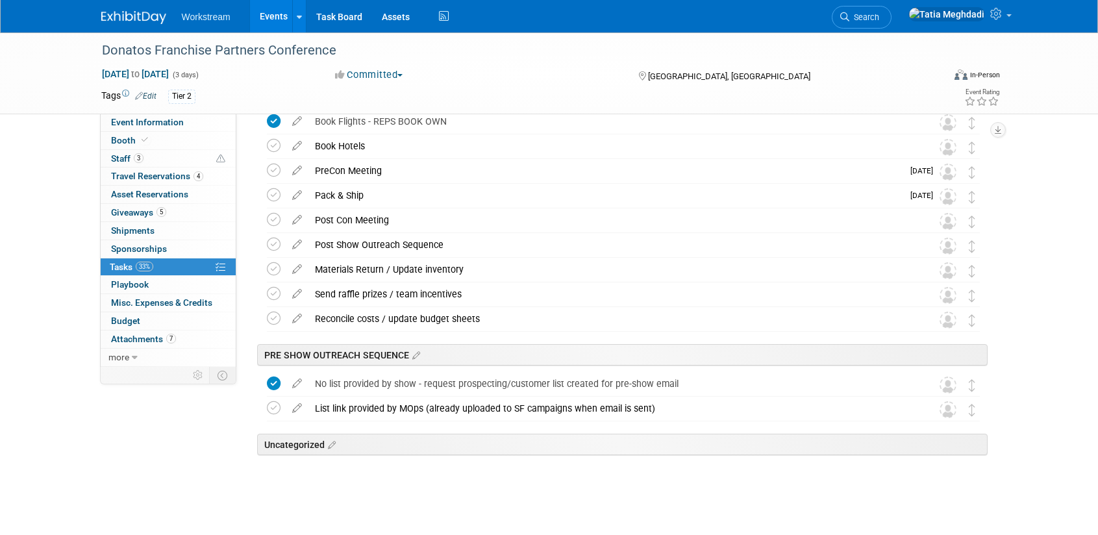
click at [346, 193] on div "Pack & Ship" at bounding box center [605, 195] width 594 height 22
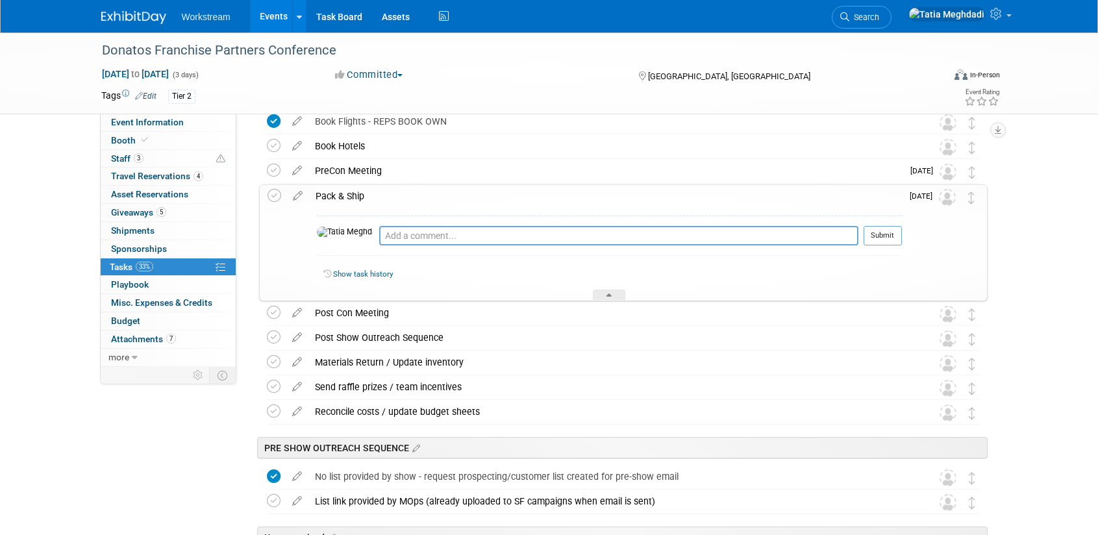
click at [346, 193] on div "Pack & Ship" at bounding box center [605, 196] width 593 height 22
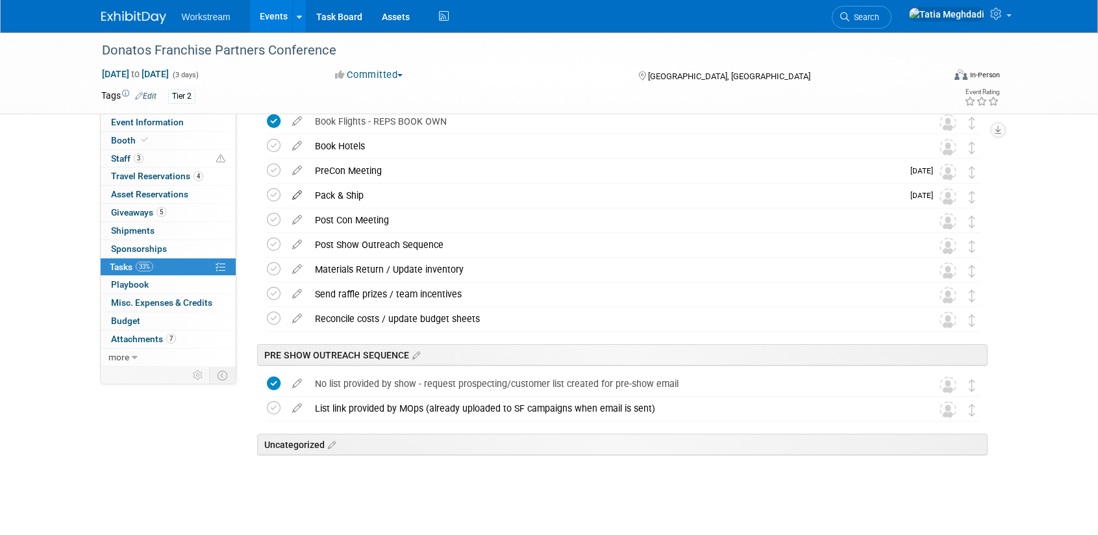
click at [293, 193] on icon at bounding box center [297, 192] width 23 height 16
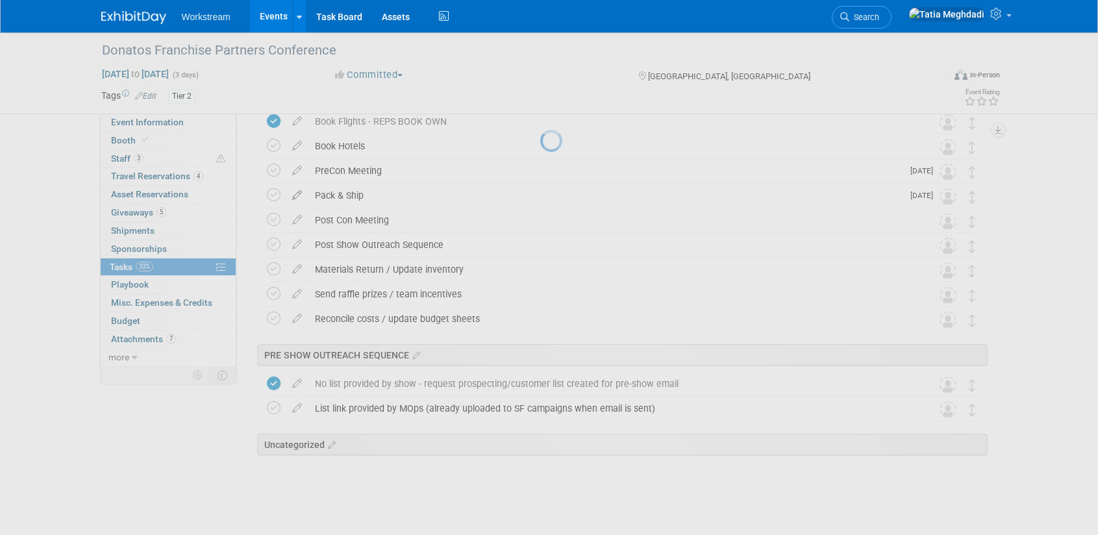
select select "9"
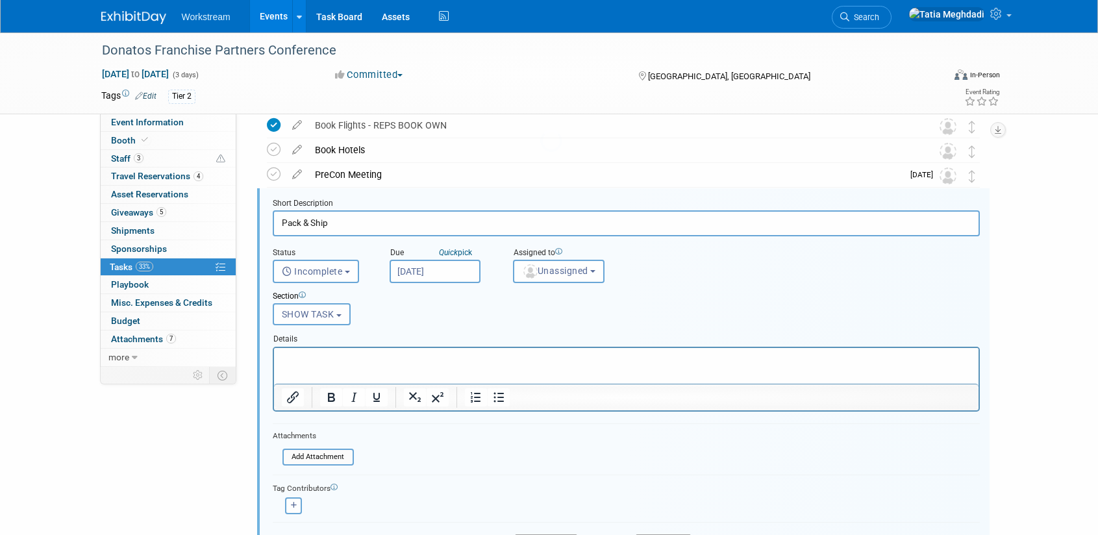
scroll to position [327, 0]
click at [422, 269] on input "Oct 2, 2025" at bounding box center [435, 273] width 91 height 23
click at [557, 177] on div "PreCon Meeting" at bounding box center [605, 177] width 594 height 22
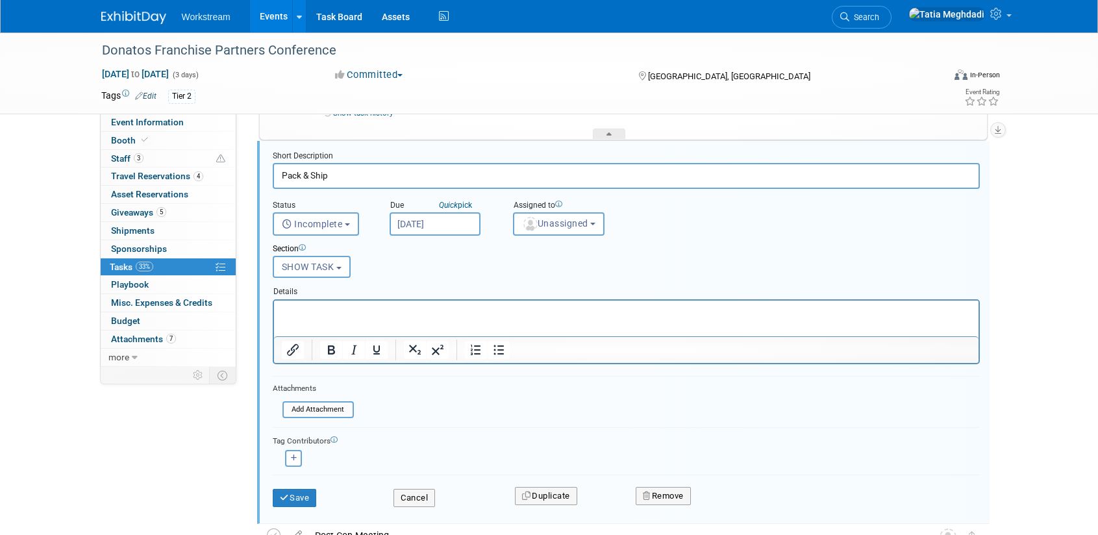
scroll to position [497, 0]
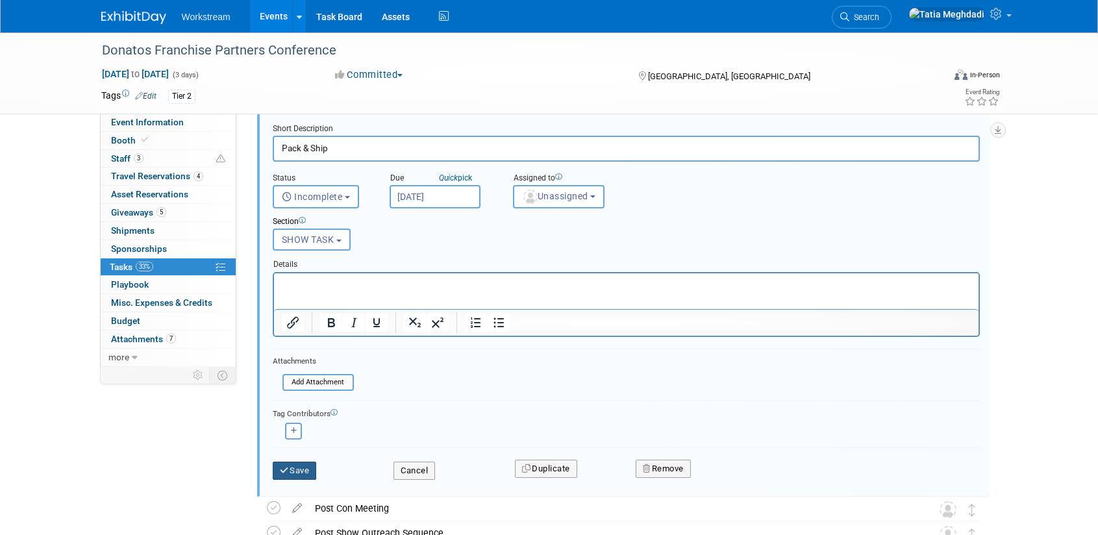
click at [308, 469] on button "Save" at bounding box center [295, 471] width 44 height 18
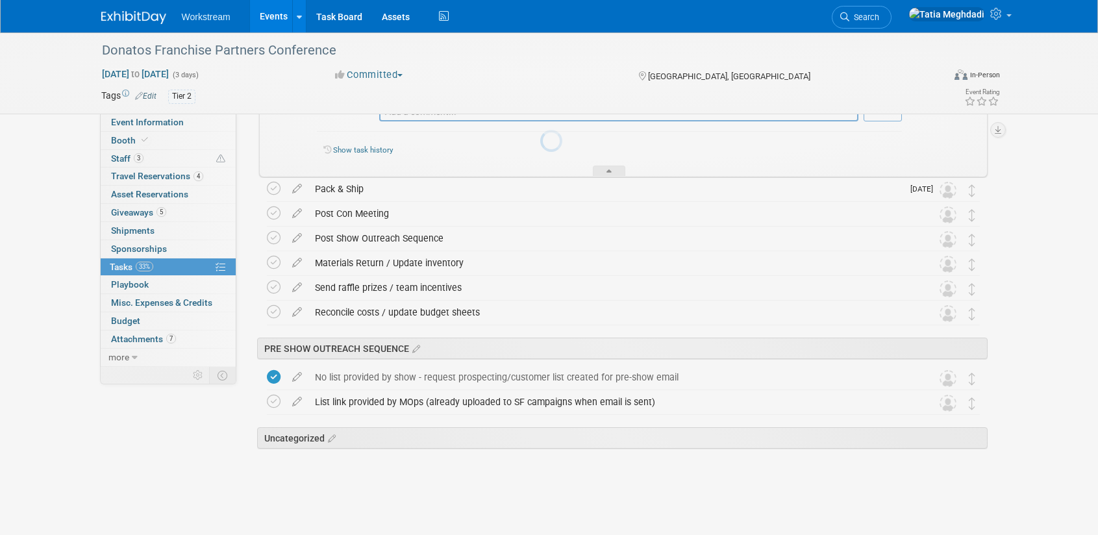
scroll to position [432, 0]
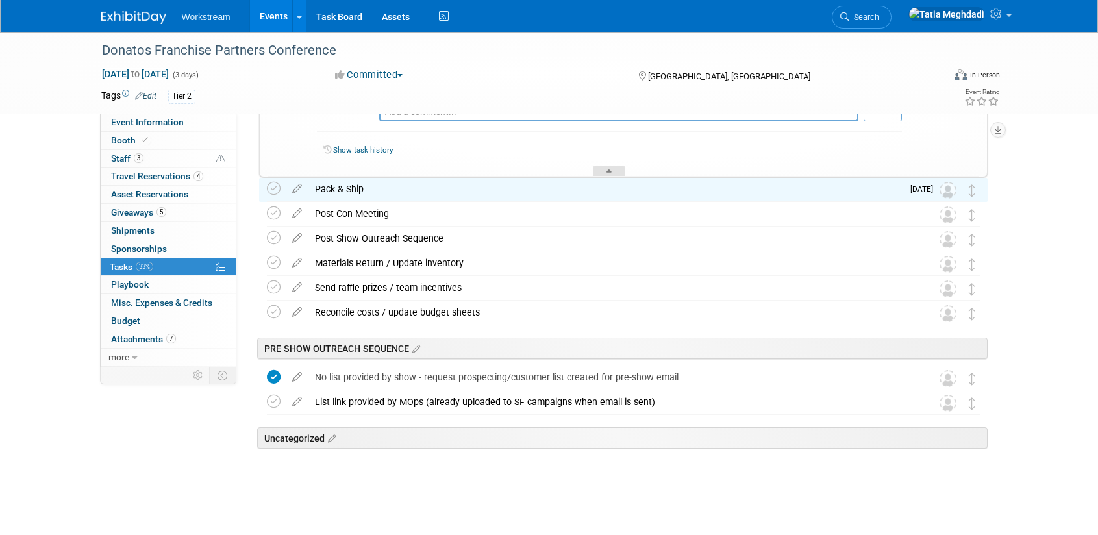
click at [610, 169] on icon at bounding box center [608, 173] width 5 height 8
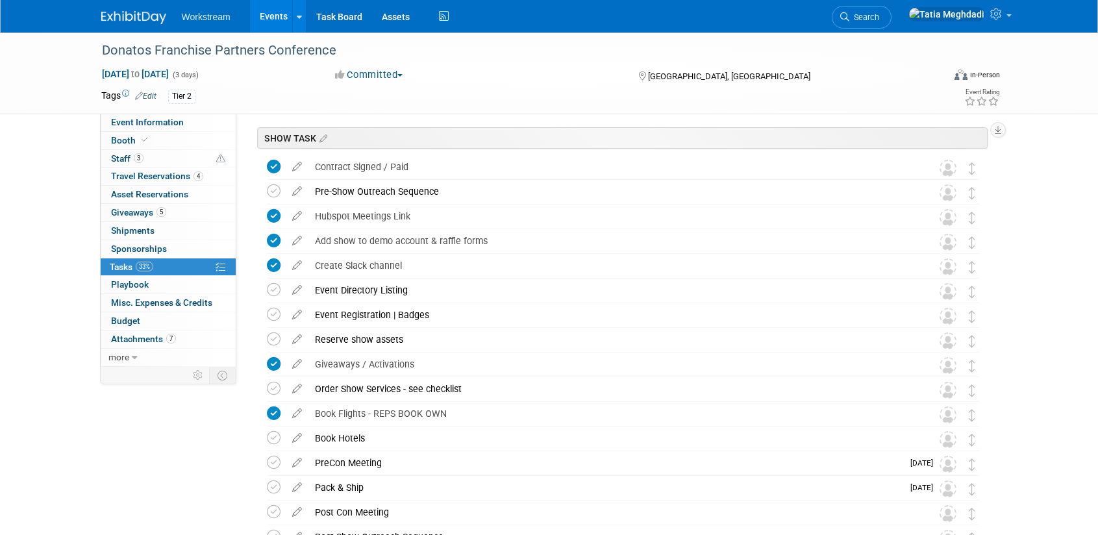
scroll to position [0, 0]
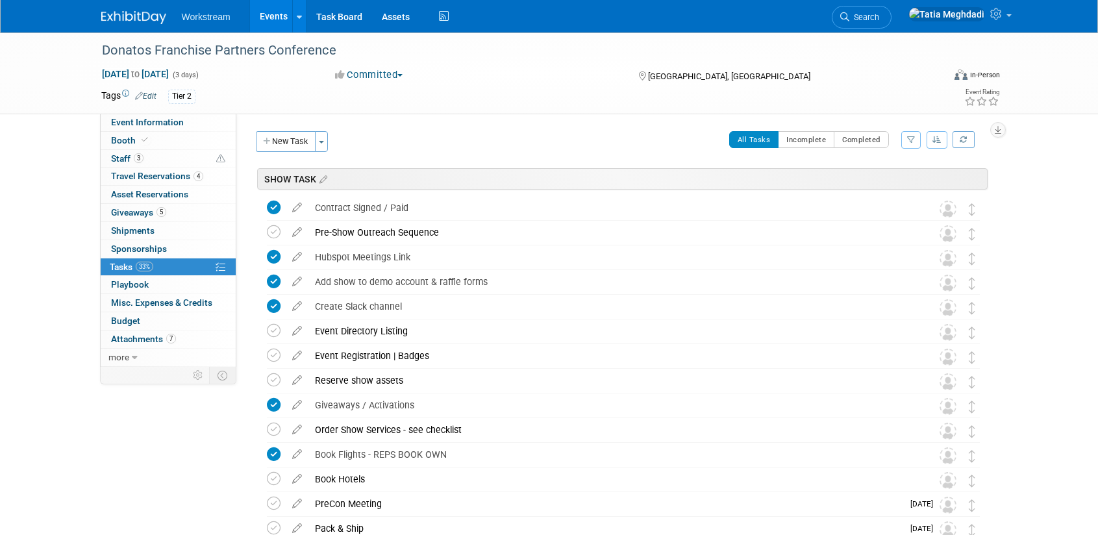
click at [270, 20] on link "Events" at bounding box center [273, 16] width 47 height 32
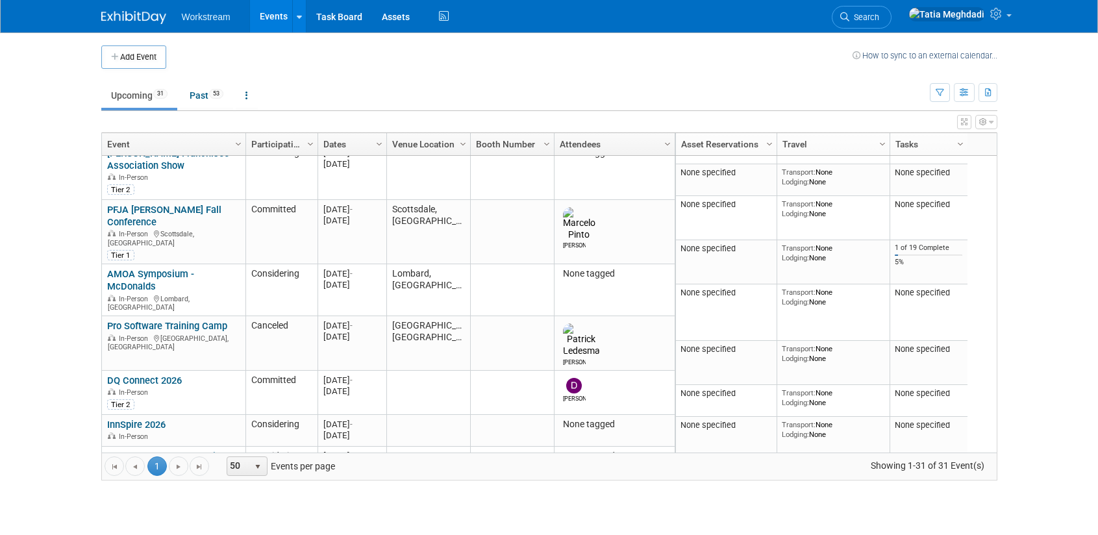
scroll to position [1024, 0]
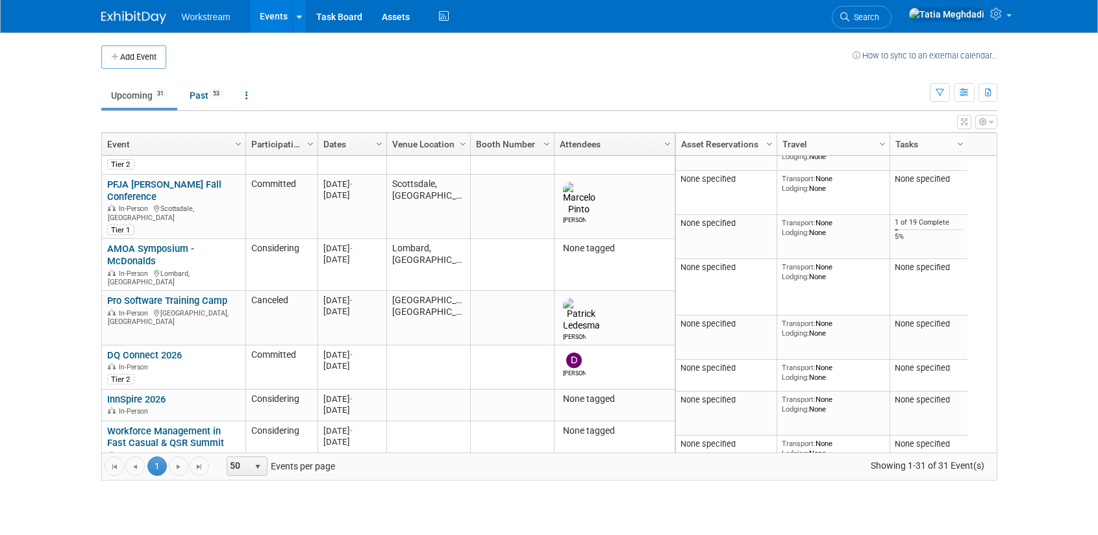
click at [134, 100] on link "Upcoming 31" at bounding box center [139, 95] width 76 height 25
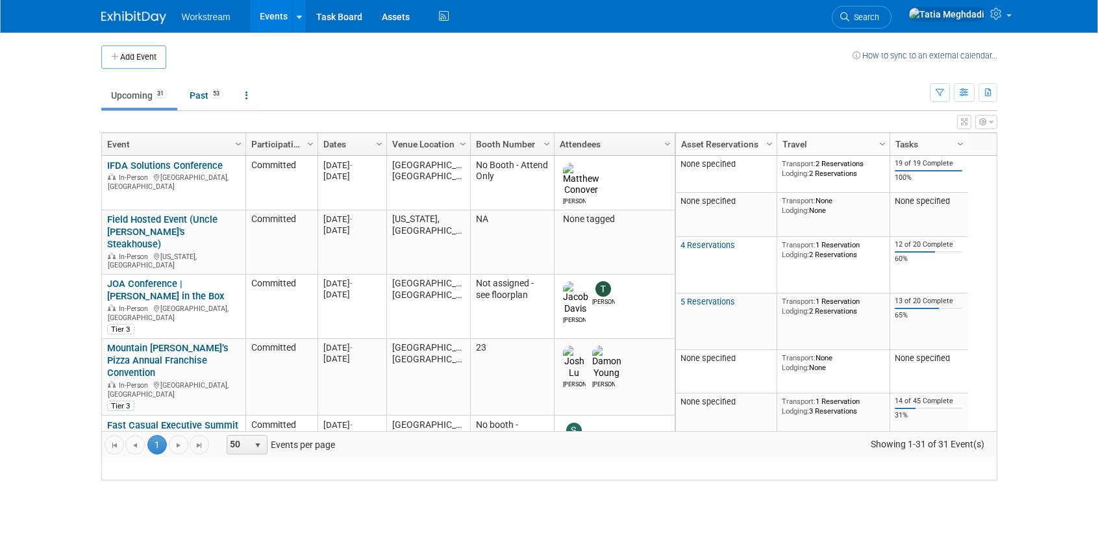
click at [130, 94] on link "Upcoming 31" at bounding box center [139, 95] width 76 height 25
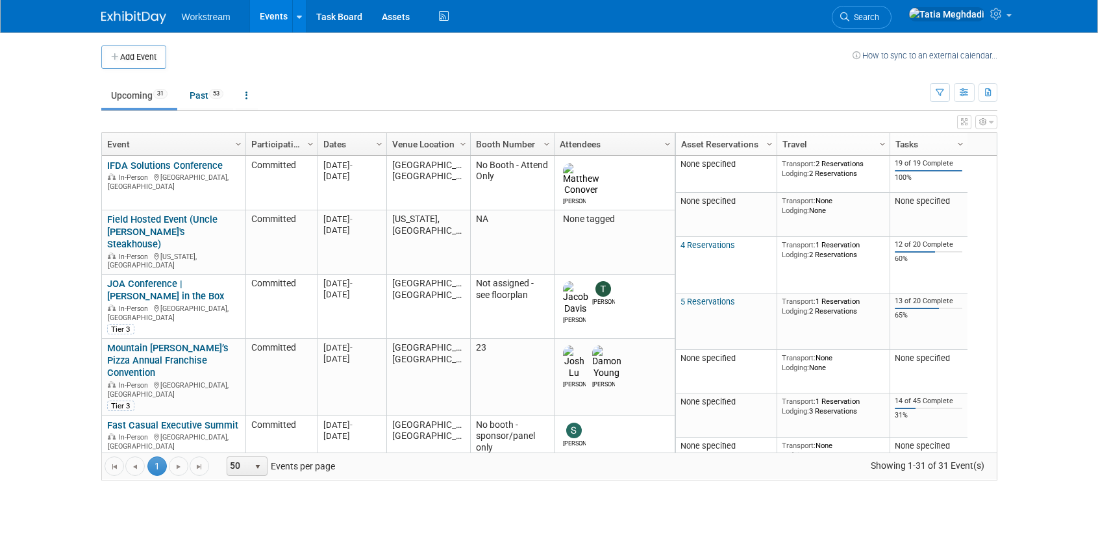
click at [120, 93] on link "Upcoming 31" at bounding box center [139, 95] width 76 height 25
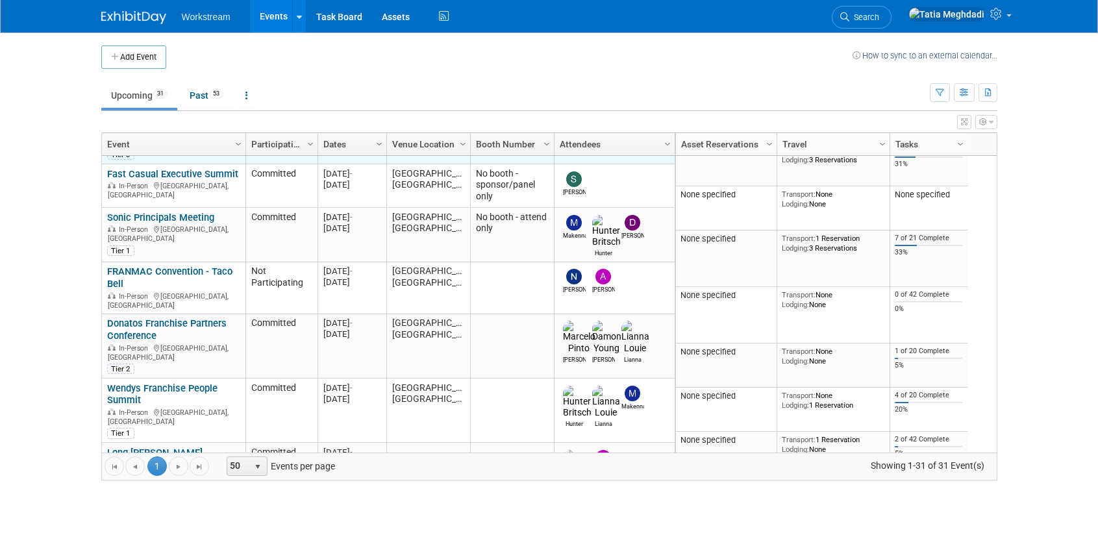
scroll to position [275, 0]
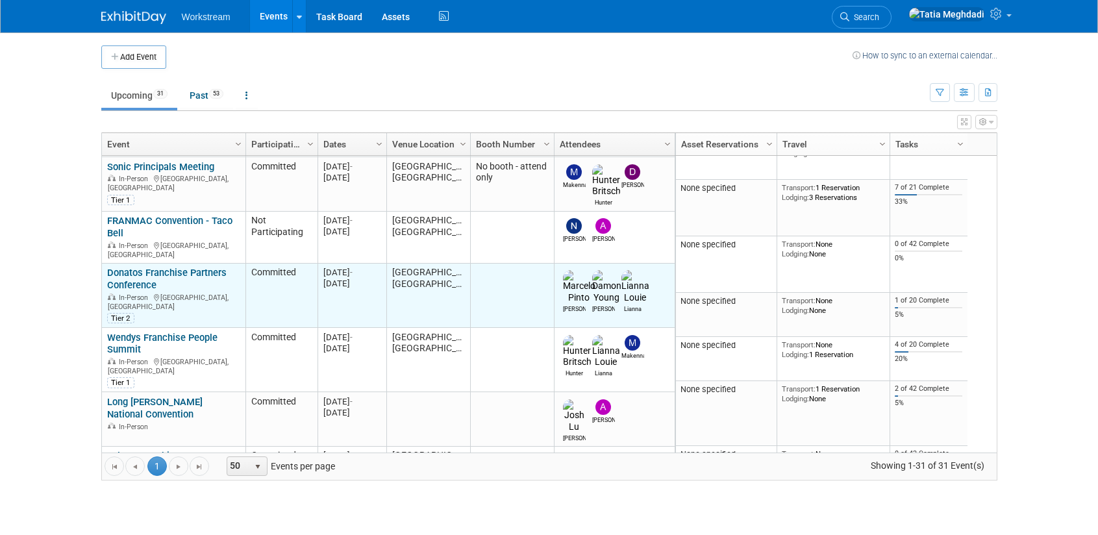
click at [142, 267] on link "Donatos Franchise Partners Conference" at bounding box center [166, 279] width 119 height 24
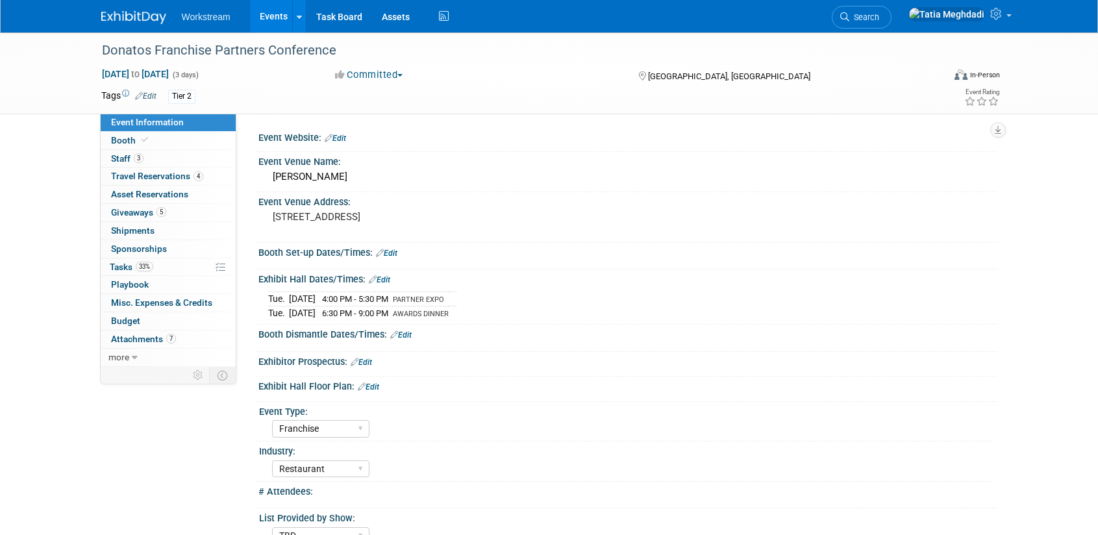
select select "Franchise"
select select "Restaurant"
select select "TBD"
select select "[PERSON_NAME]"
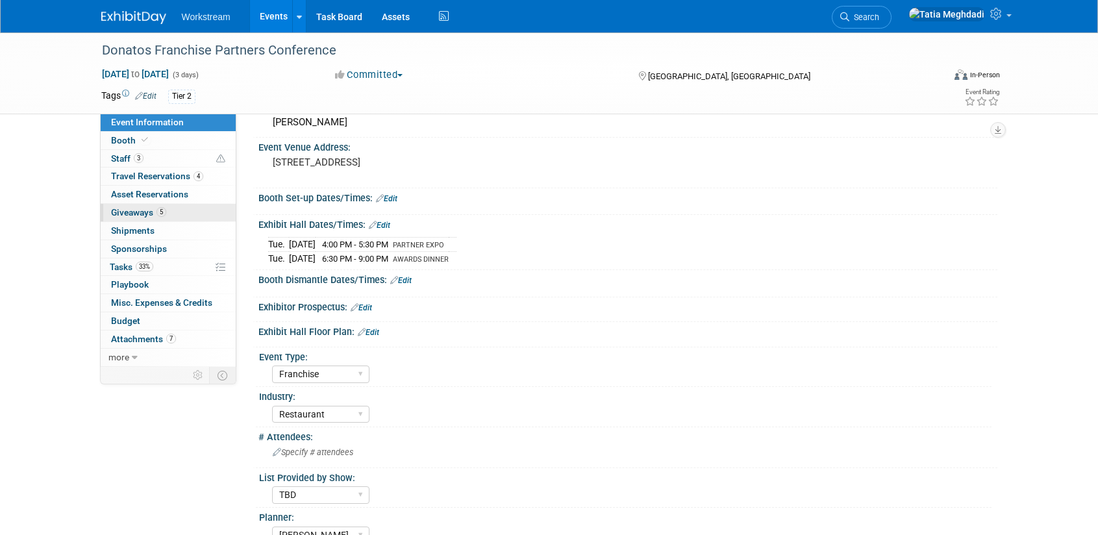
scroll to position [64, 0]
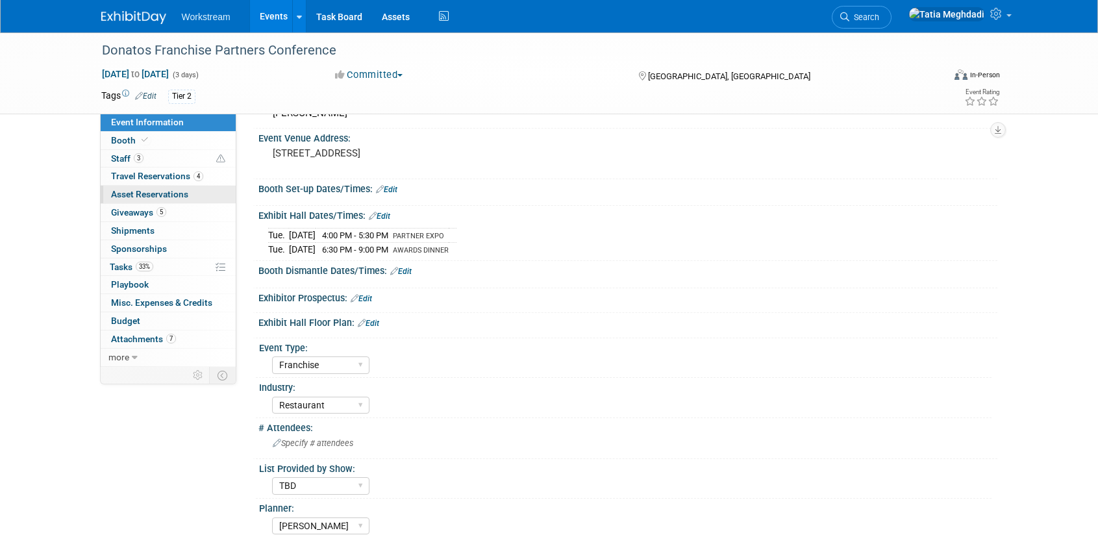
click at [132, 197] on span "Asset Reservations 0" at bounding box center [149, 194] width 77 height 10
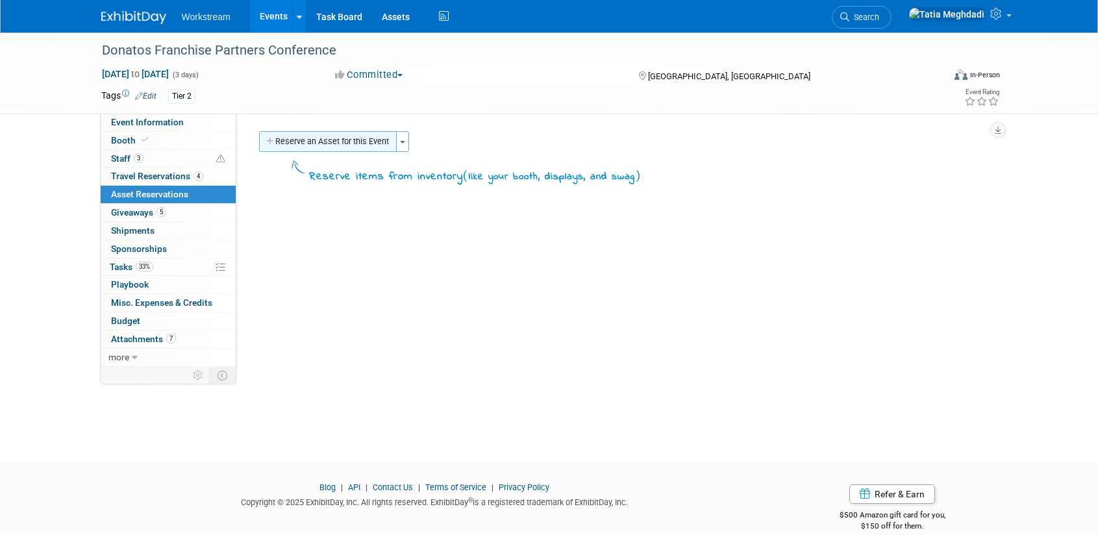
click at [322, 135] on button "Reserve an Asset for this Event" at bounding box center [328, 141] width 138 height 21
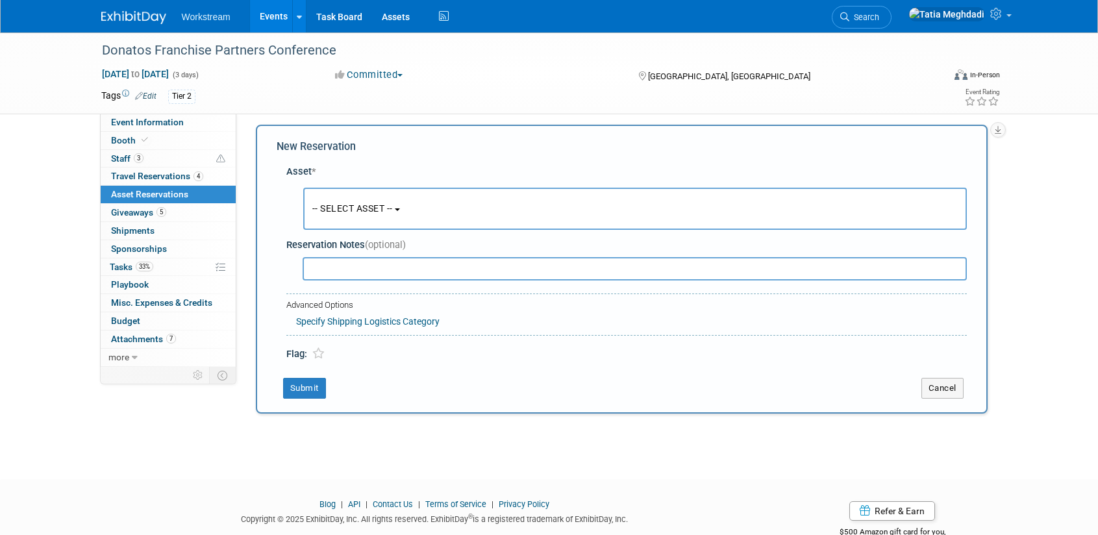
scroll to position [12, 0]
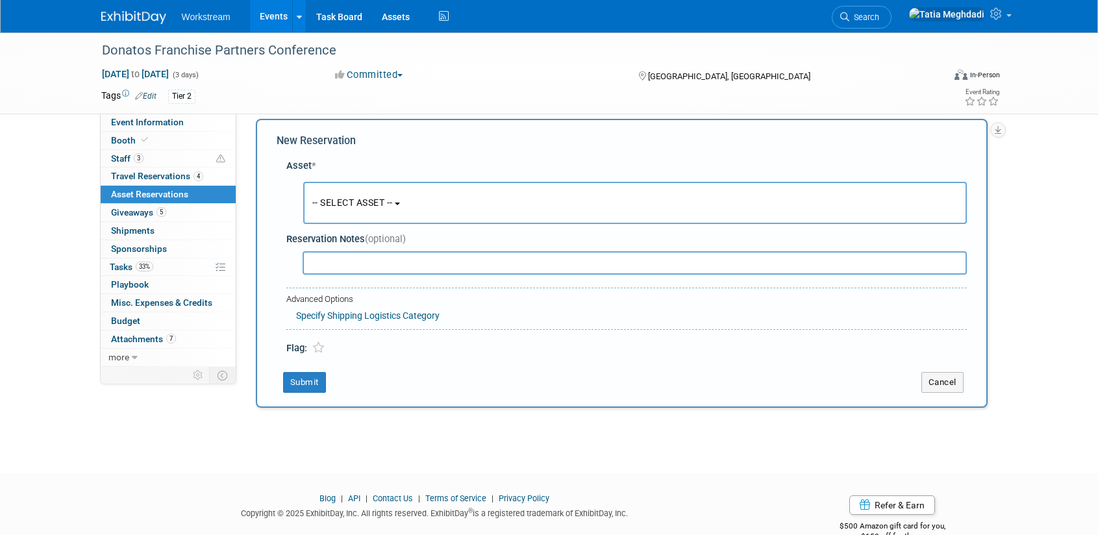
click at [321, 205] on span "-- SELECT ASSET --" at bounding box center [352, 202] width 80 height 10
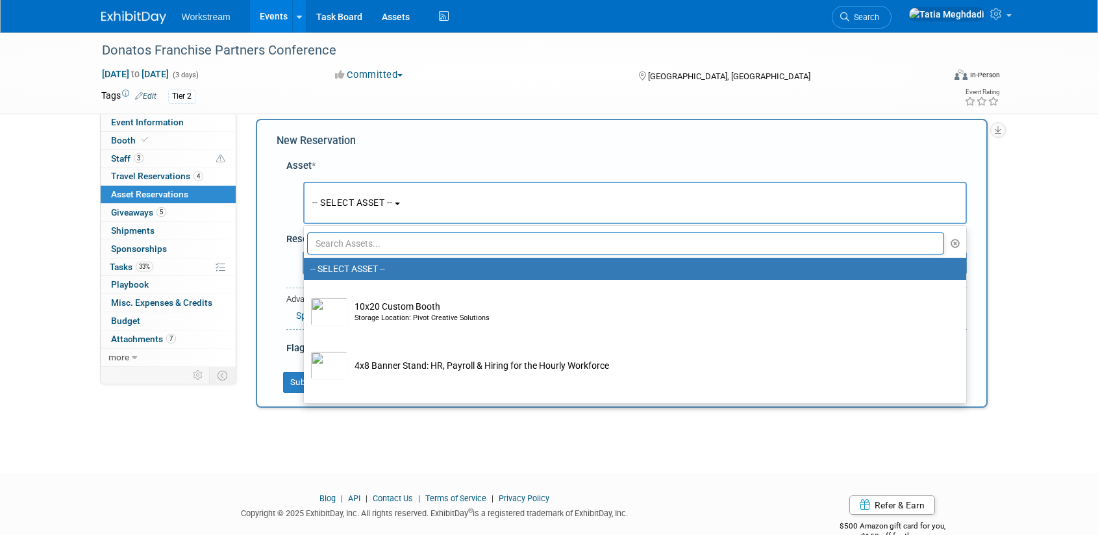
click at [388, 208] on button "-- SELECT ASSET --" at bounding box center [634, 203] width 663 height 42
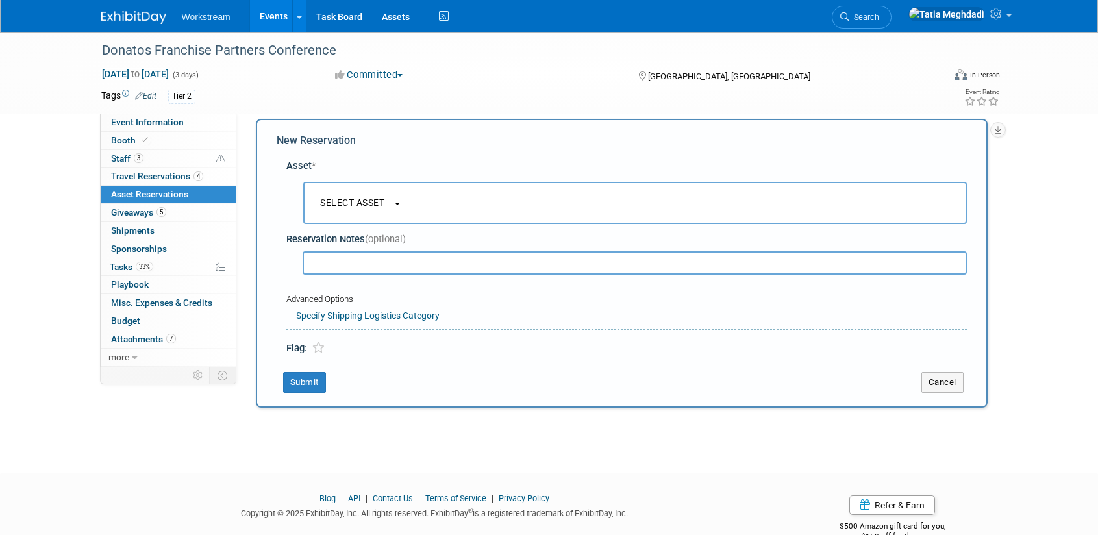
click at [388, 208] on button "-- SELECT ASSET --" at bounding box center [634, 203] width 663 height 42
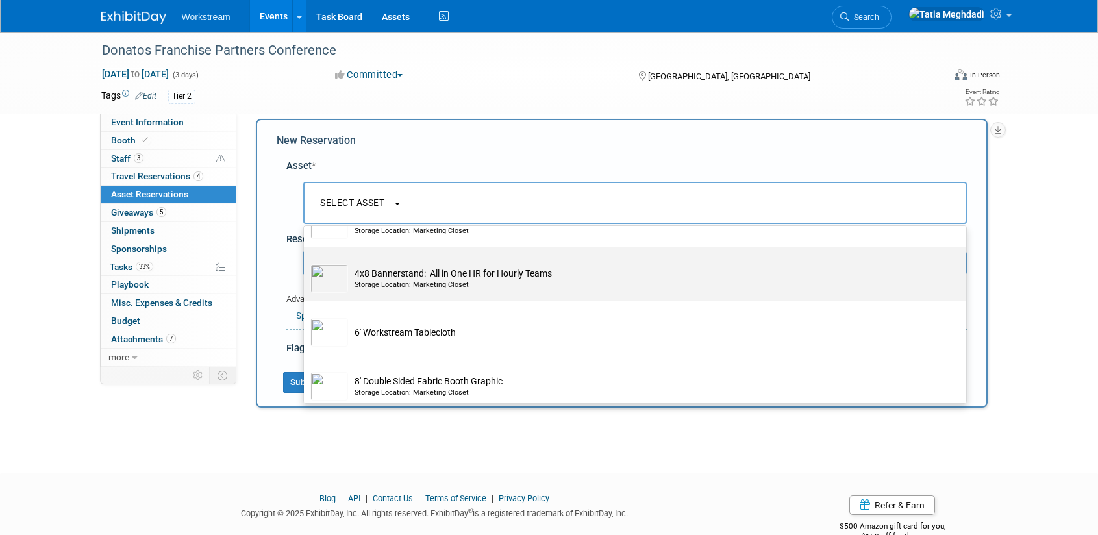
scroll to position [173, 0]
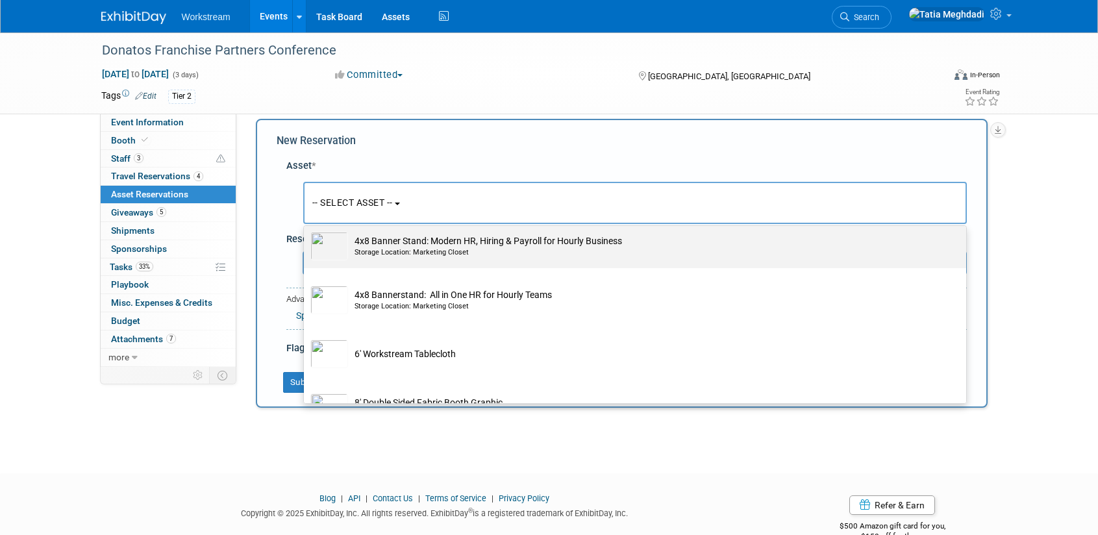
click at [398, 251] on div "Storage Location: Marketing Closet" at bounding box center [647, 252] width 586 height 10
click at [306, 230] on input "4x8 Banner Stand: Modern HR, Hiring & Payroll for Hourly Business Storage Locat…" at bounding box center [301, 225] width 8 height 8
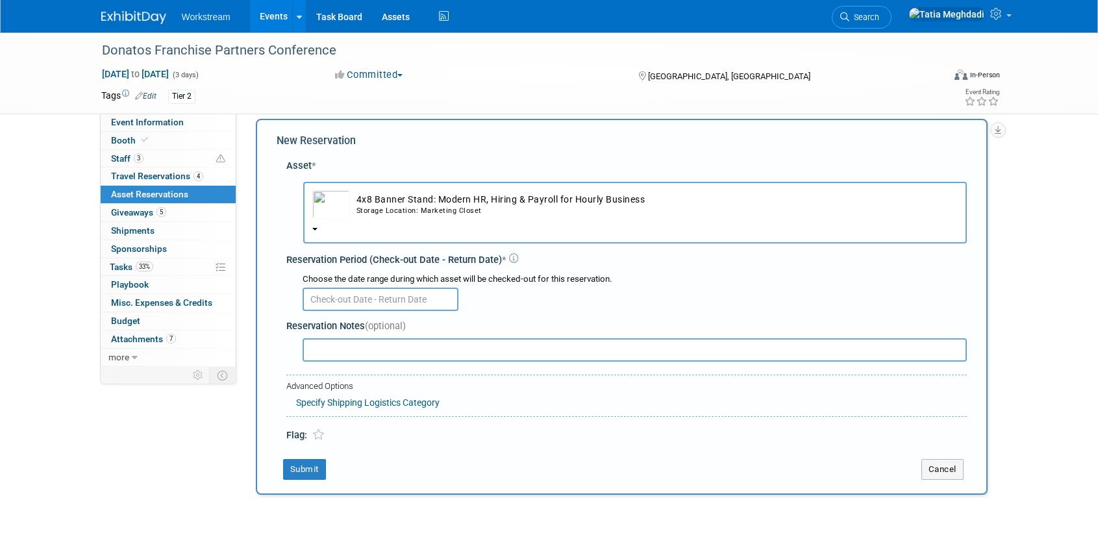
click at [367, 284] on div "Choose the date range during which asset will be checked-out for this reservati…" at bounding box center [635, 279] width 664 height 12
click at [351, 301] on input "text" at bounding box center [381, 299] width 156 height 23
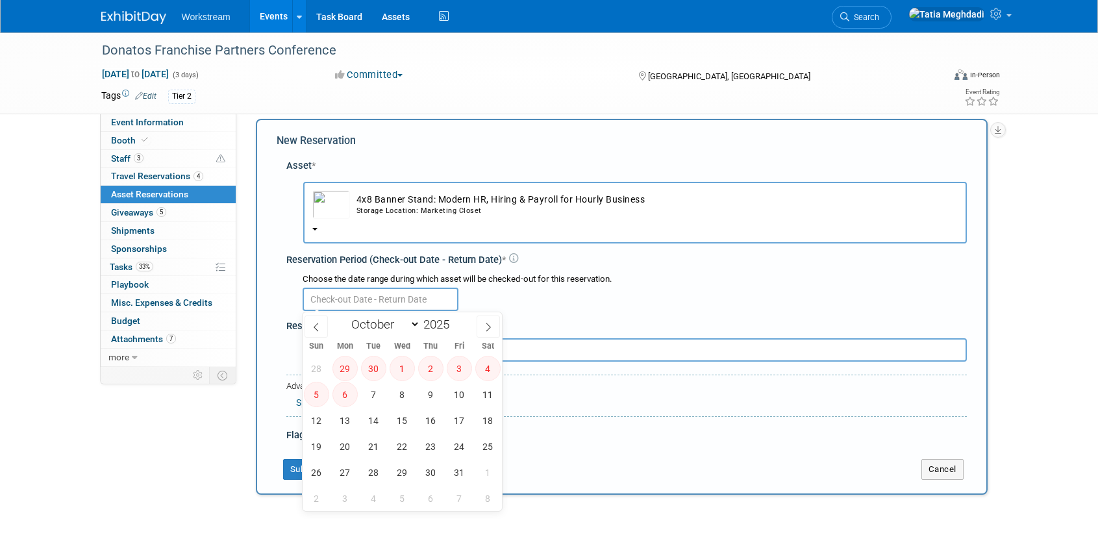
click at [365, 192] on td "4x8 Banner Stand: Modern HR, Hiring & Payroll for Hourly Business Storage Locat…" at bounding box center [654, 204] width 608 height 29
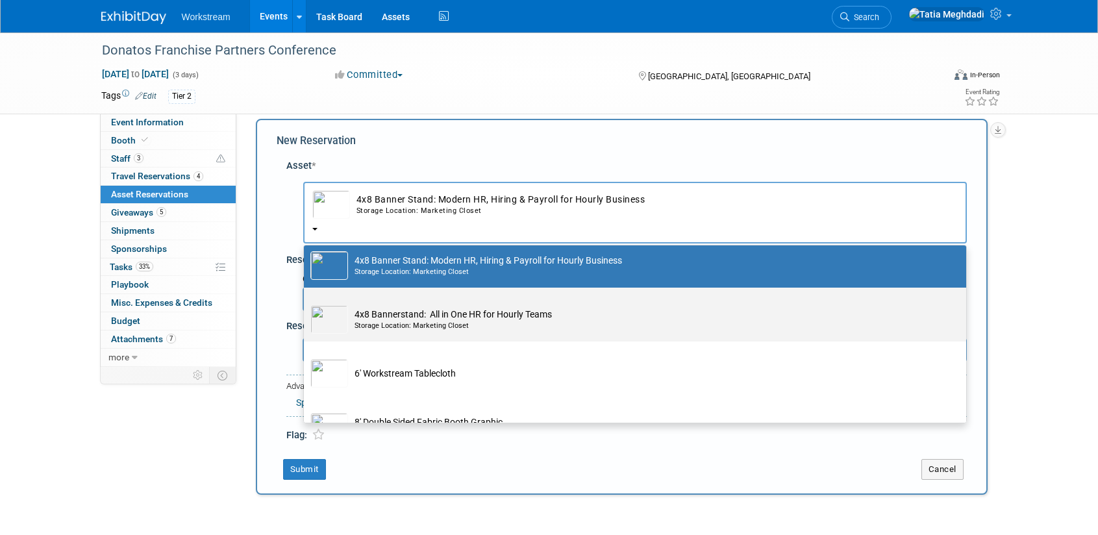
click at [392, 316] on td "4x8 Bannerstand: All in One HR for Hourly Teams Storage Location: Marketing Clo…" at bounding box center [644, 319] width 592 height 29
click at [306, 303] on input "4x8 Bannerstand: All in One HR for Hourly Teams Storage Location: Marketing Clo…" at bounding box center [301, 299] width 8 height 8
select select "10726091"
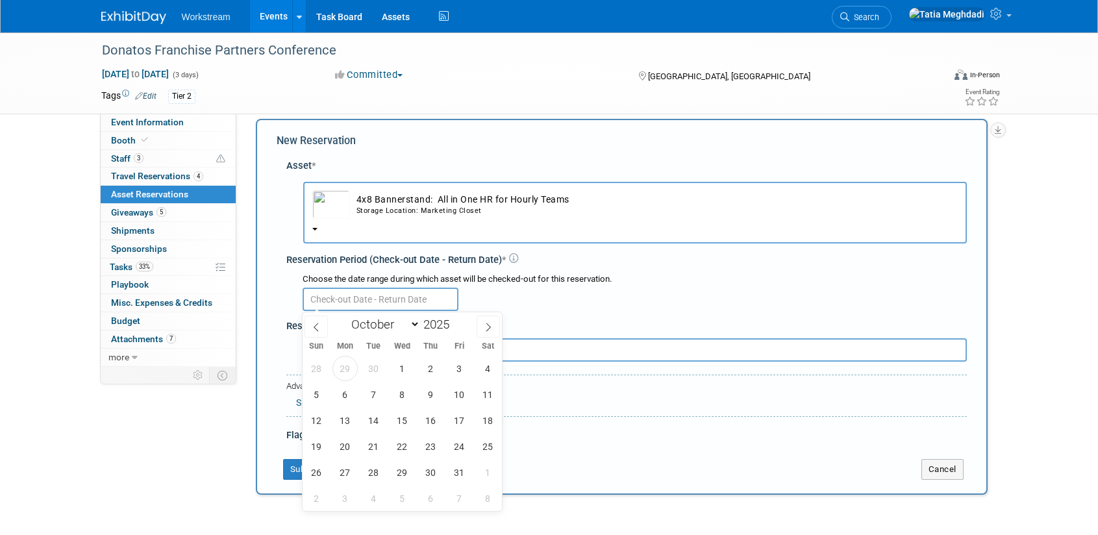
click at [351, 297] on input "text" at bounding box center [381, 299] width 156 height 23
click at [404, 370] on span "1" at bounding box center [402, 368] width 25 height 25
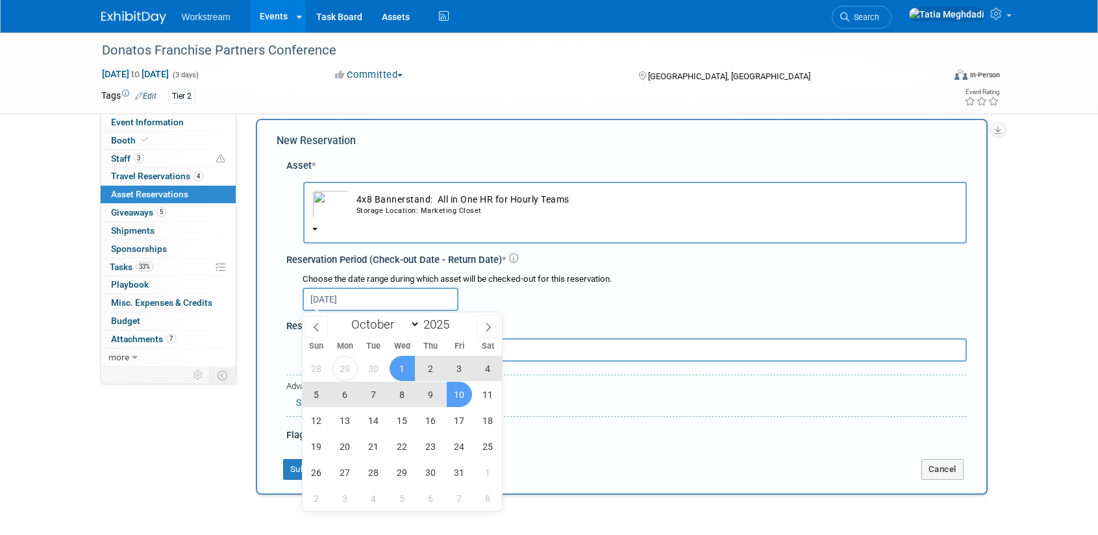
click at [469, 396] on span "10" at bounding box center [459, 394] width 25 height 25
type input "[DATE] to [DATE]"
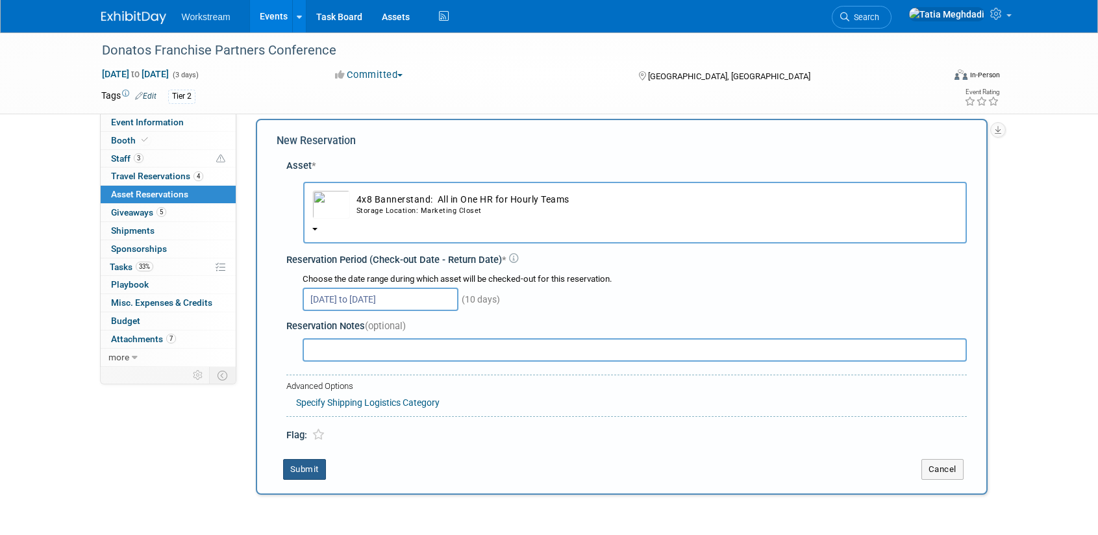
click at [299, 469] on button "Submit" at bounding box center [304, 469] width 43 height 21
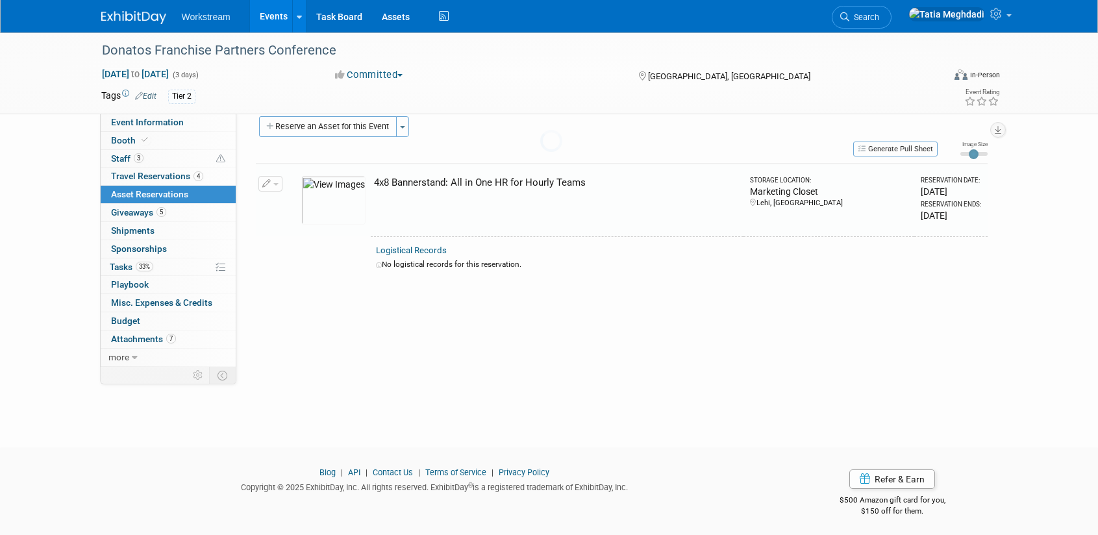
scroll to position [16, 0]
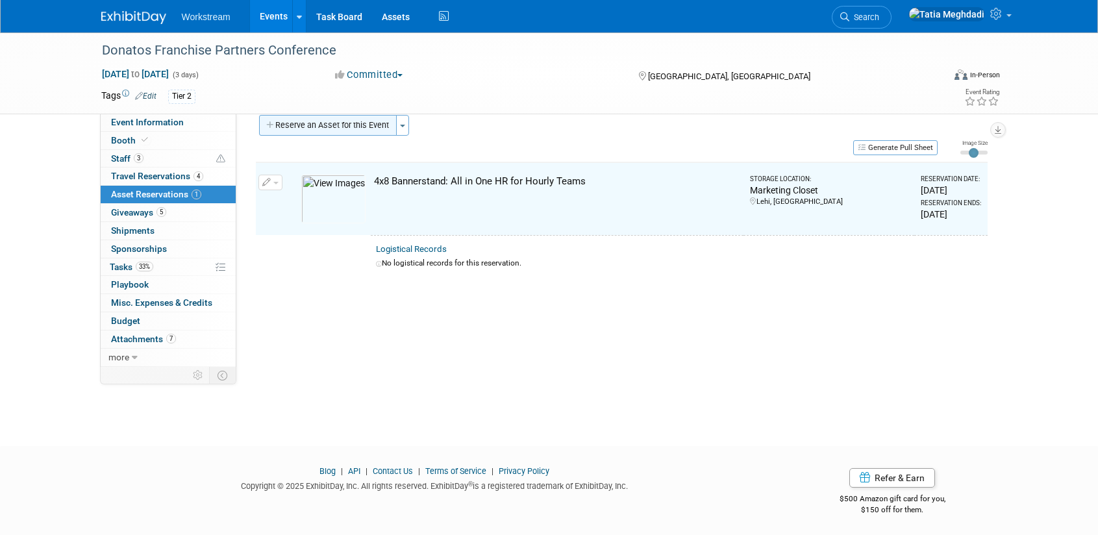
click at [307, 122] on button "Reserve an Asset for this Event" at bounding box center [328, 125] width 138 height 21
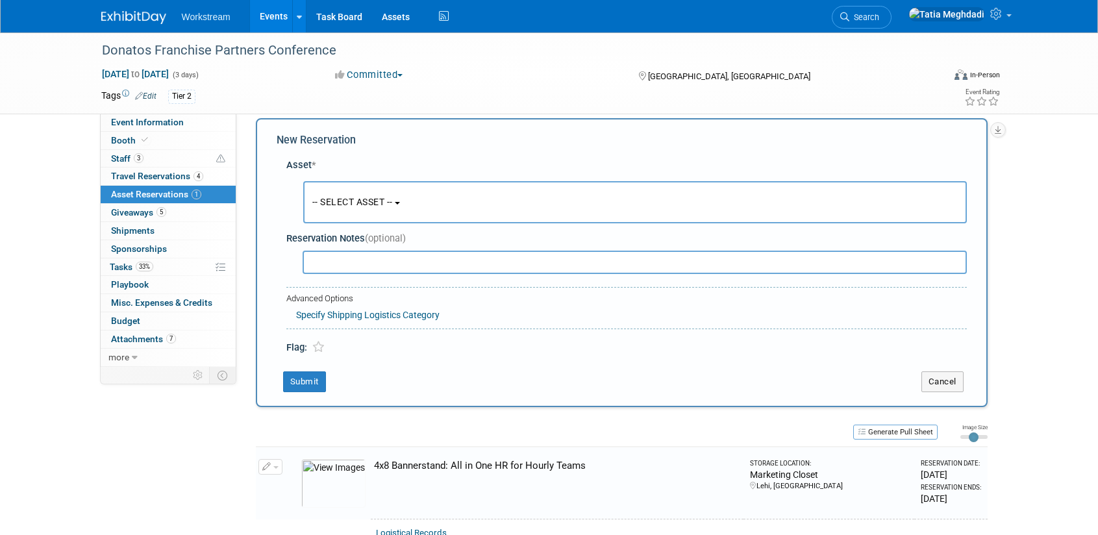
scroll to position [12, 0]
click at [328, 192] on button "-- SELECT ASSET --" at bounding box center [634, 203] width 663 height 42
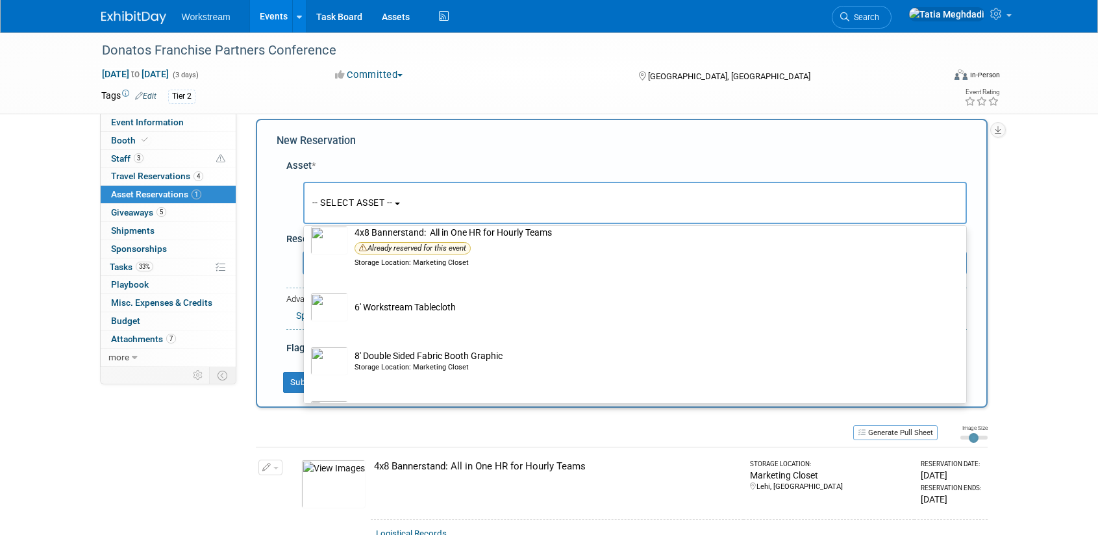
scroll to position [262, 0]
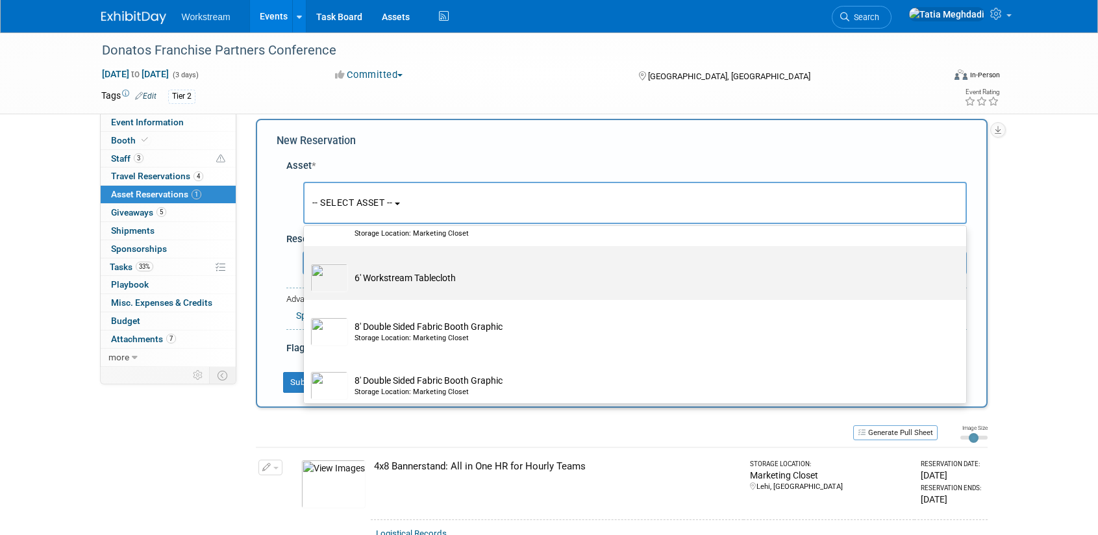
click at [353, 286] on td "6' Workstream Tablecloth" at bounding box center [644, 278] width 592 height 29
click at [306, 262] on input "6' Workstream Tablecloth" at bounding box center [301, 257] width 8 height 8
select select "10726023"
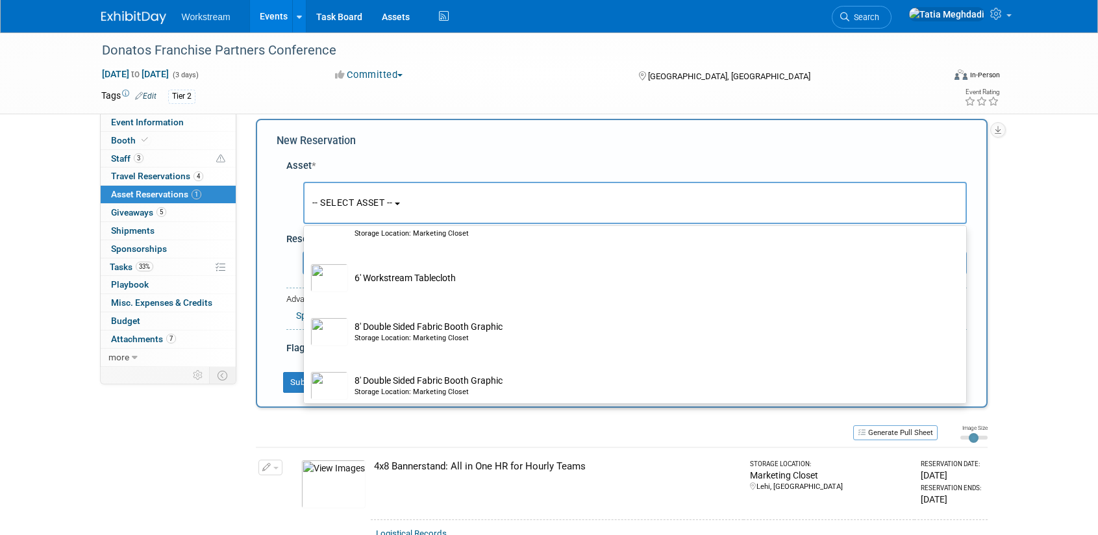
select select "9"
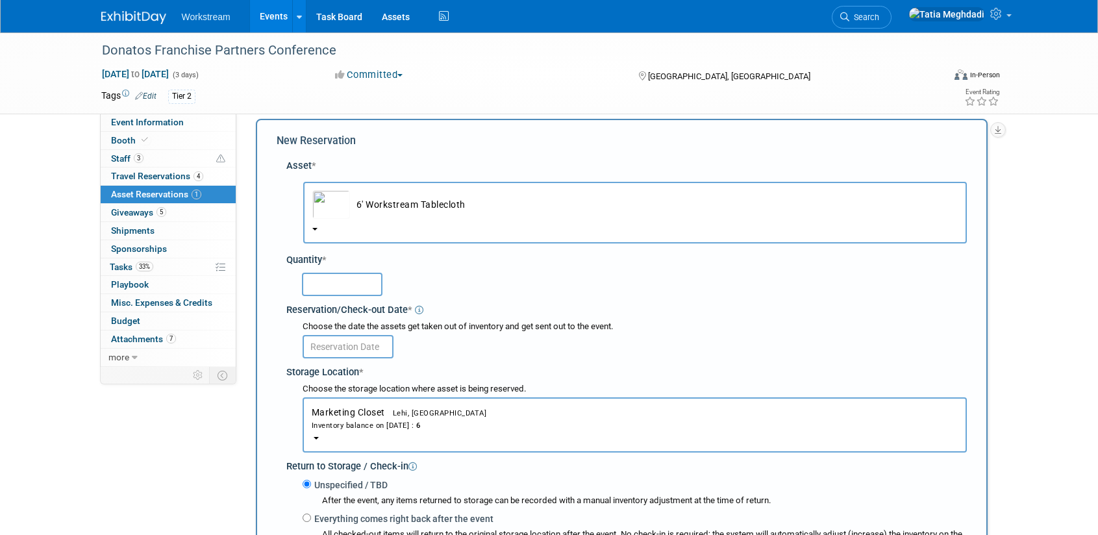
click at [347, 290] on input "text" at bounding box center [342, 284] width 80 height 23
type input "1"
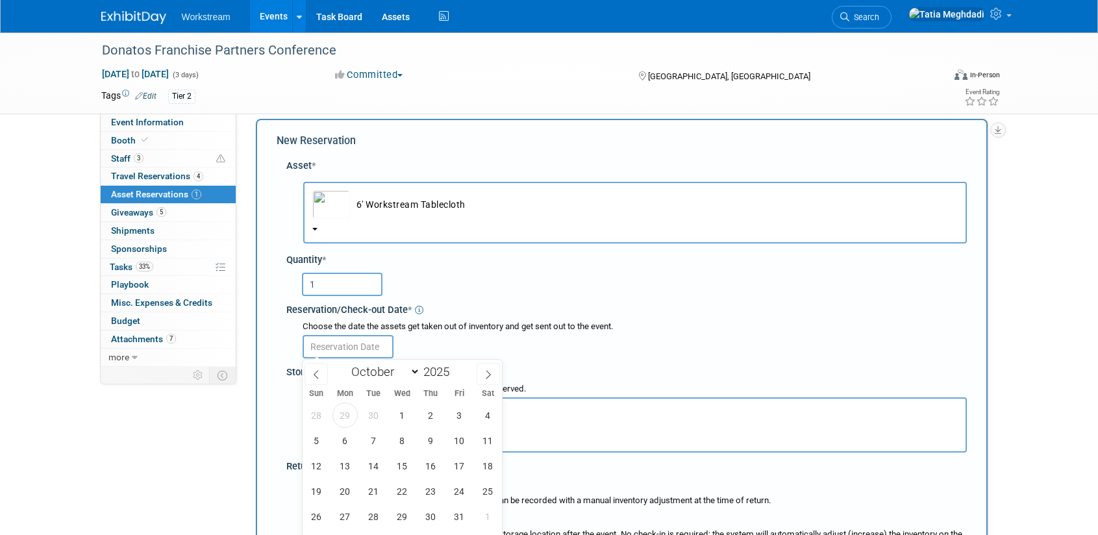
click at [338, 349] on input "text" at bounding box center [348, 346] width 91 height 23
click at [404, 413] on span "1" at bounding box center [402, 414] width 25 height 25
type input "[DATE]"
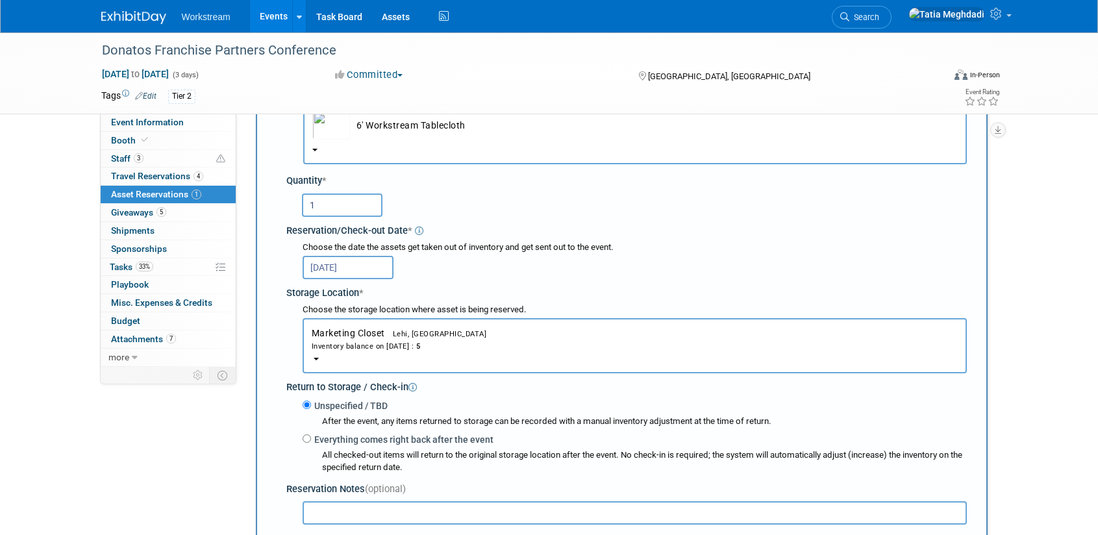
scroll to position [131, 0]
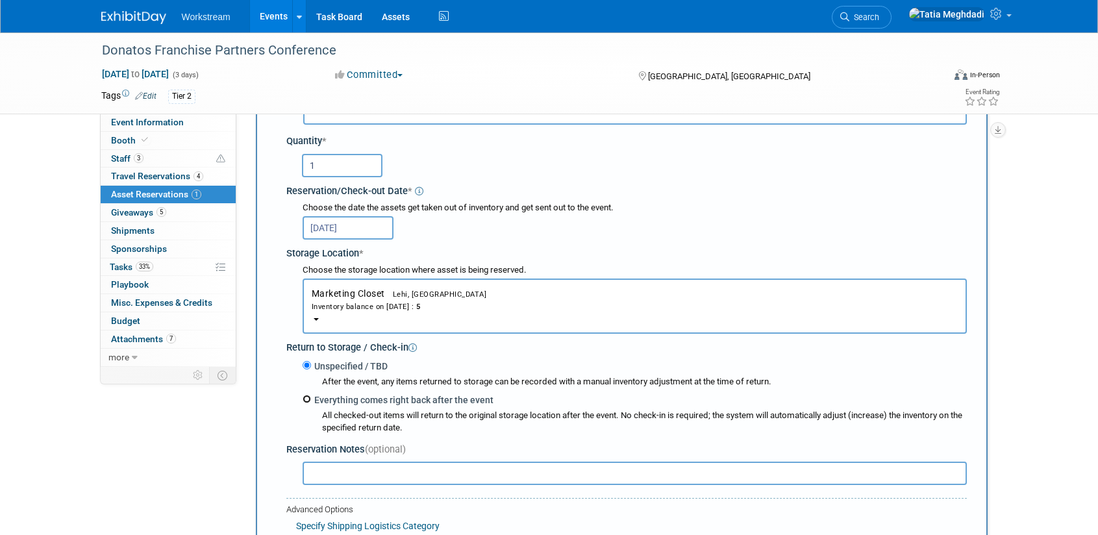
click at [303, 400] on input "Everything comes right back after the event" at bounding box center [307, 399] width 8 height 8
radio input "true"
select select "9"
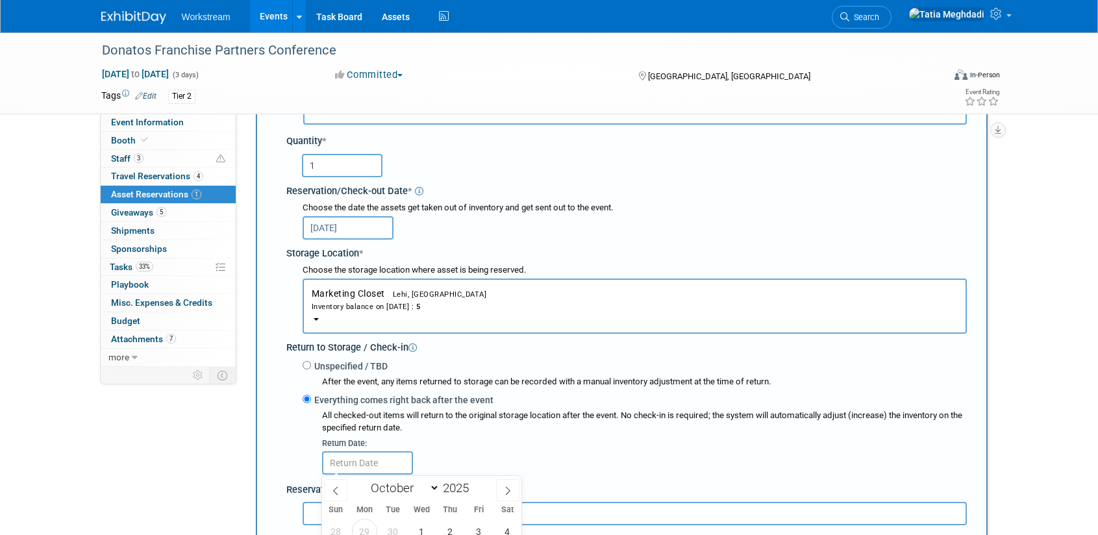
click at [357, 462] on input "text" at bounding box center [367, 462] width 91 height 23
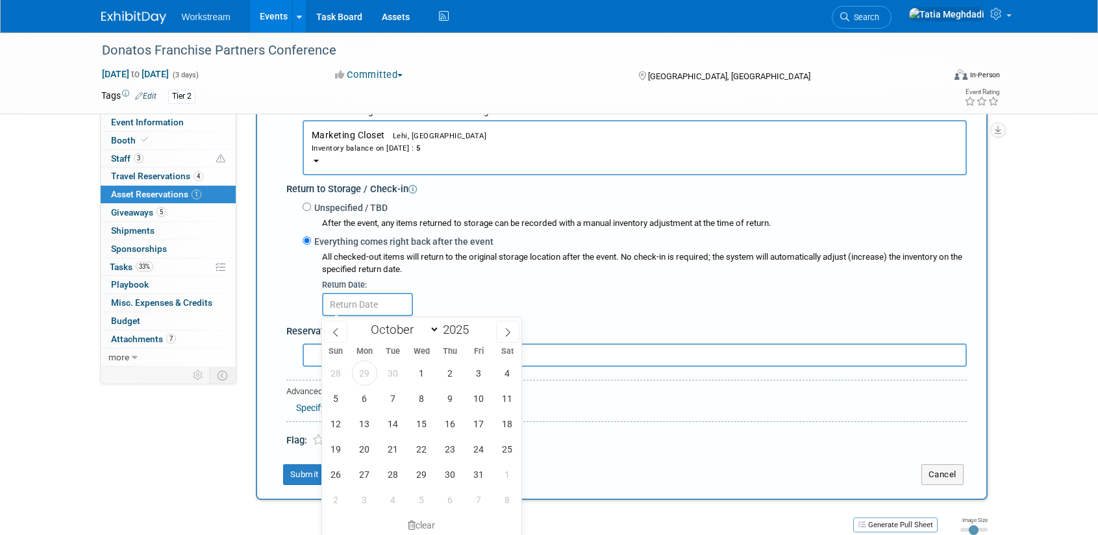
scroll to position [291, 0]
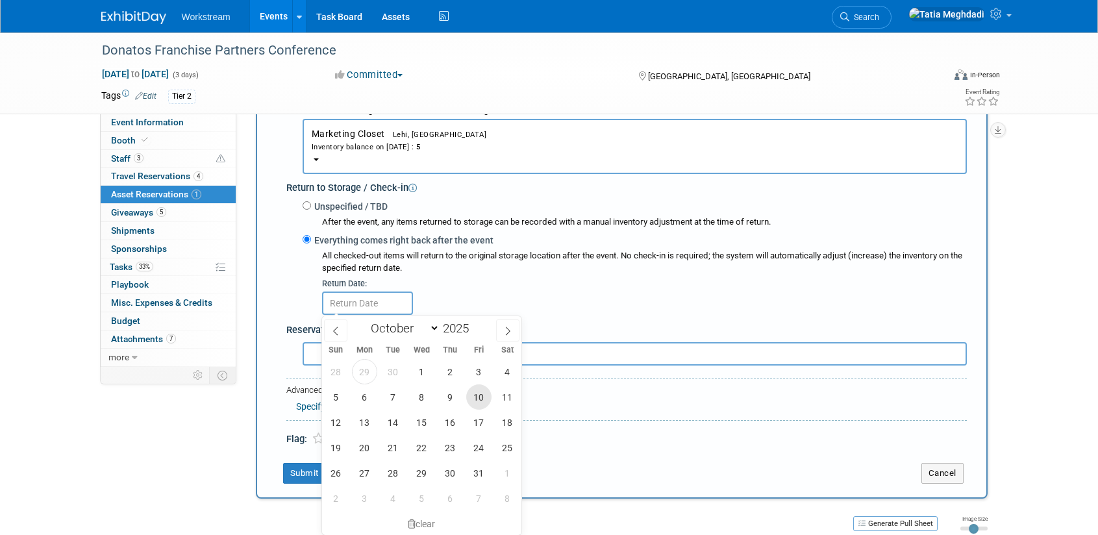
click at [477, 393] on span "10" at bounding box center [478, 396] width 25 height 25
type input "[DATE]"
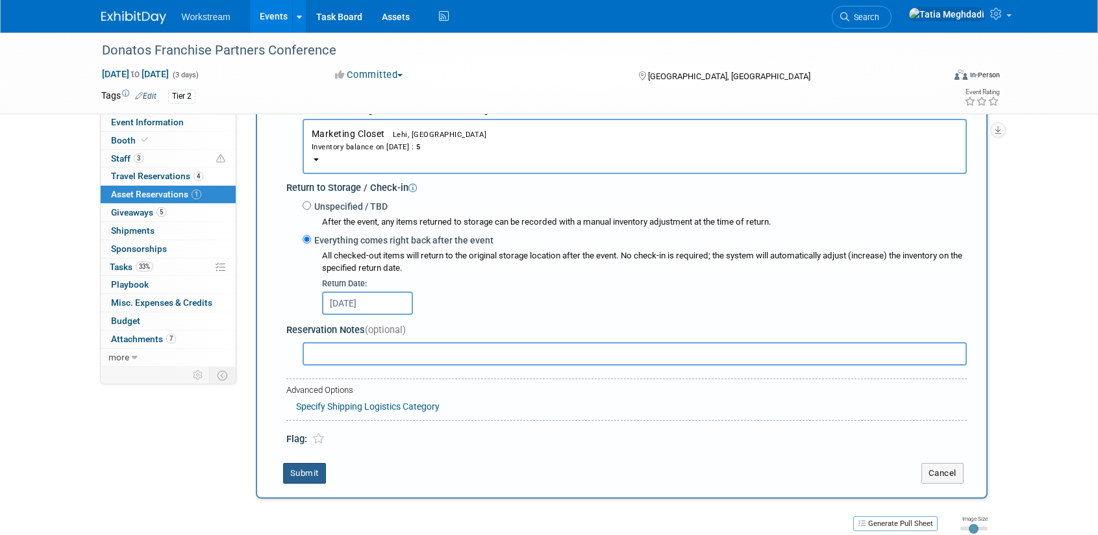
click at [305, 470] on button "Submit" at bounding box center [304, 473] width 43 height 21
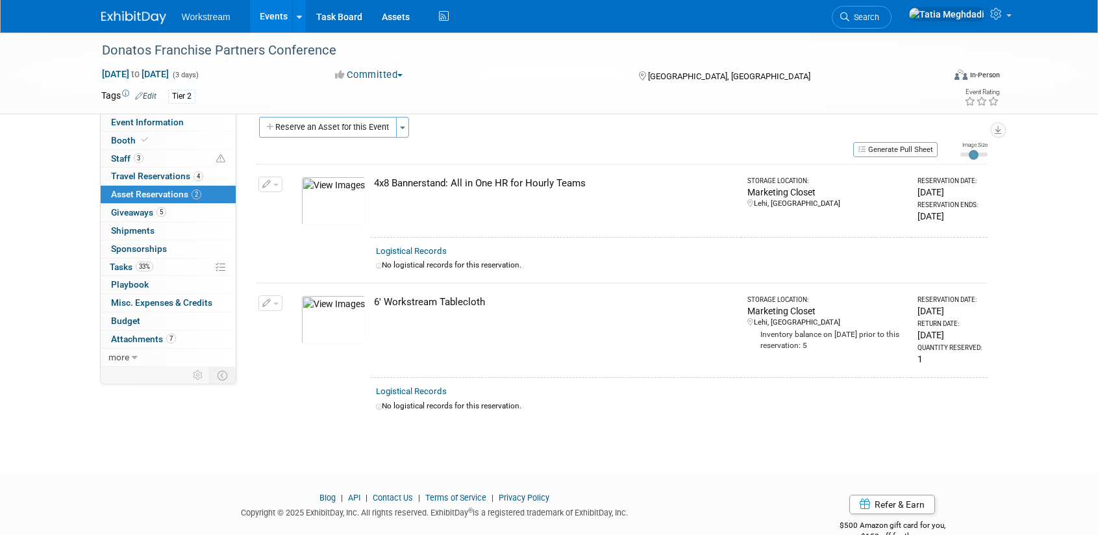
scroll to position [0, 0]
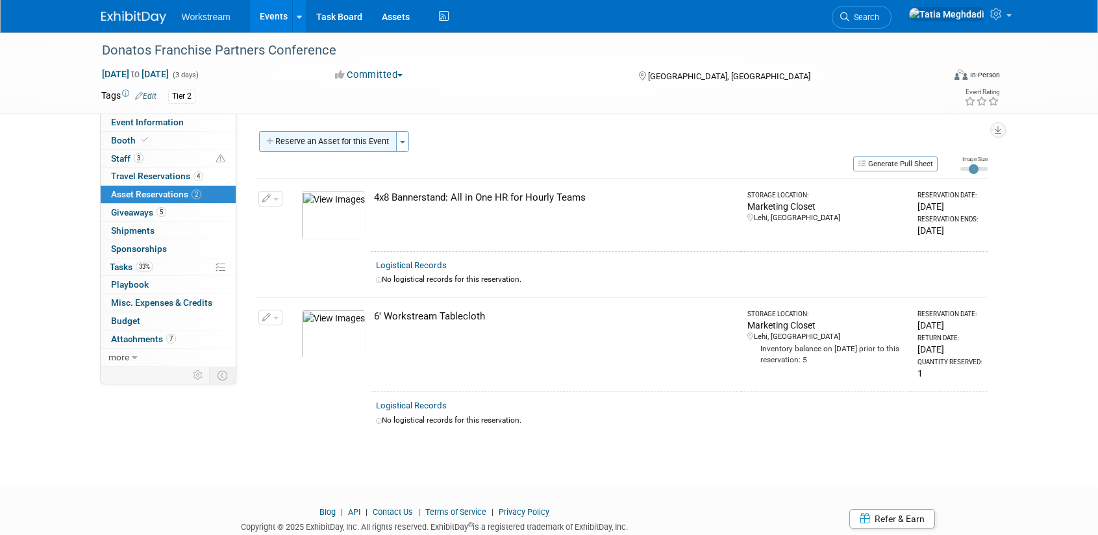
click at [291, 143] on button "Reserve an Asset for this Event" at bounding box center [328, 141] width 138 height 21
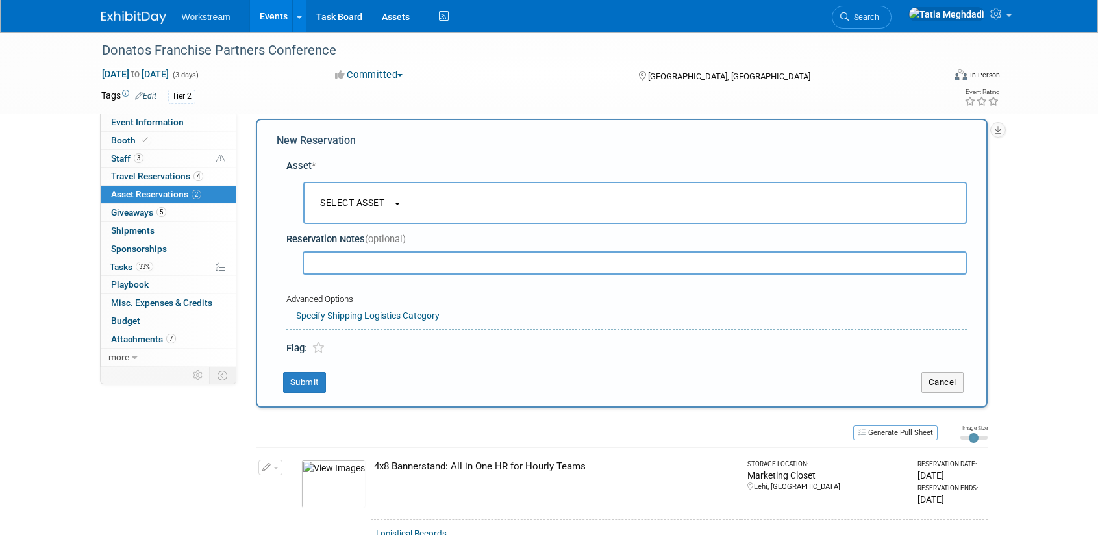
scroll to position [45, 0]
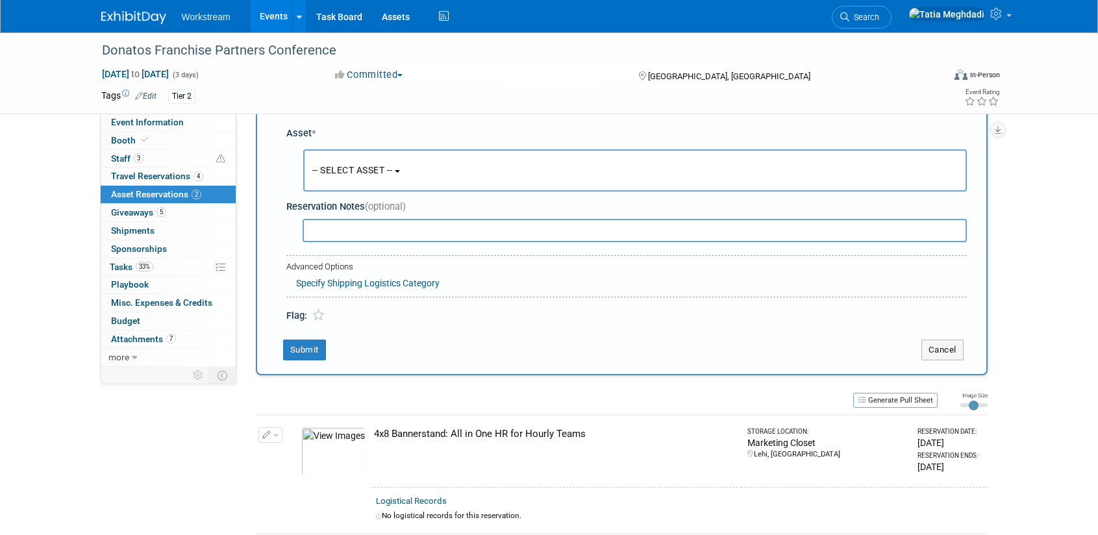
click at [340, 166] on span "-- SELECT ASSET --" at bounding box center [352, 170] width 80 height 10
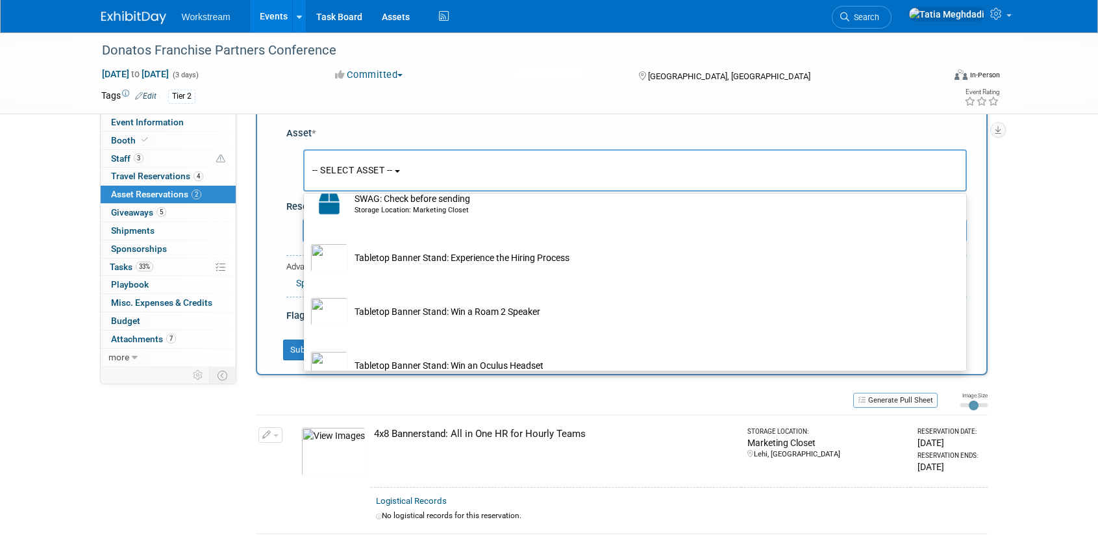
scroll to position [759, 0]
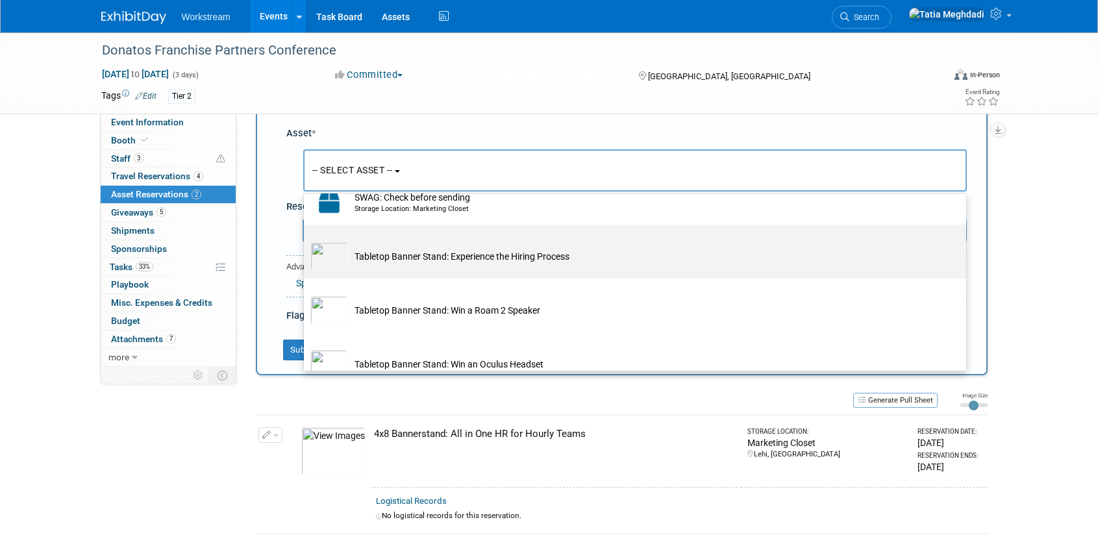
click at [387, 260] on td "Tabletop Banner Stand: Experience the Hiring Process" at bounding box center [644, 256] width 592 height 29
click at [306, 240] on input "Tabletop Banner Stand: Experience the Hiring Process" at bounding box center [301, 236] width 8 height 8
select select "10725980"
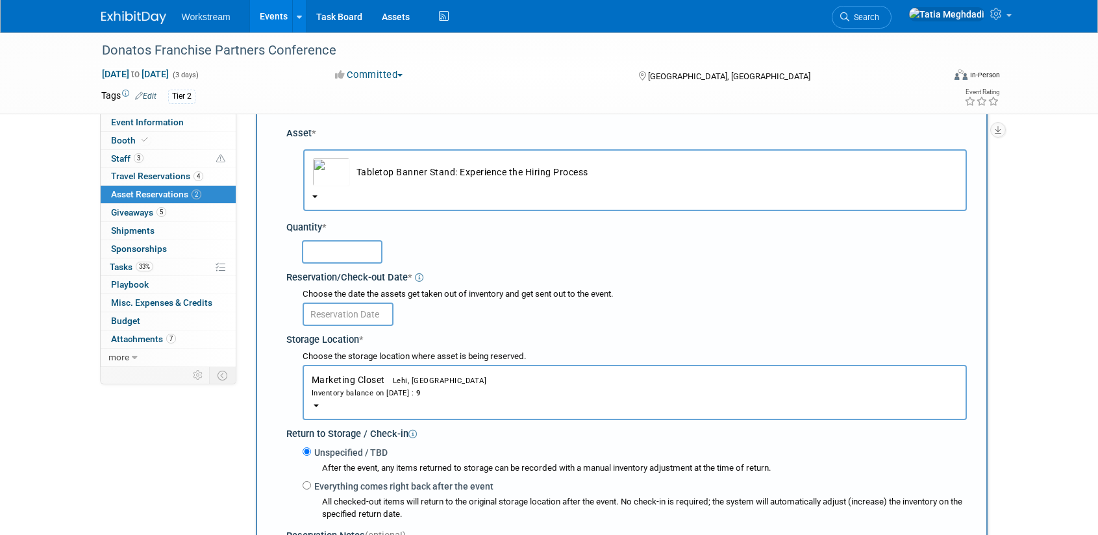
click at [329, 254] on input "text" at bounding box center [342, 251] width 80 height 23
type input "1"
click at [347, 309] on input "text" at bounding box center [348, 314] width 91 height 23
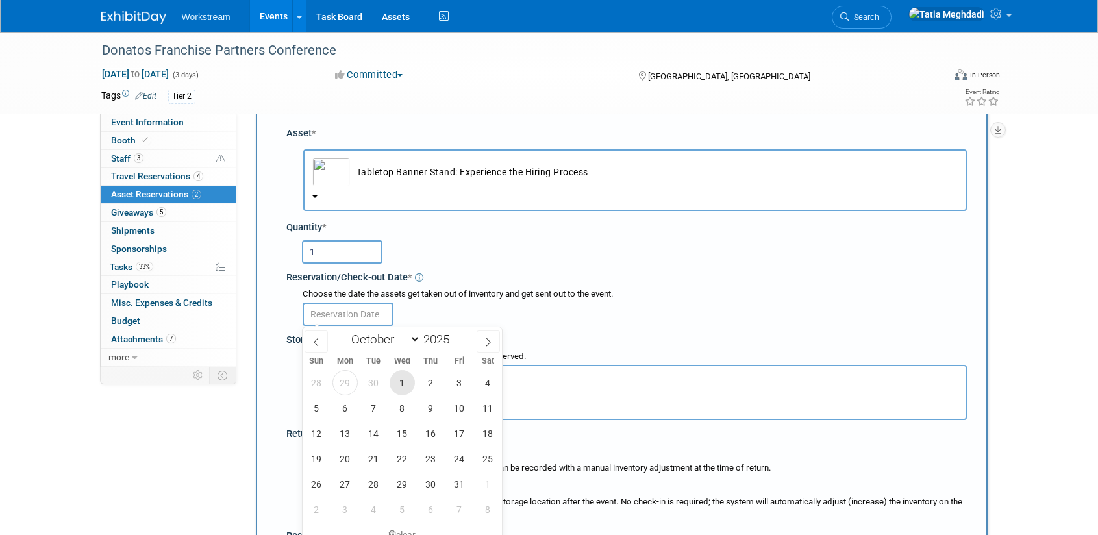
click at [403, 375] on span "1" at bounding box center [402, 382] width 25 height 25
type input "[DATE]"
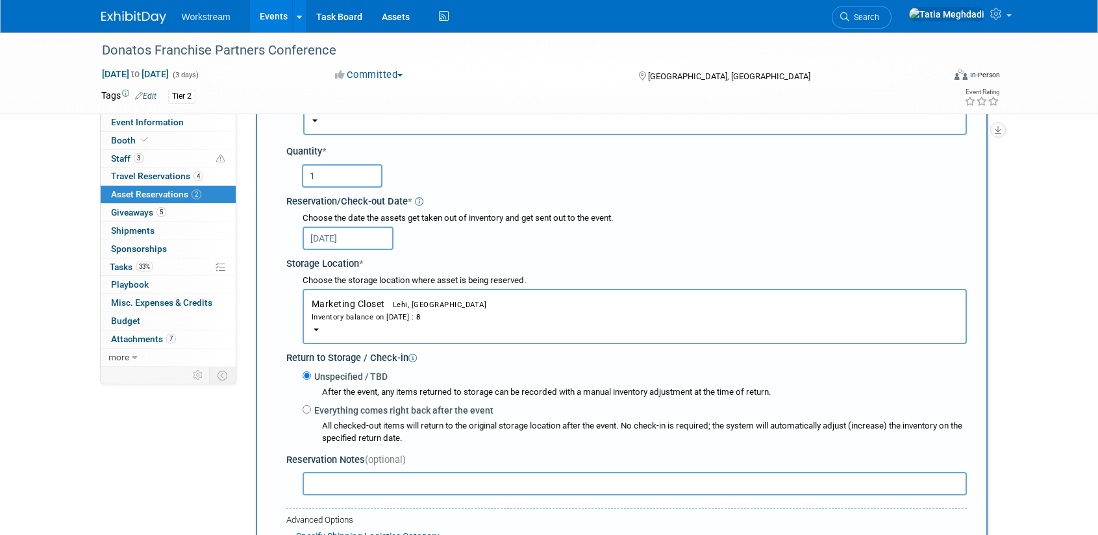
scroll to position [127, 0]
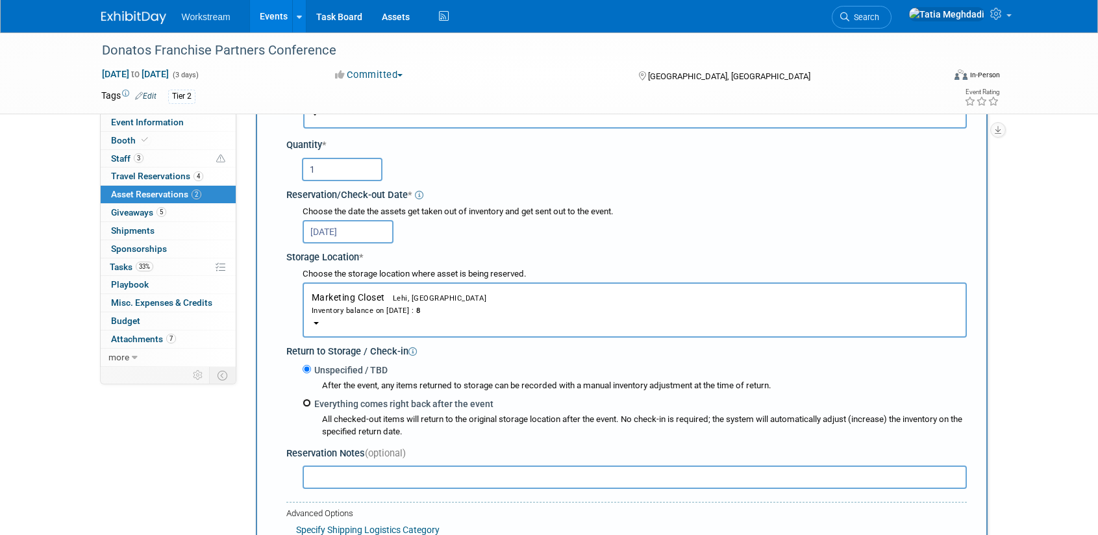
click at [309, 402] on input "Everything comes right back after the event" at bounding box center [307, 403] width 8 height 8
radio input "true"
select select "9"
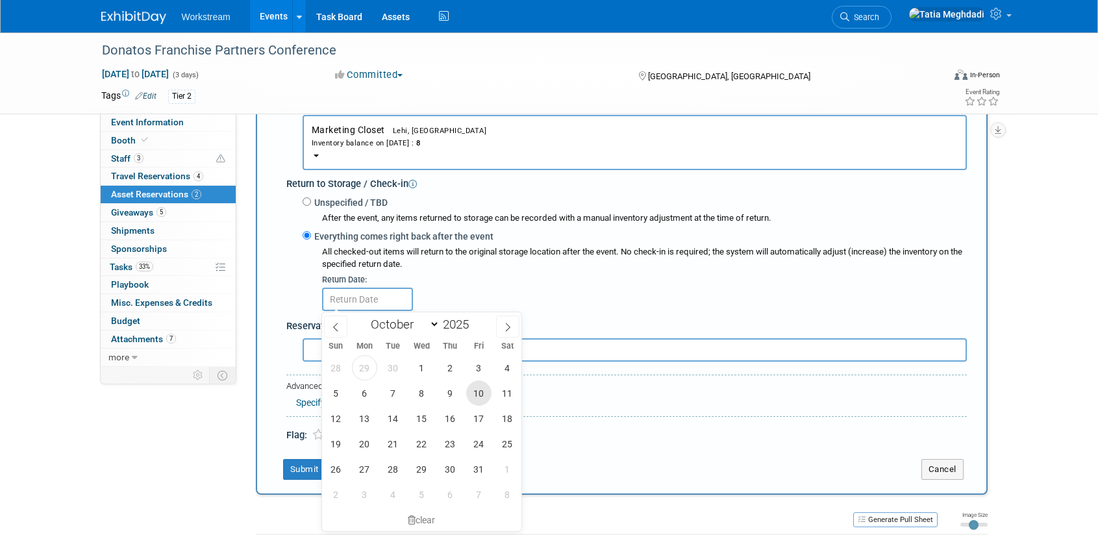
scroll to position [296, 0]
drag, startPoint x: 479, startPoint y: 392, endPoint x: 489, endPoint y: 398, distance: 11.4
click at [479, 392] on span "10" at bounding box center [478, 391] width 25 height 25
type input "[DATE]"
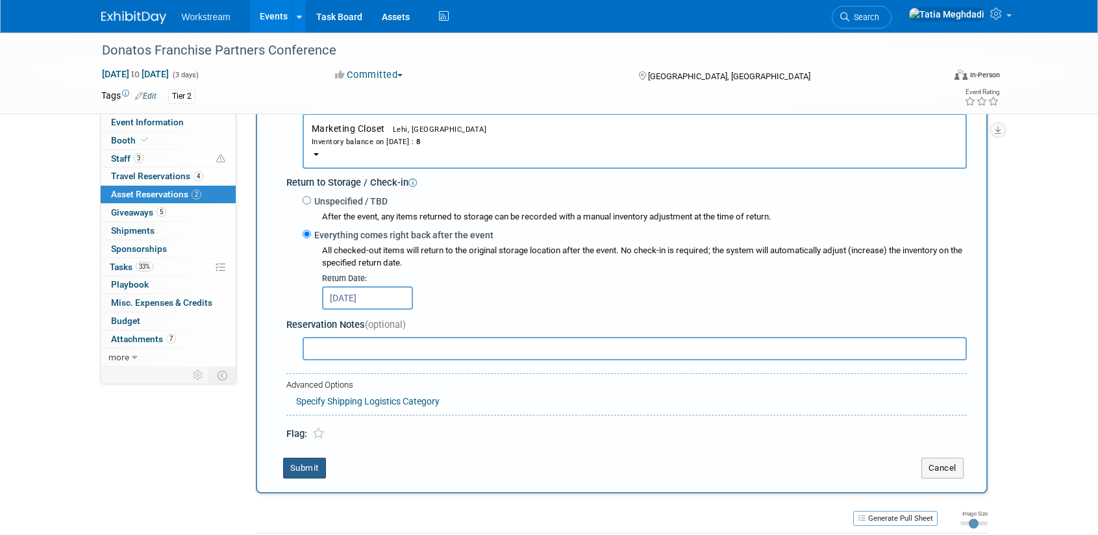
click at [314, 473] on button "Submit" at bounding box center [304, 468] width 43 height 21
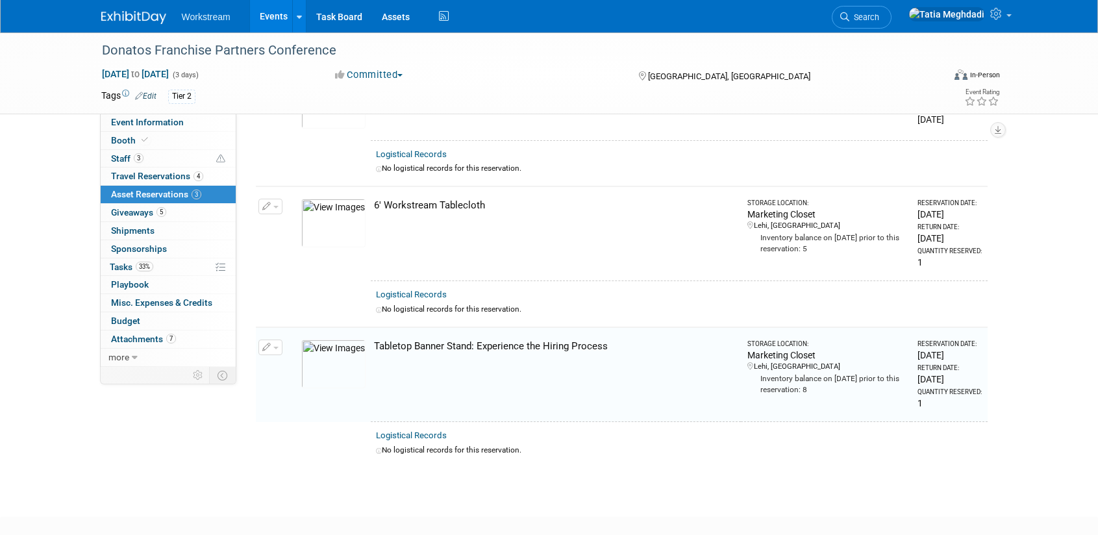
scroll to position [0, 0]
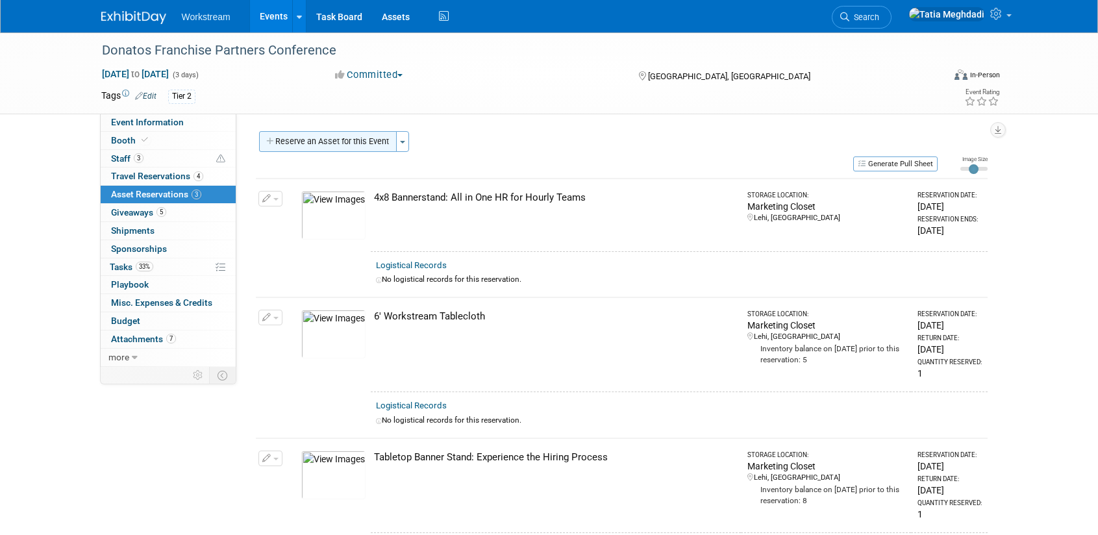
click at [317, 145] on button "Reserve an Asset for this Event" at bounding box center [328, 141] width 138 height 21
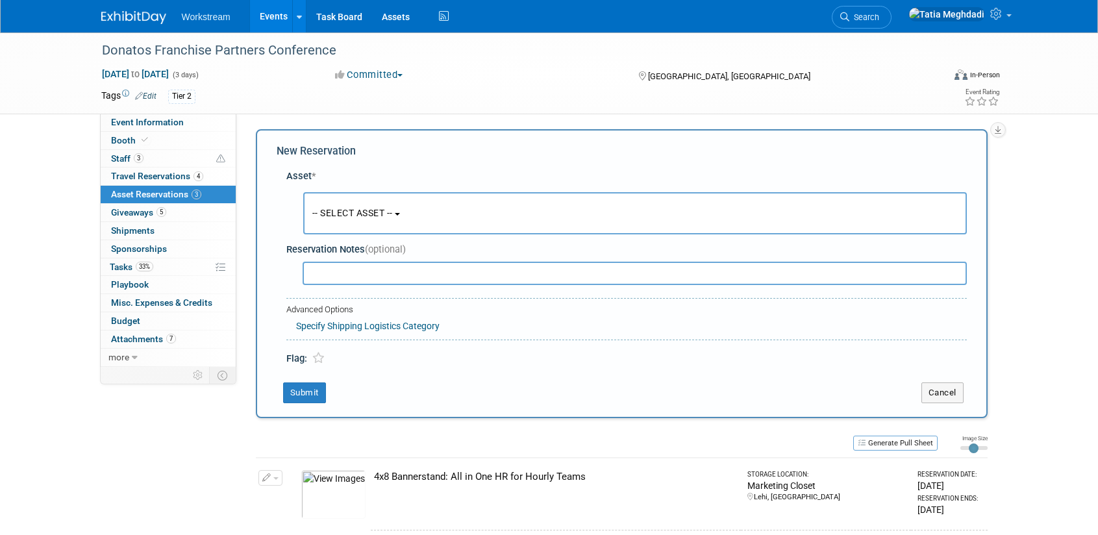
scroll to position [12, 0]
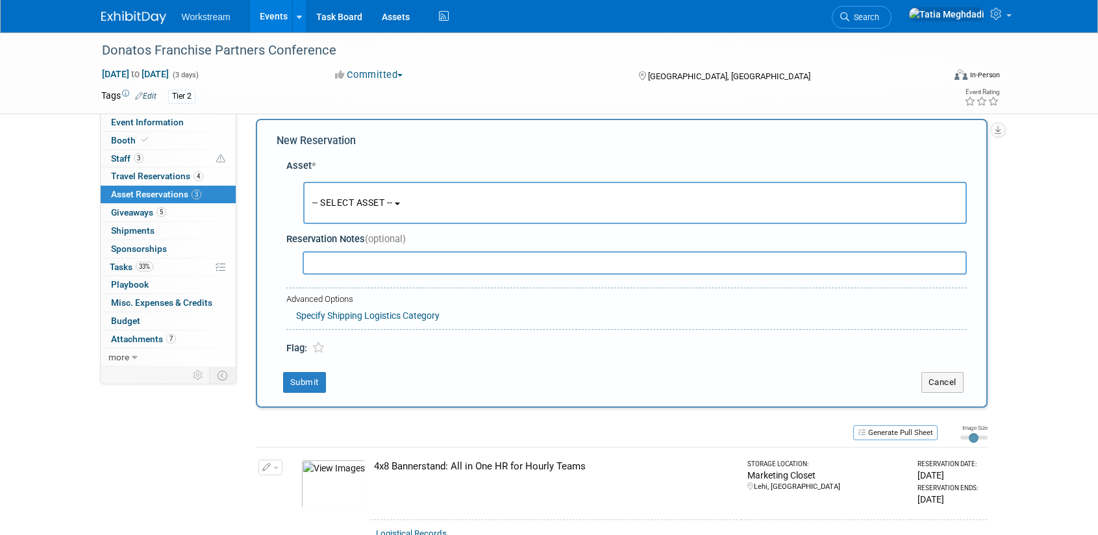
click at [349, 206] on span "-- SELECT ASSET --" at bounding box center [352, 202] width 80 height 10
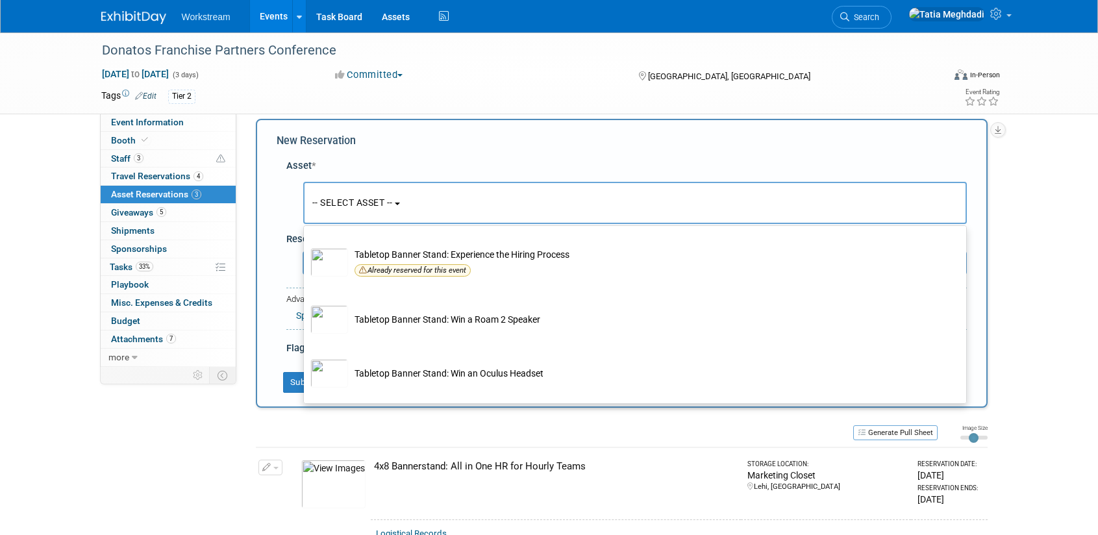
scroll to position [788, 0]
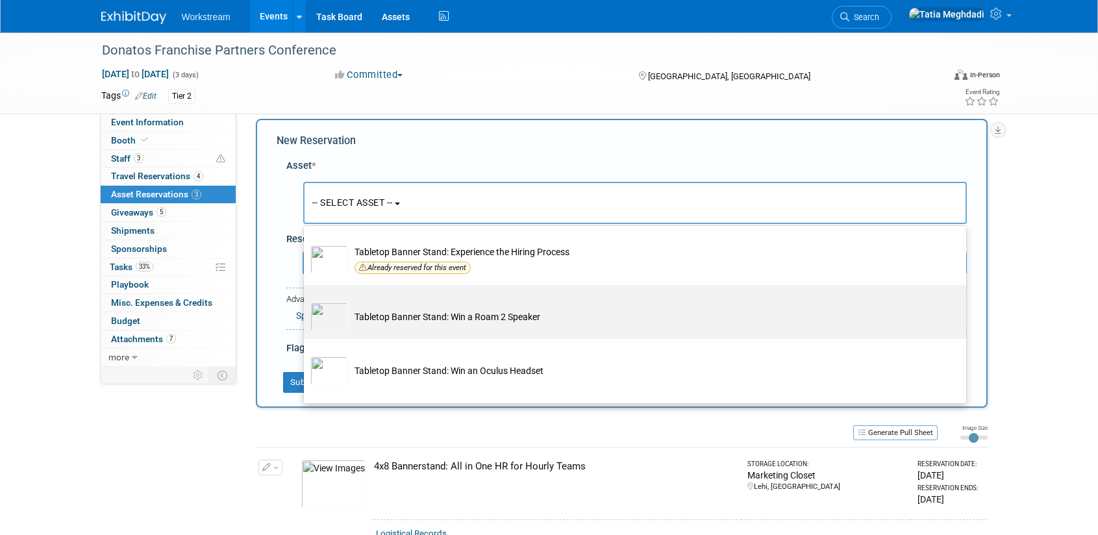
click at [334, 317] on img at bounding box center [329, 317] width 38 height 29
click at [306, 301] on input "Tabletop Banner Stand: Win a Roam 2 Speaker" at bounding box center [301, 296] width 8 height 8
select select "10725978"
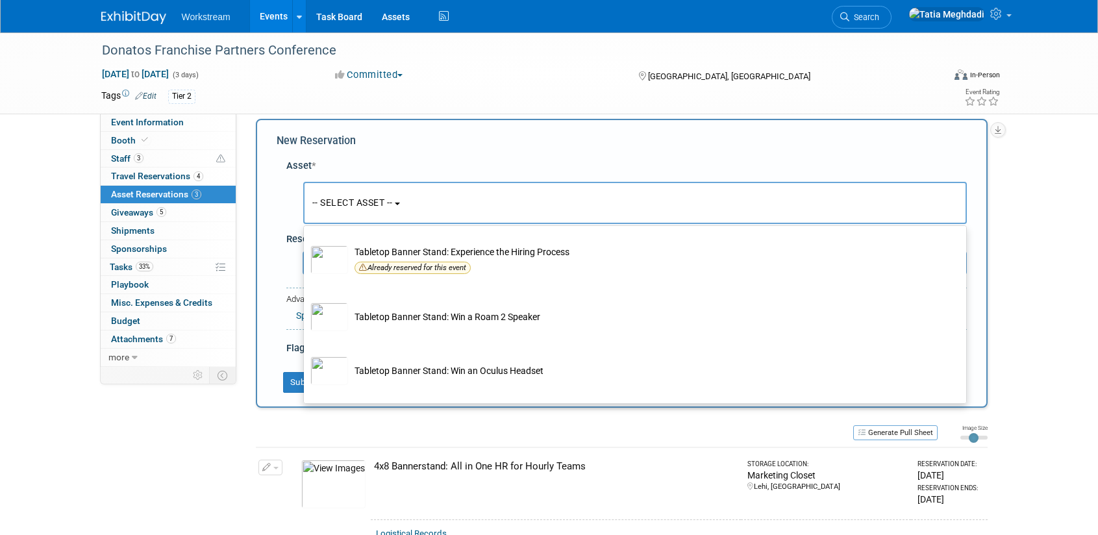
select select "9"
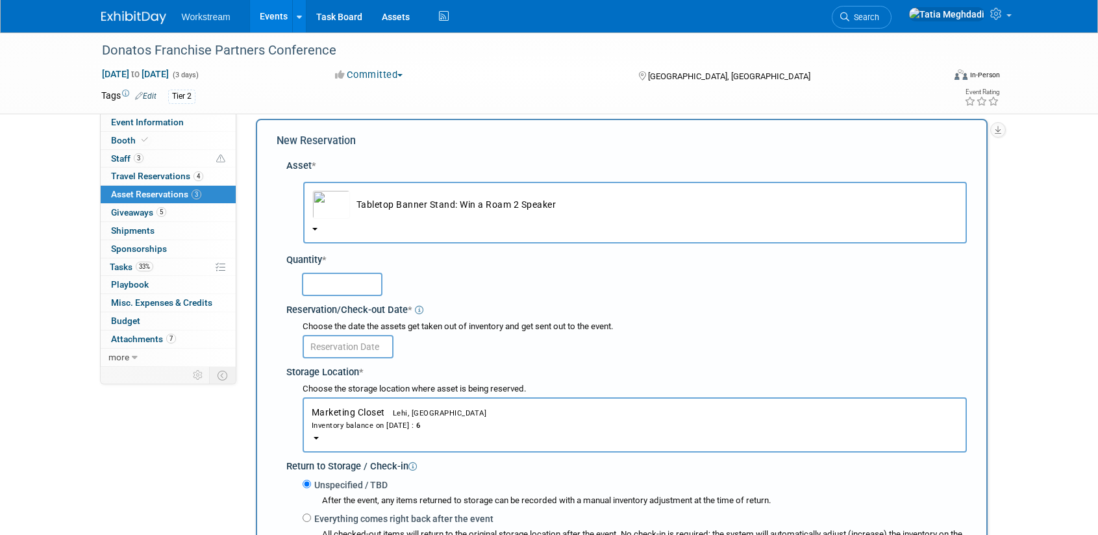
click at [326, 284] on input "text" at bounding box center [342, 284] width 80 height 23
type input "1"
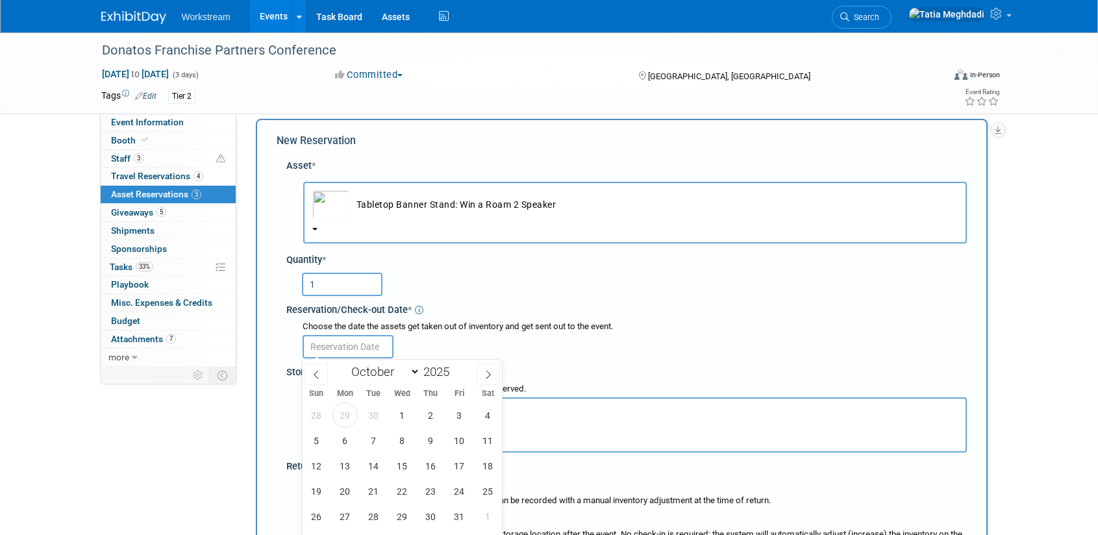
click at [332, 347] on input "text" at bounding box center [348, 346] width 91 height 23
click at [406, 416] on span "1" at bounding box center [402, 414] width 25 height 25
type input "[DATE]"
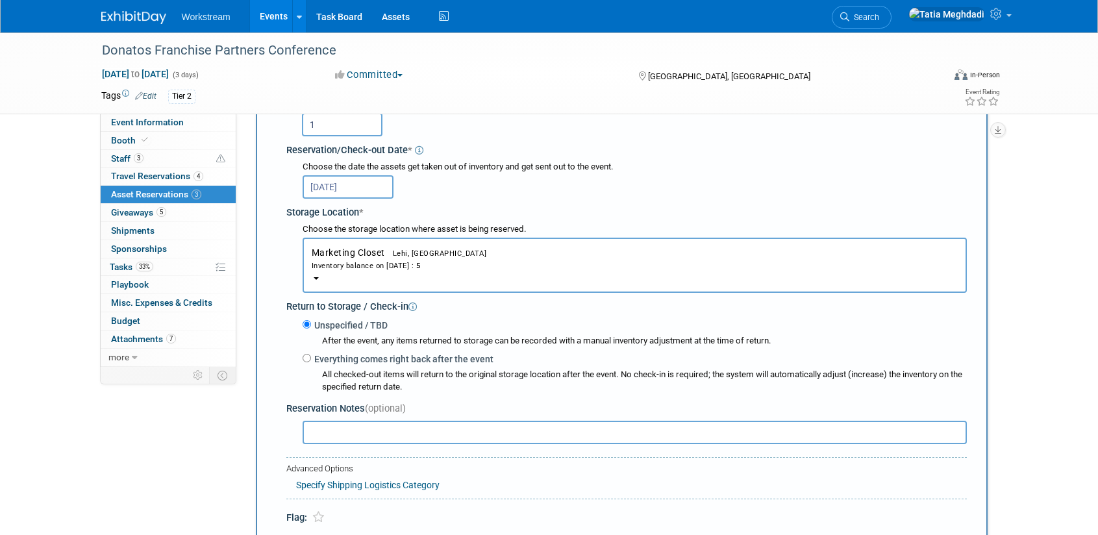
scroll to position [187, 0]
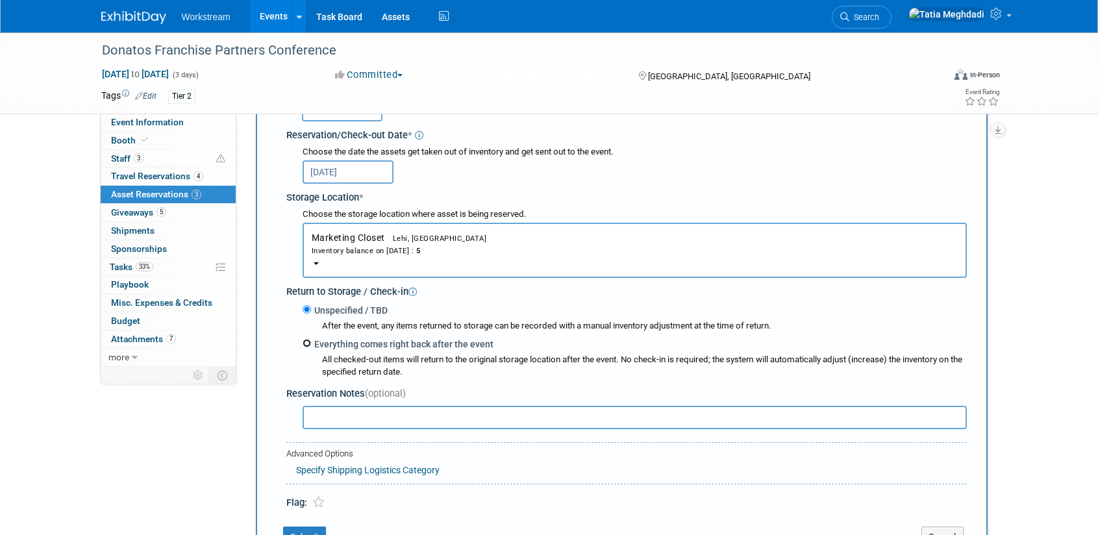
click at [309, 344] on input "Everything comes right back after the event" at bounding box center [307, 343] width 8 height 8
radio input "true"
select select "9"
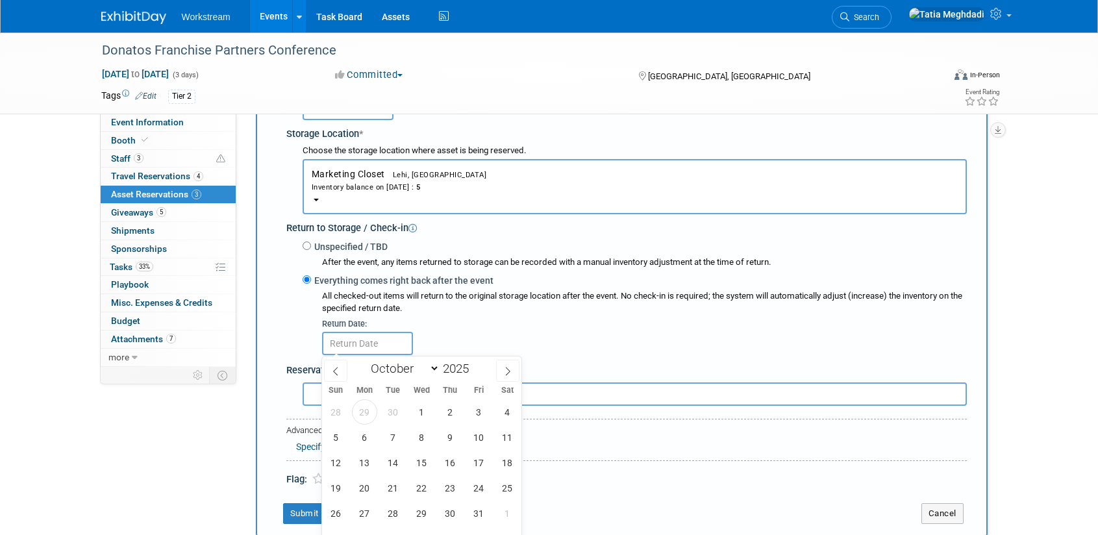
scroll to position [284, 0]
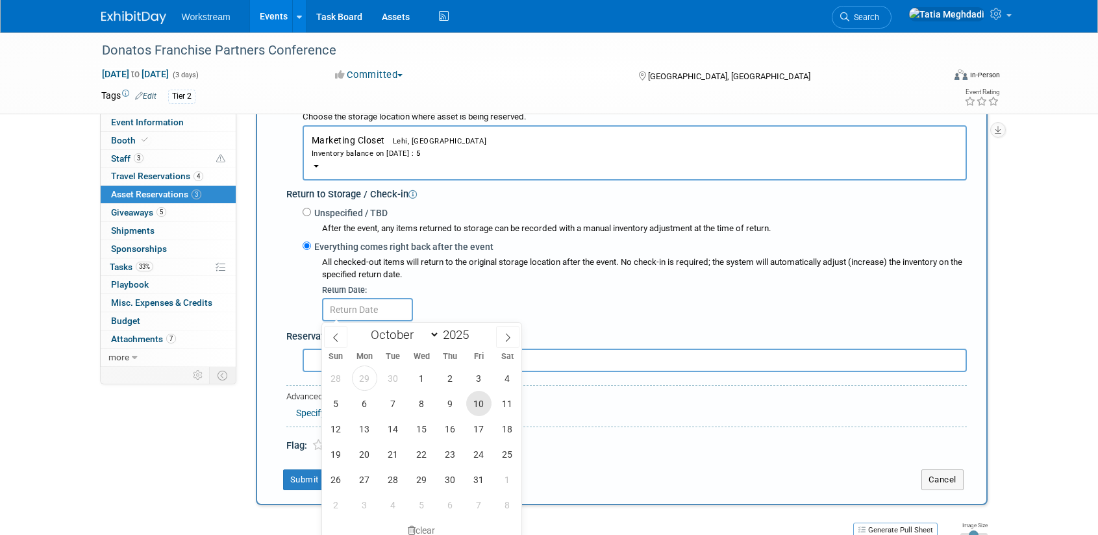
drag, startPoint x: 481, startPoint y: 406, endPoint x: 486, endPoint y: 434, distance: 29.0
click at [482, 406] on span "10" at bounding box center [478, 403] width 25 height 25
type input "[DATE]"
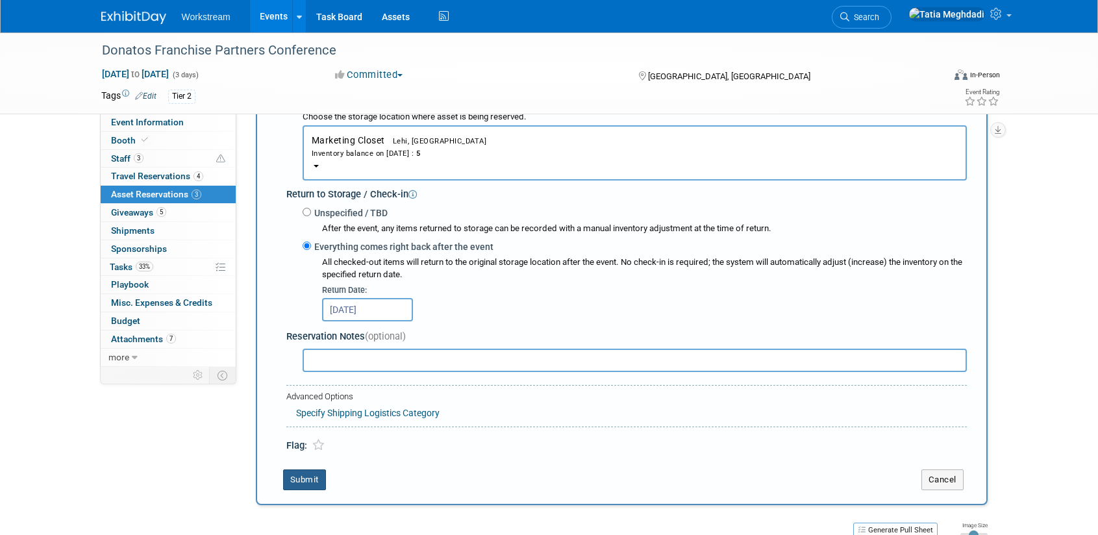
click at [301, 483] on button "Submit" at bounding box center [304, 479] width 43 height 21
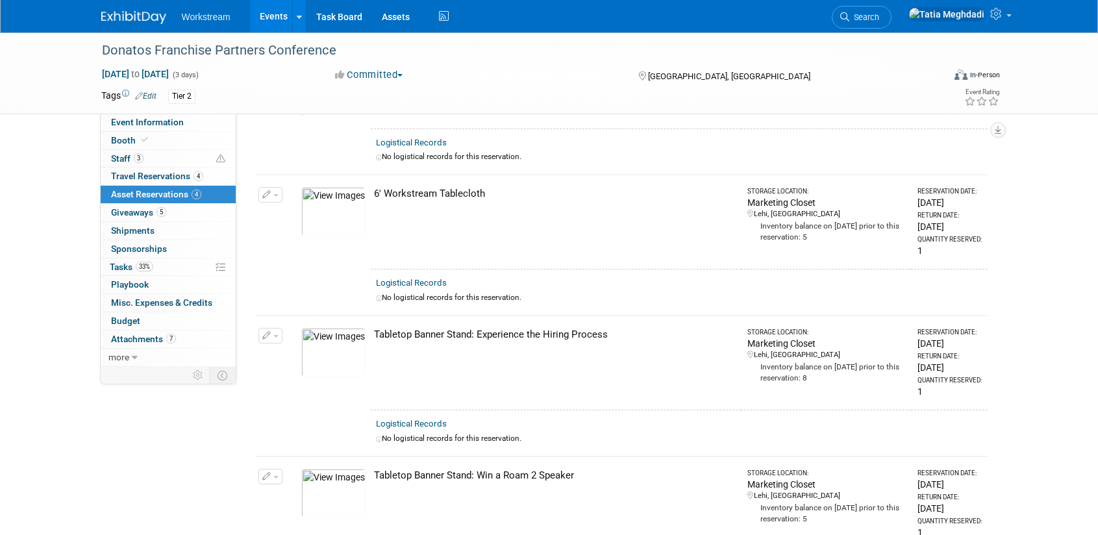
scroll to position [0, 0]
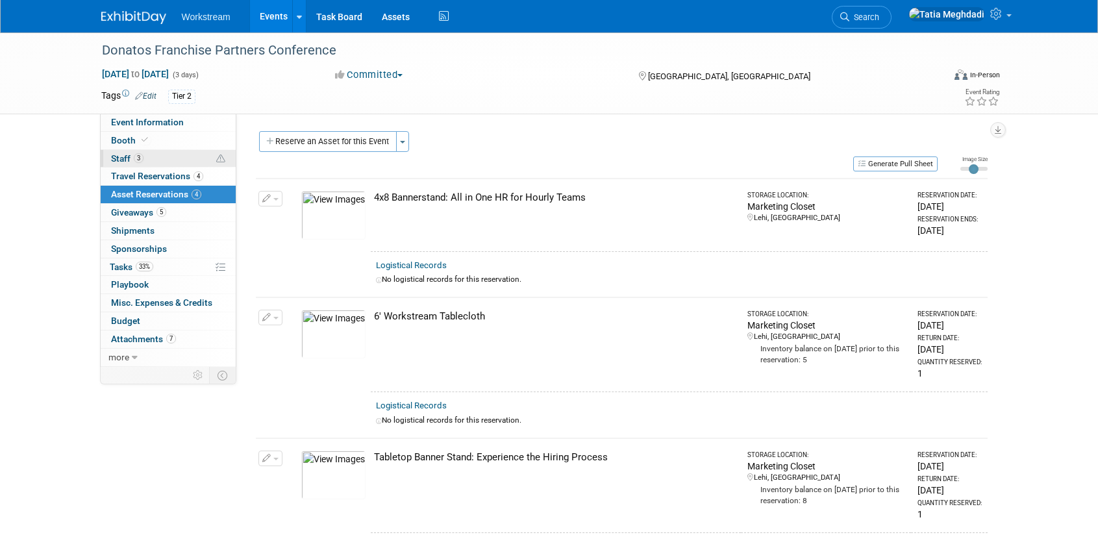
click at [118, 157] on span "Staff 3" at bounding box center [127, 158] width 32 height 10
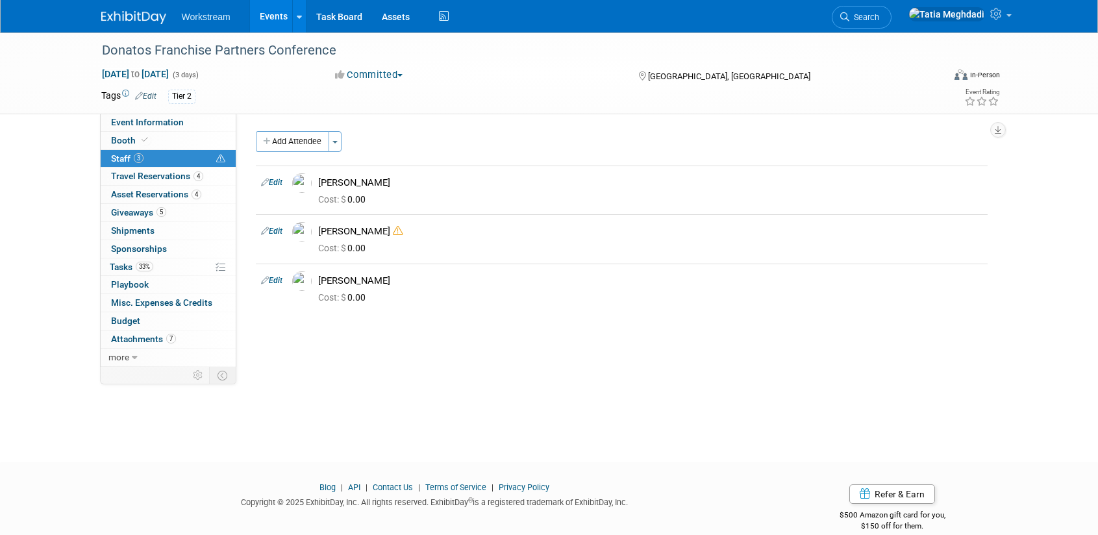
click at [119, 160] on span "Staff 3" at bounding box center [127, 158] width 32 height 10
click at [113, 260] on link "33% Tasks 33%" at bounding box center [168, 267] width 135 height 18
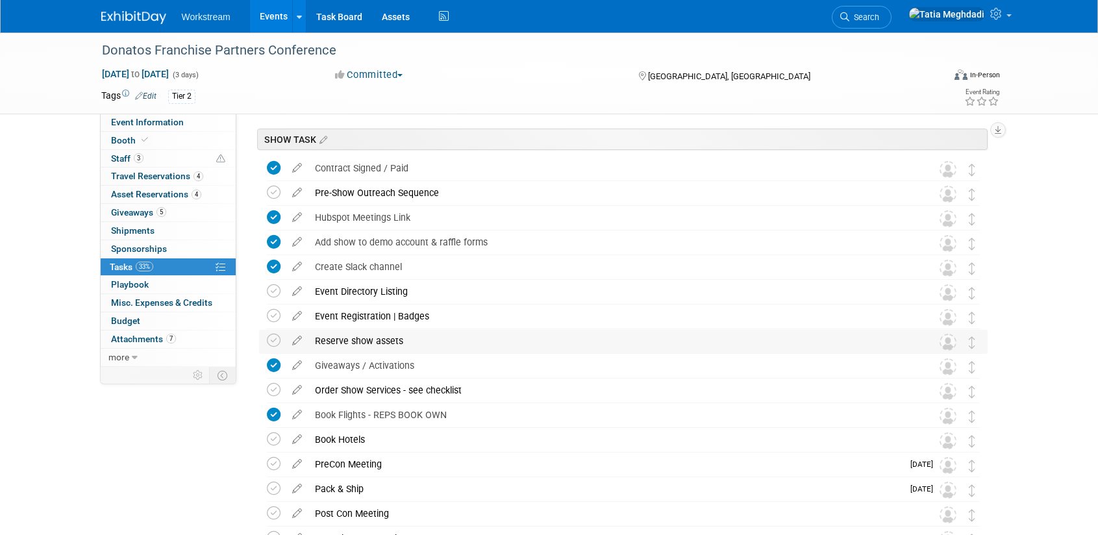
scroll to position [40, 0]
click at [268, 337] on icon at bounding box center [274, 340] width 14 height 14
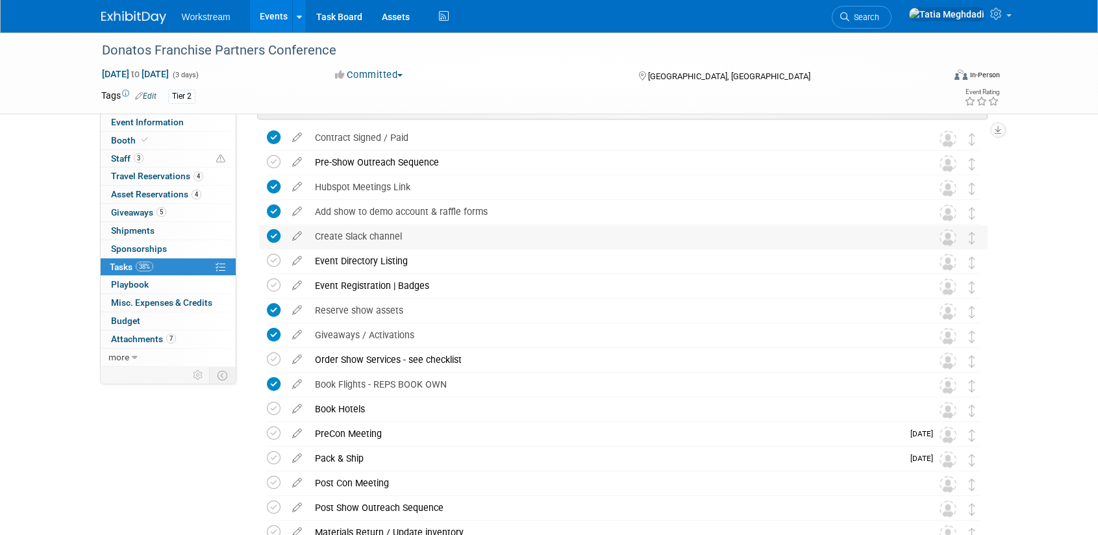
scroll to position [0, 0]
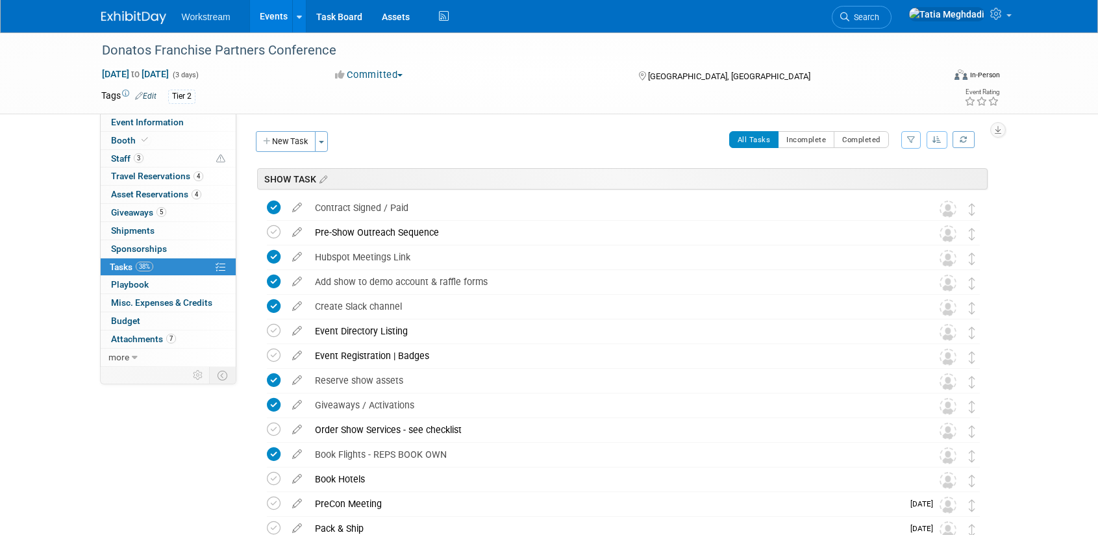
click at [264, 3] on link "Events" at bounding box center [273, 16] width 47 height 32
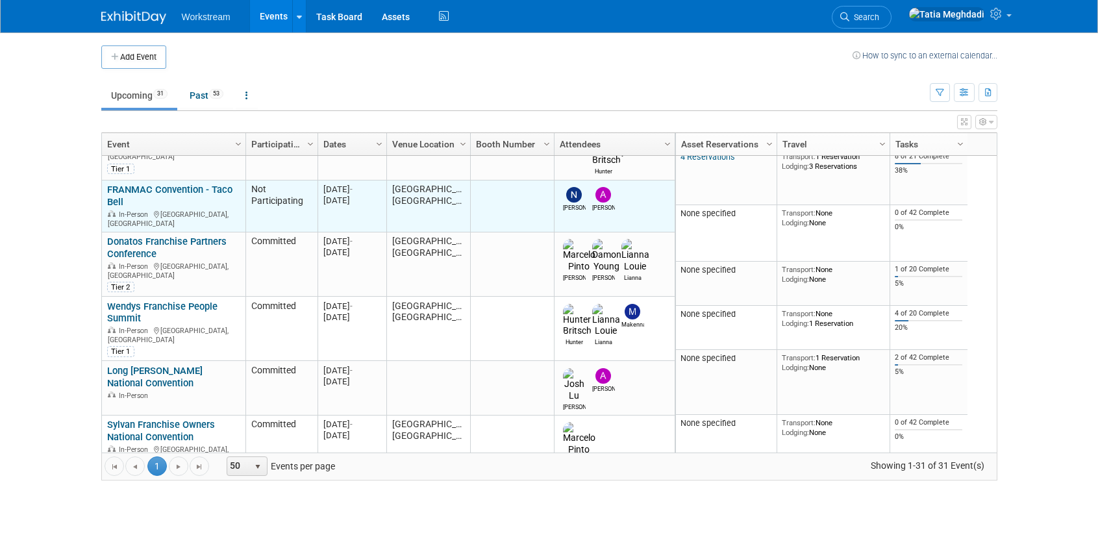
scroll to position [362, 0]
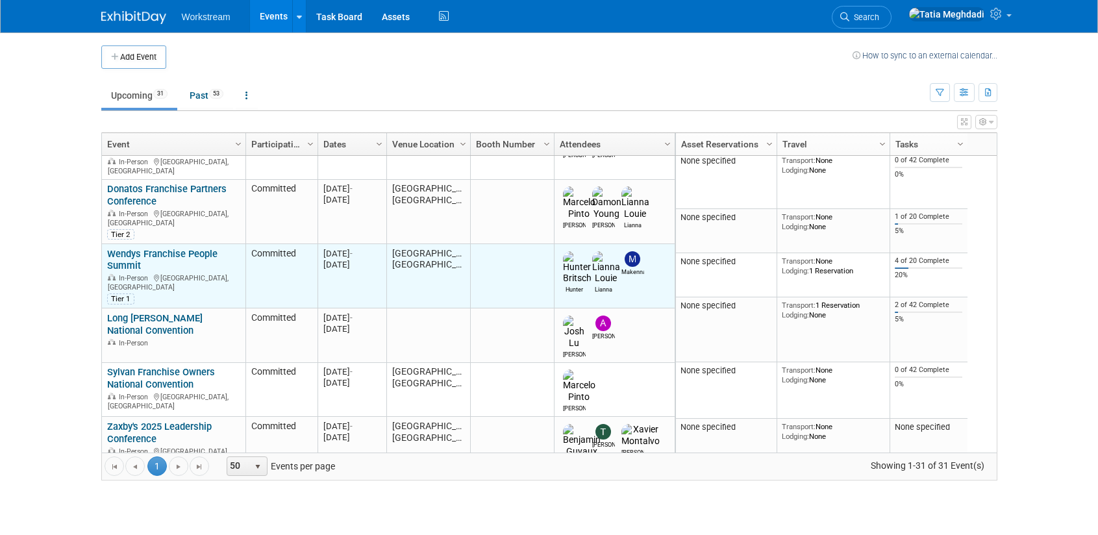
click at [123, 248] on link "Wendys Franchise People Summit" at bounding box center [162, 260] width 110 height 24
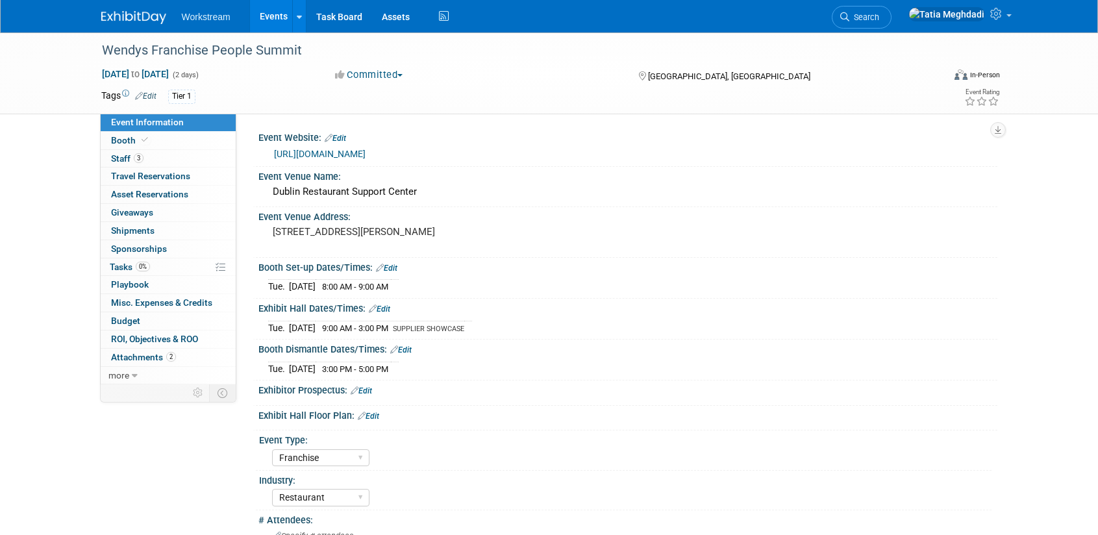
select select "Franchise"
select select "Restaurant"
select select "TBD"
select select "[PERSON_NAME]"
click at [126, 155] on span "Staff 3" at bounding box center [127, 158] width 32 height 10
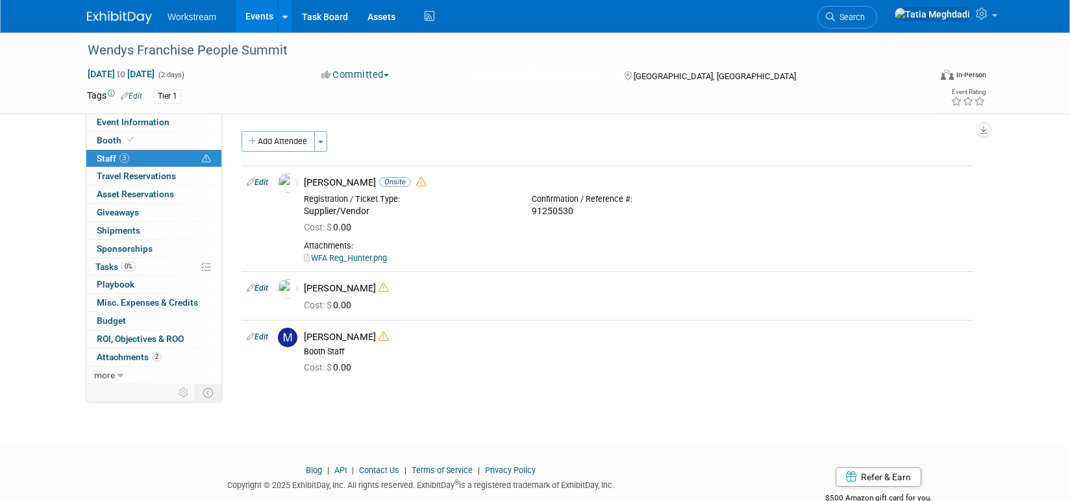
click at [258, 19] on link "Events" at bounding box center [259, 16] width 47 height 32
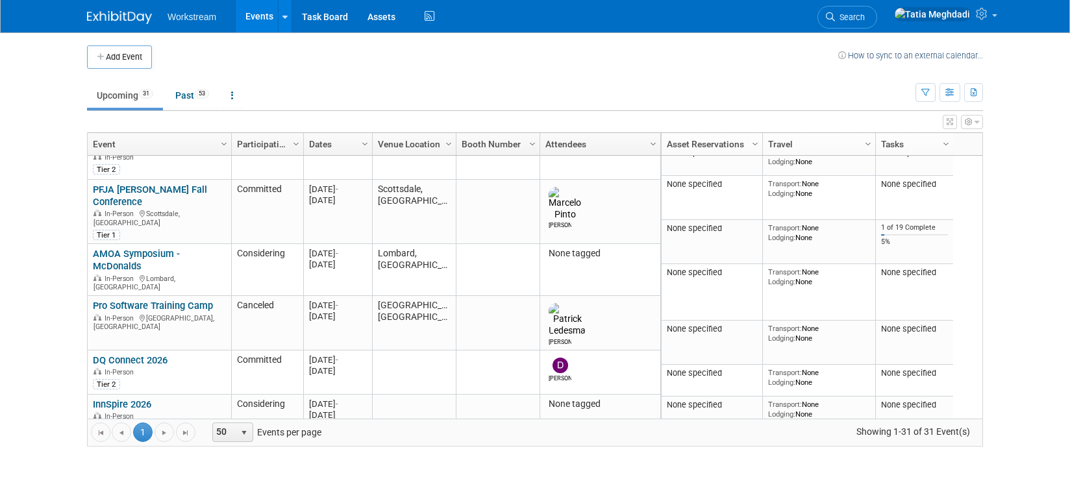
scroll to position [1161, 0]
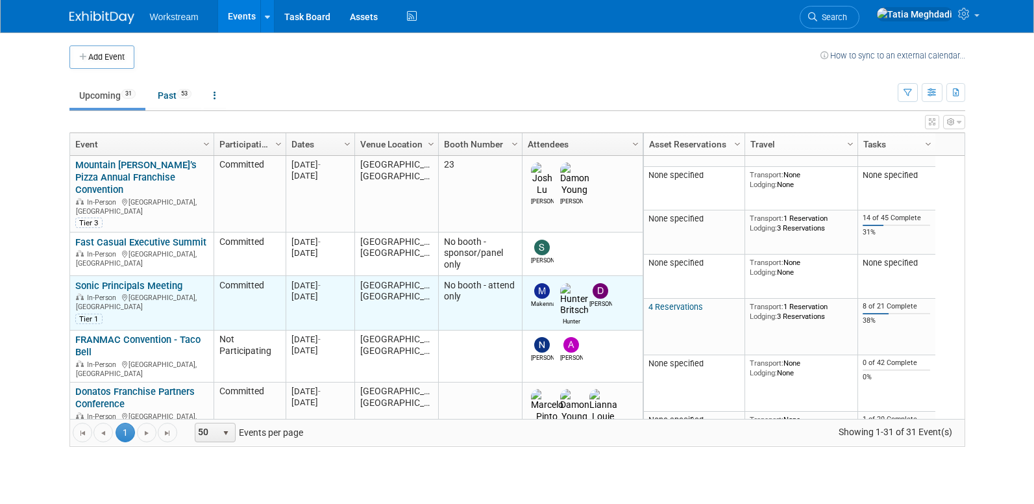
click at [130, 280] on link "Sonic Principals Meeting" at bounding box center [128, 286] width 107 height 12
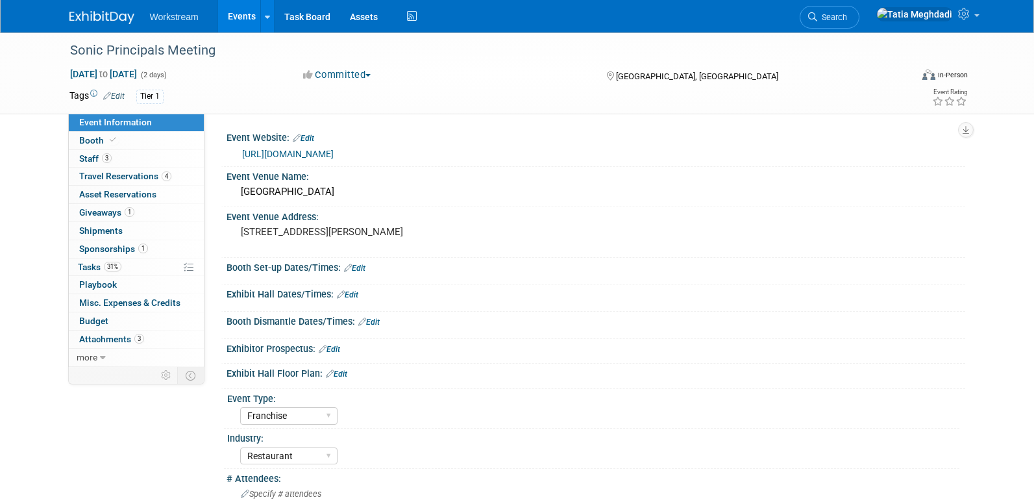
select select "Franchise"
select select "Restaurant"
select select "No"
select select "[PERSON_NAME]"
click at [90, 160] on span "Staff 3" at bounding box center [95, 158] width 32 height 10
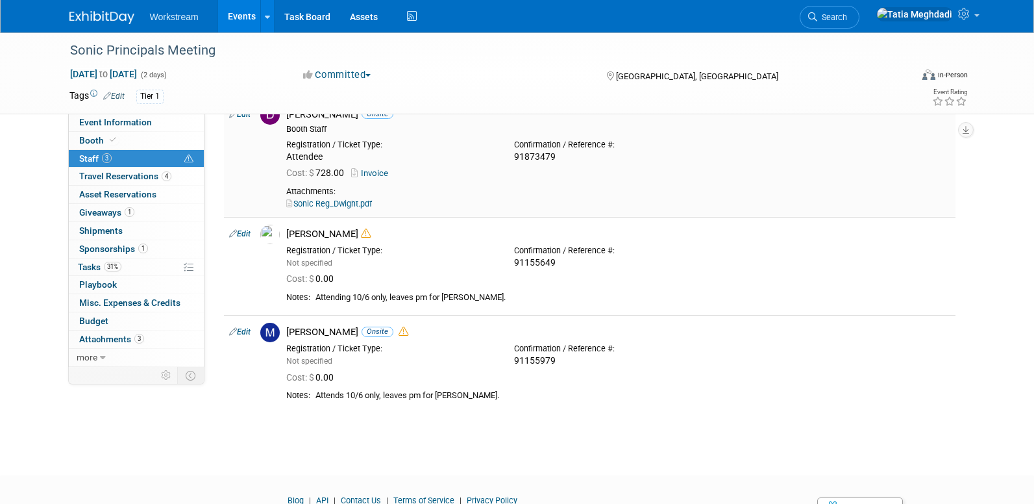
scroll to position [69, 0]
click at [93, 264] on span "Tasks 31%" at bounding box center [99, 267] width 43 height 10
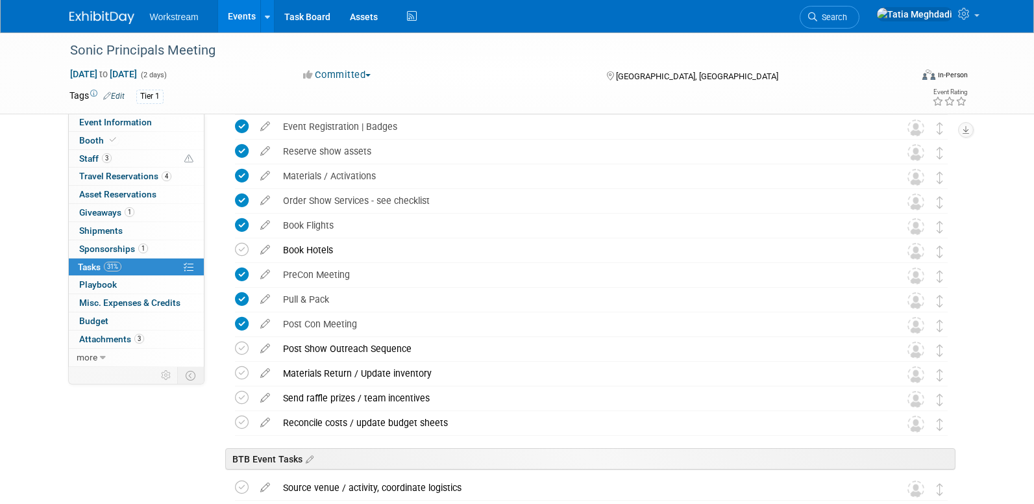
scroll to position [264, 0]
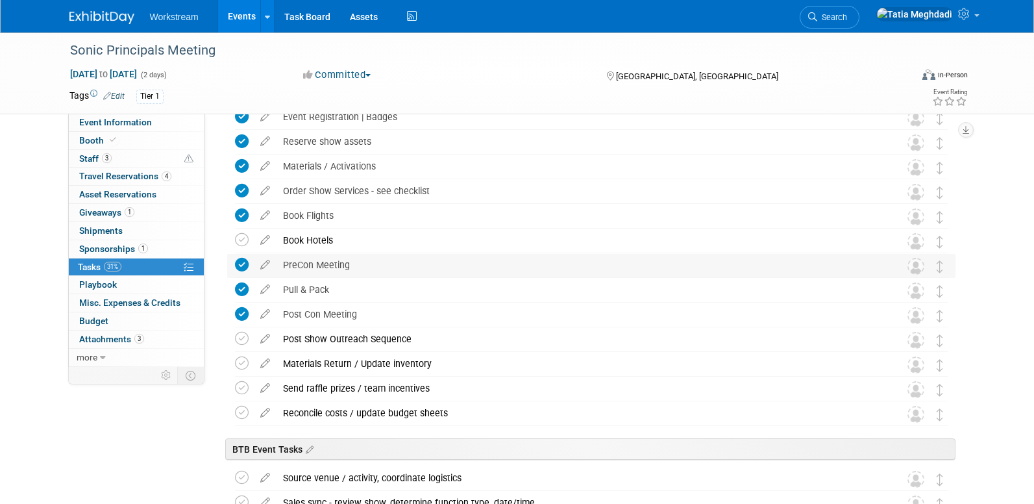
click at [304, 261] on div "PreCon Meeting" at bounding box center [579, 265] width 605 height 22
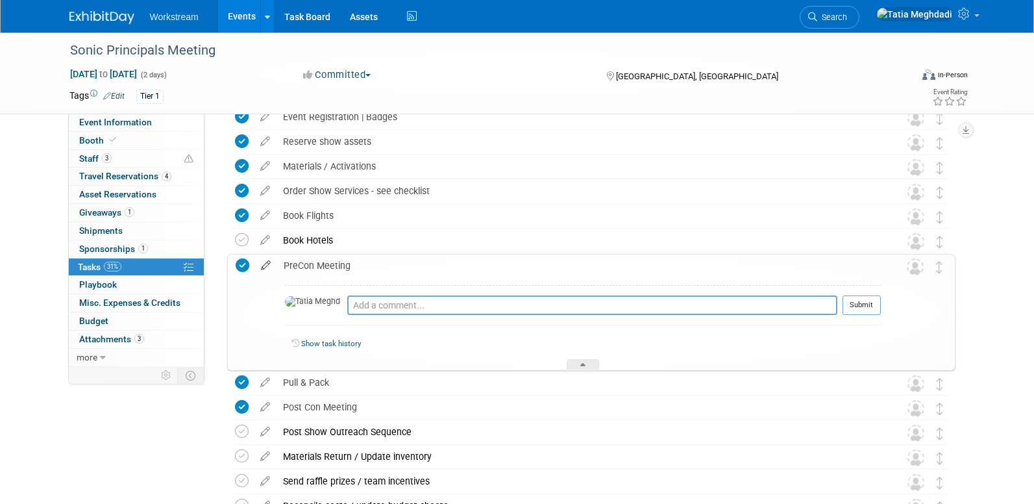
click at [265, 260] on icon at bounding box center [265, 262] width 23 height 16
select select "8"
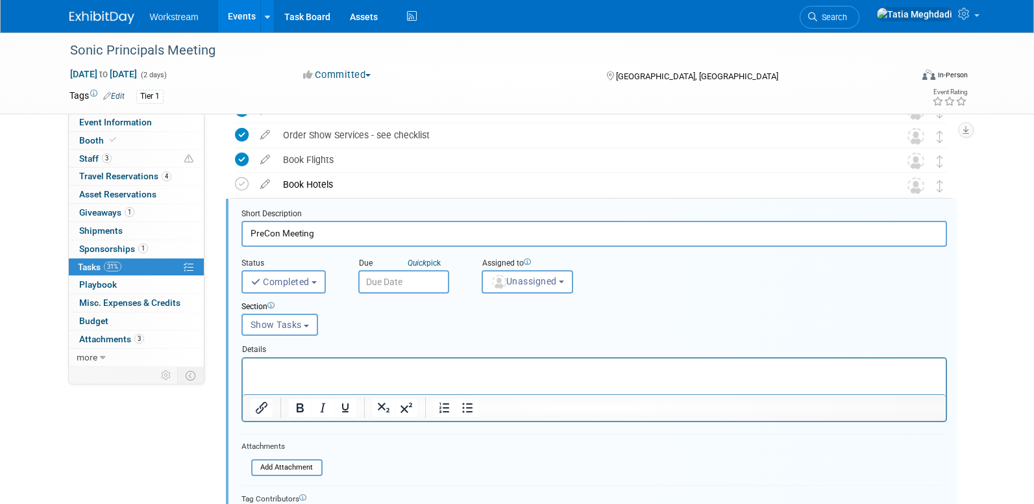
scroll to position [0, 0]
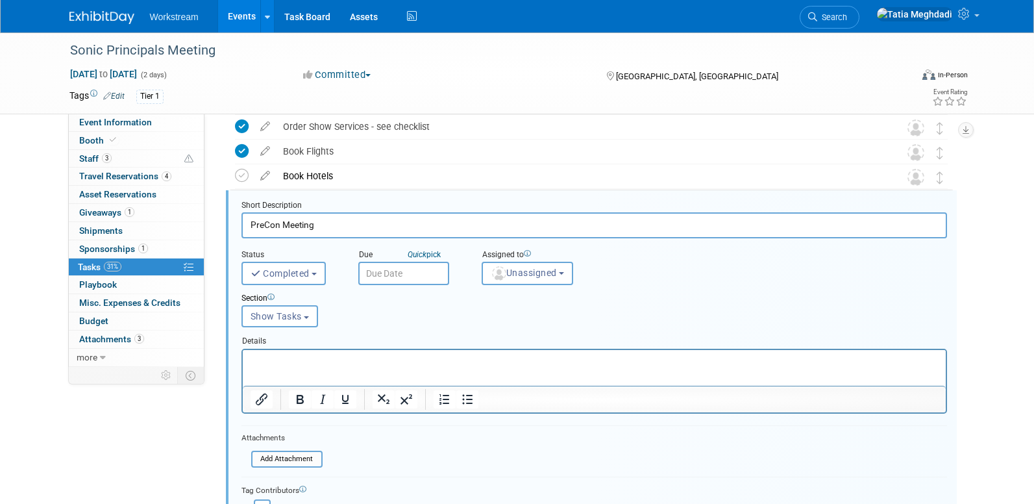
click at [395, 270] on input "text" at bounding box center [403, 273] width 91 height 23
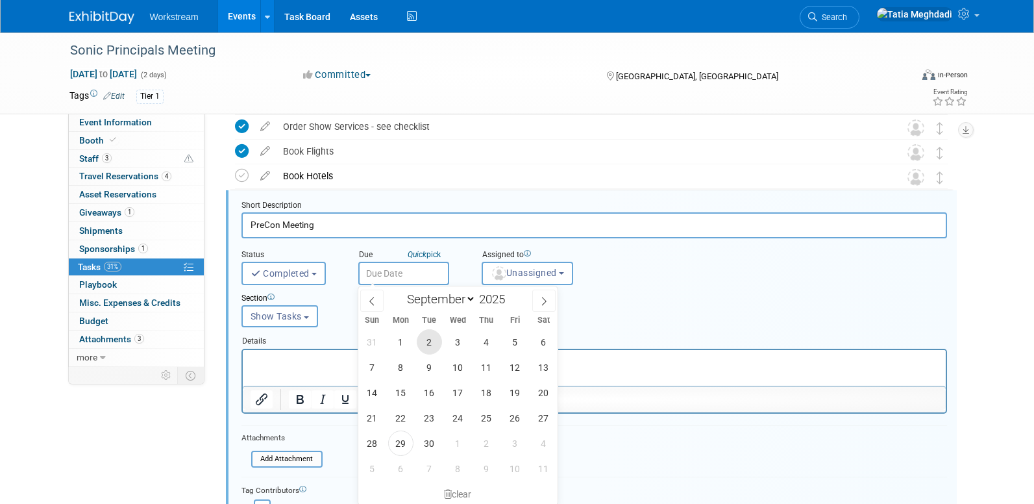
click at [427, 340] on span "2" at bounding box center [429, 341] width 25 height 25
type input "[DATE]"
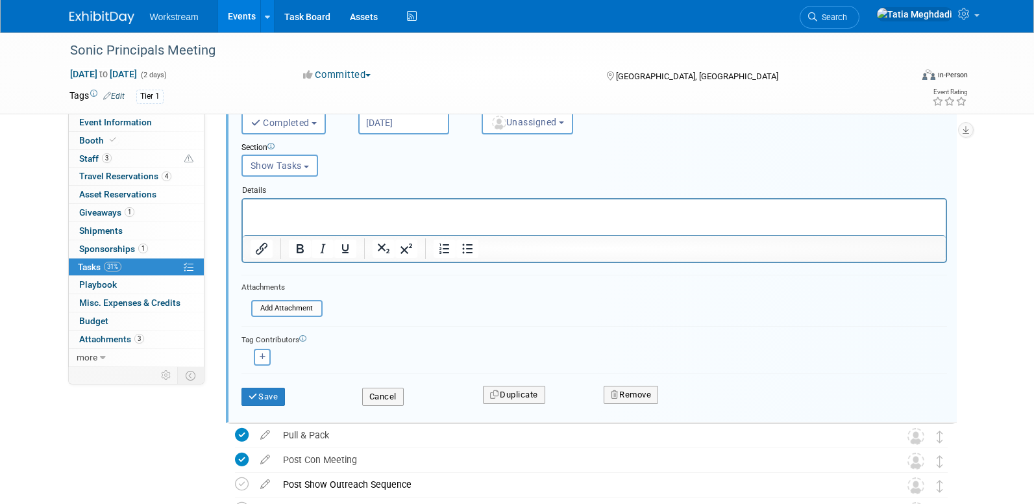
scroll to position [528, 0]
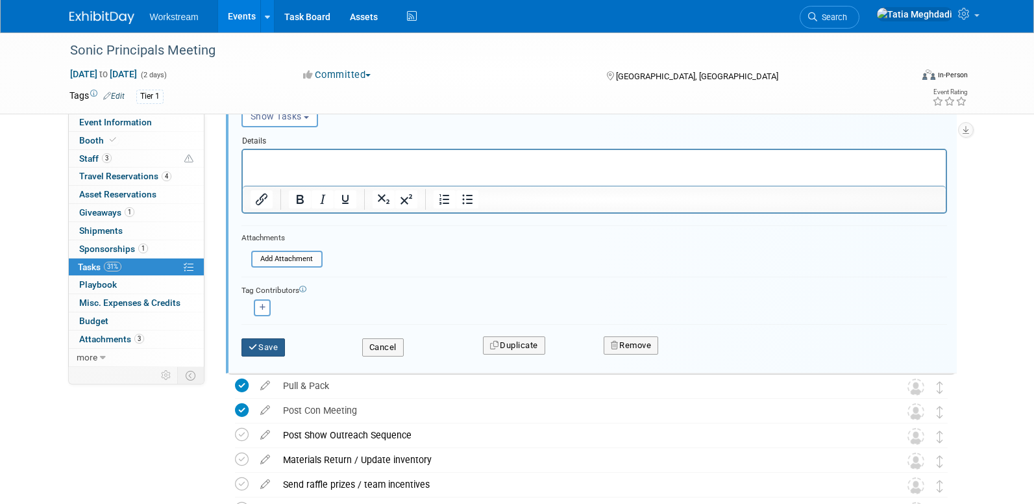
click at [258, 345] on button "Save" at bounding box center [263, 347] width 44 height 18
